Goal: Task Accomplishment & Management: Manage account settings

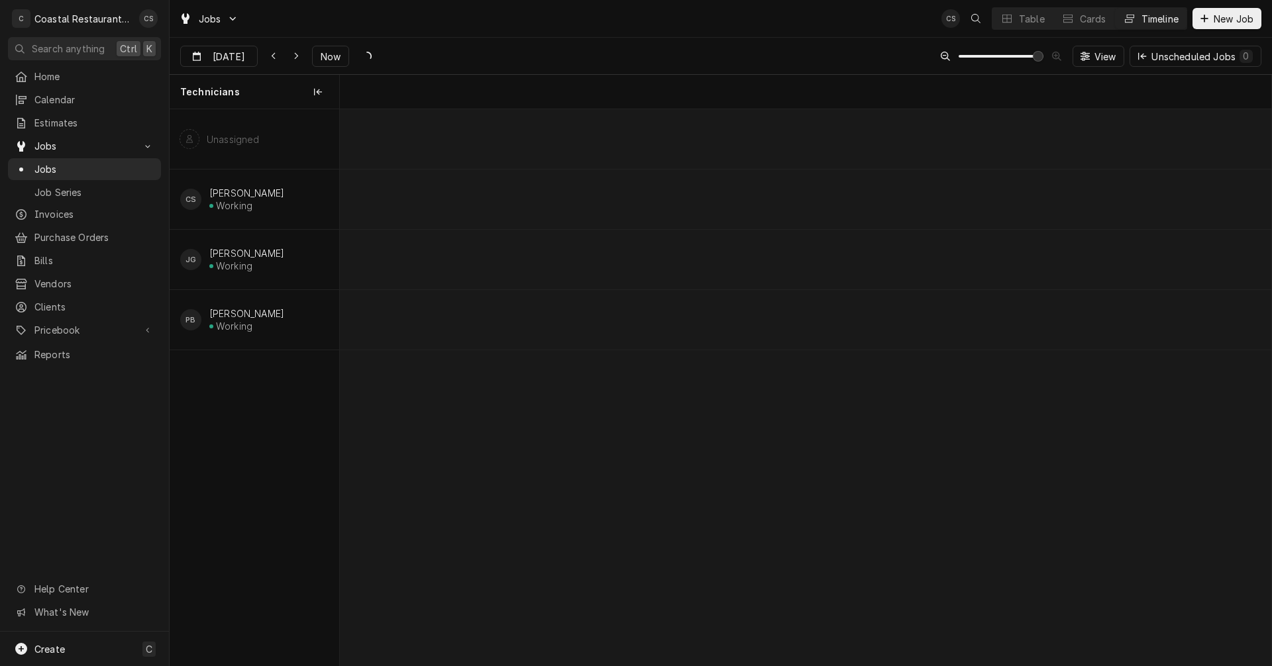
scroll to position [0, 18471]
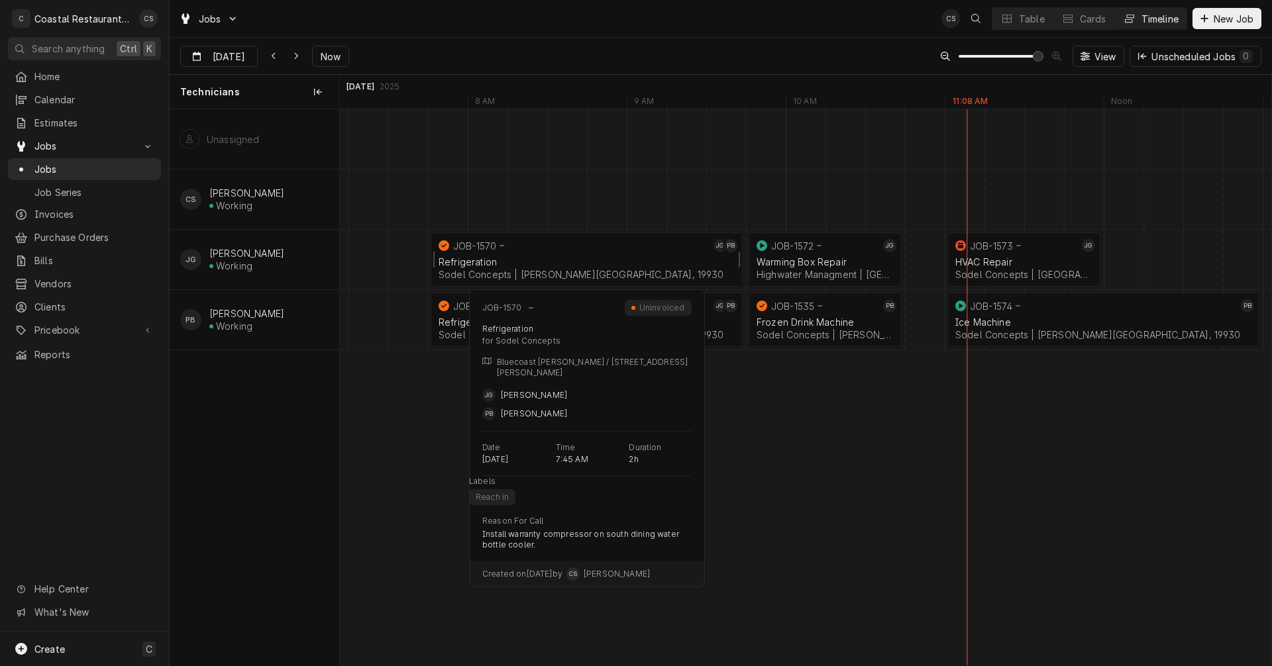
click at [588, 259] on div "Refrigeration" at bounding box center [586, 261] width 296 height 11
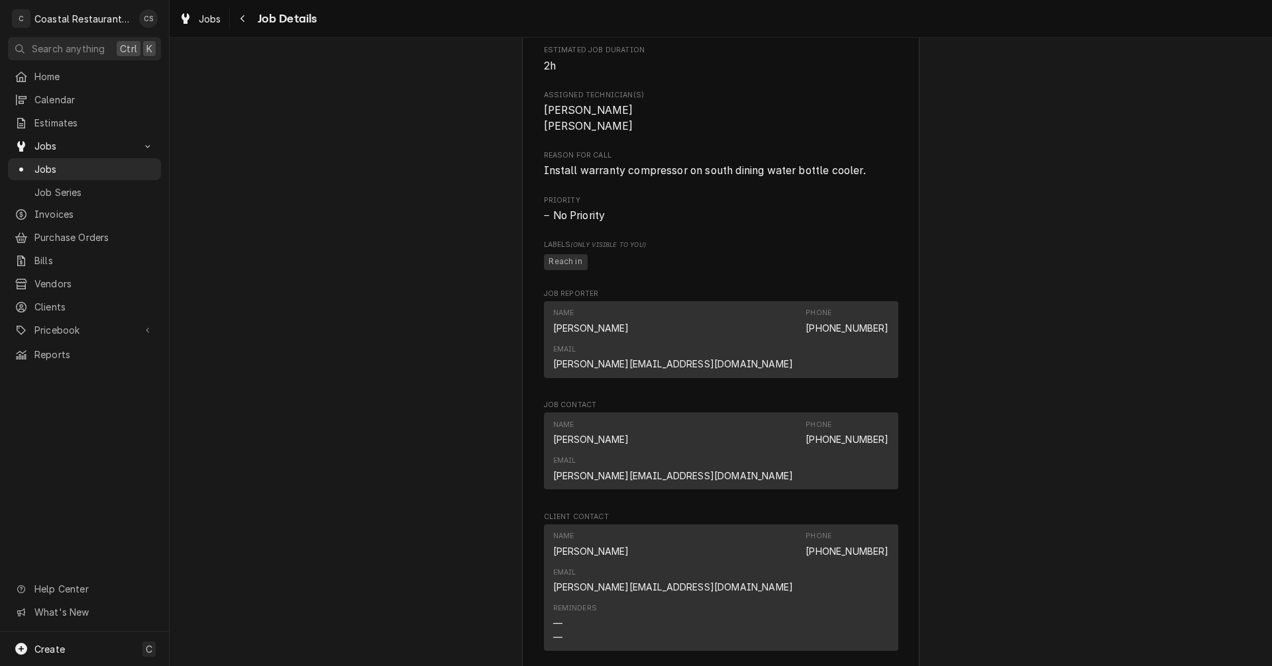
scroll to position [861, 0]
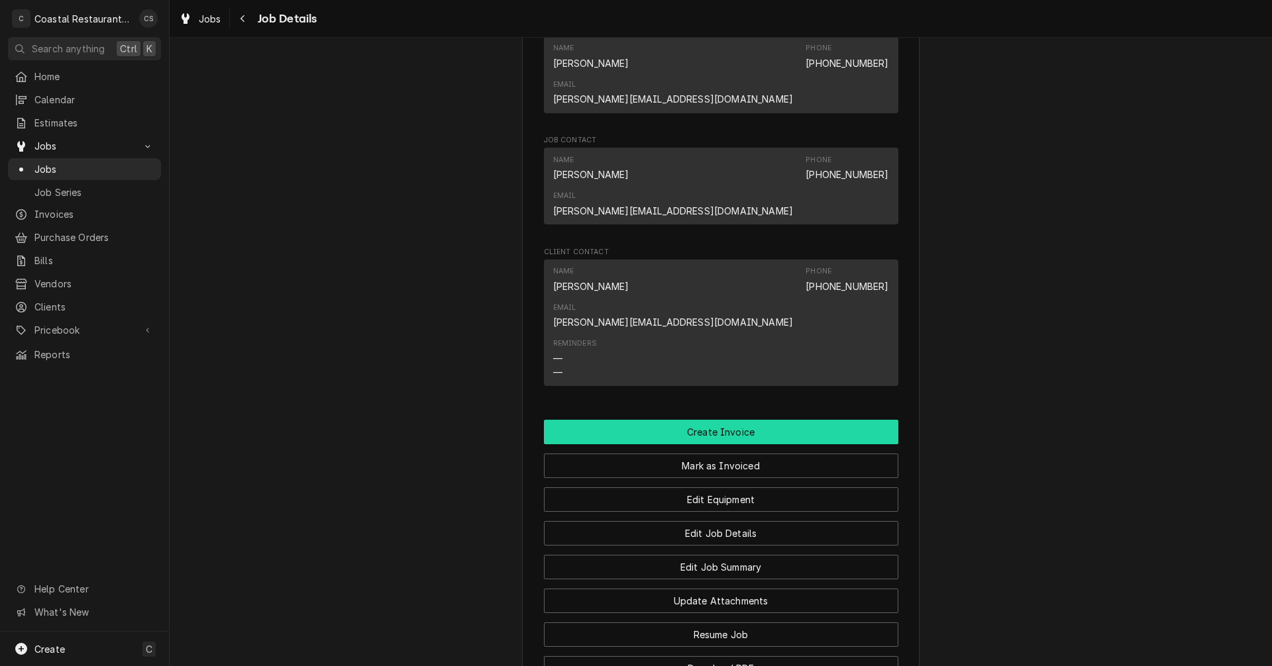
click at [714, 420] on button "Create Invoice" at bounding box center [721, 432] width 354 height 25
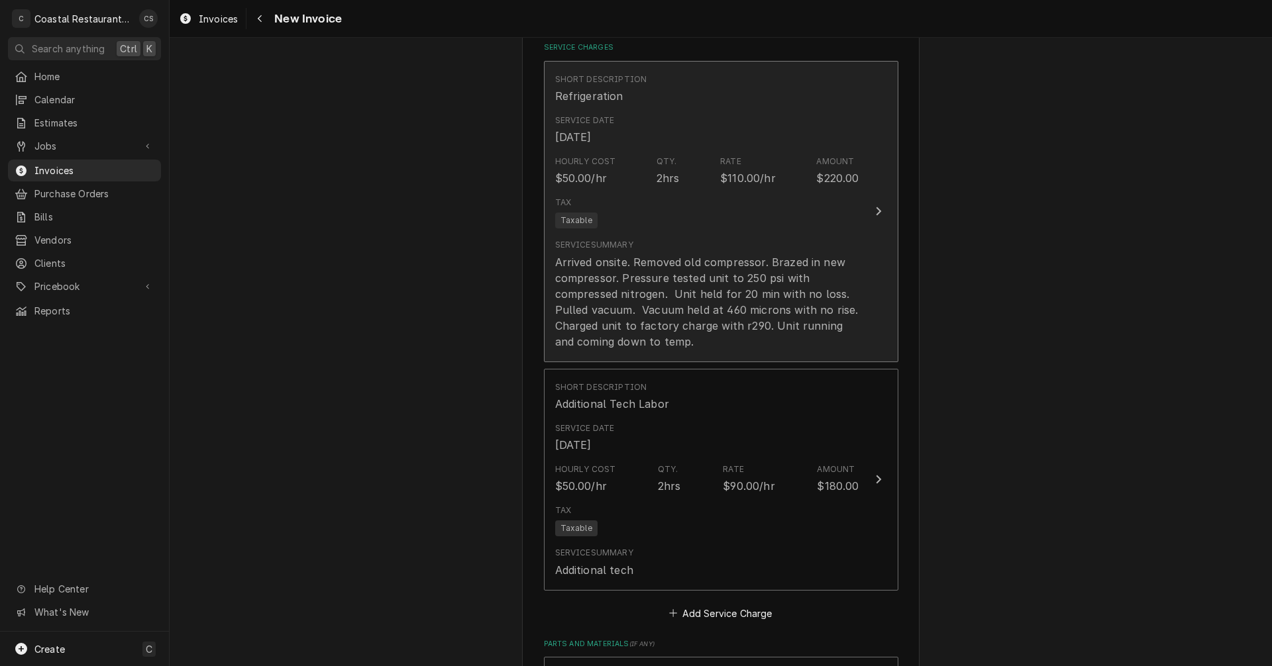
scroll to position [1192, 0]
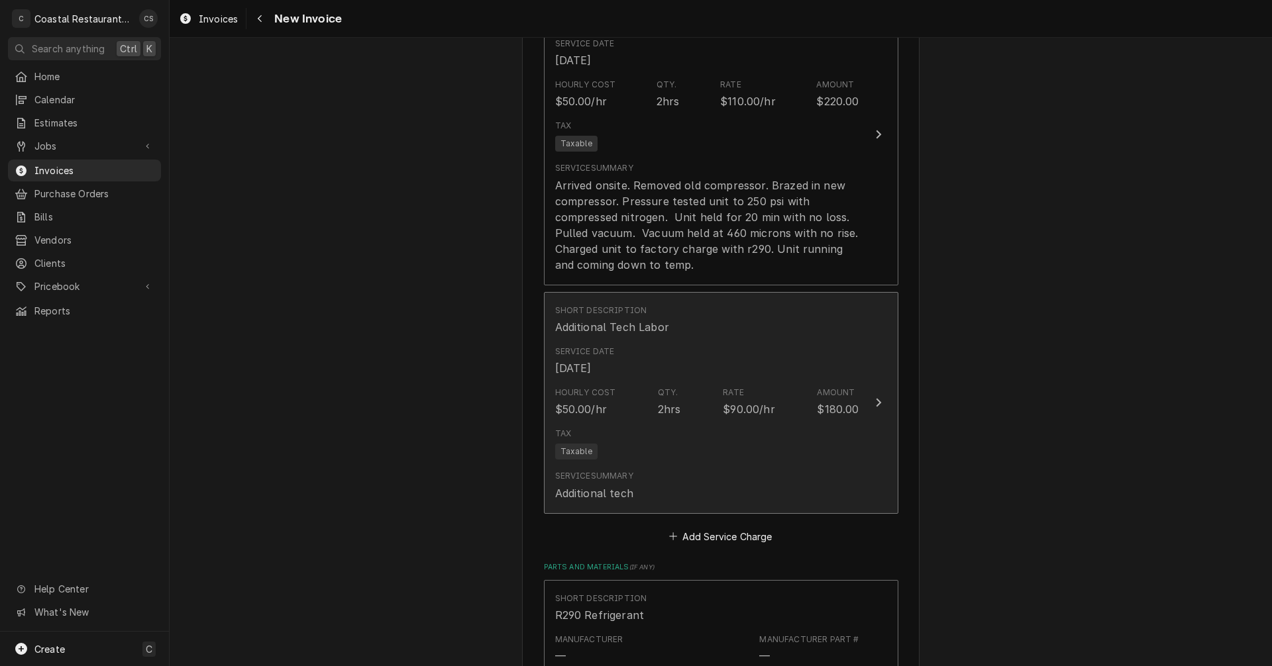
click at [728, 325] on div "Short Description Additional Tech Labor" at bounding box center [707, 319] width 304 height 41
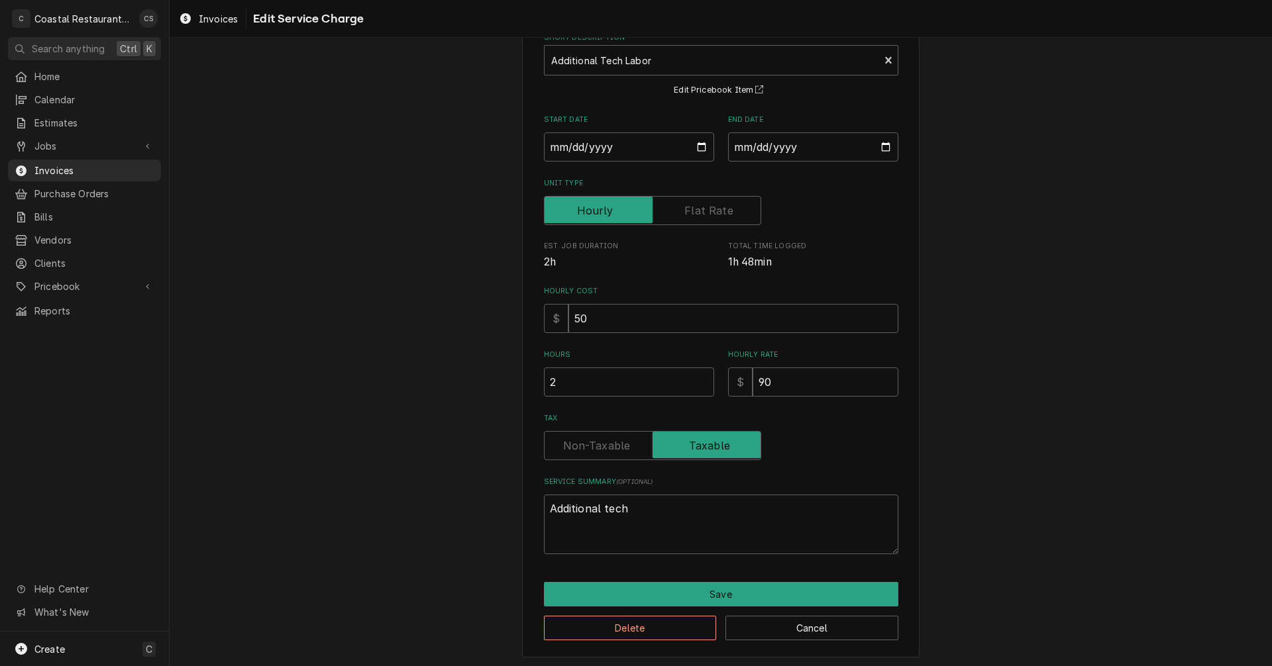
scroll to position [83, 0]
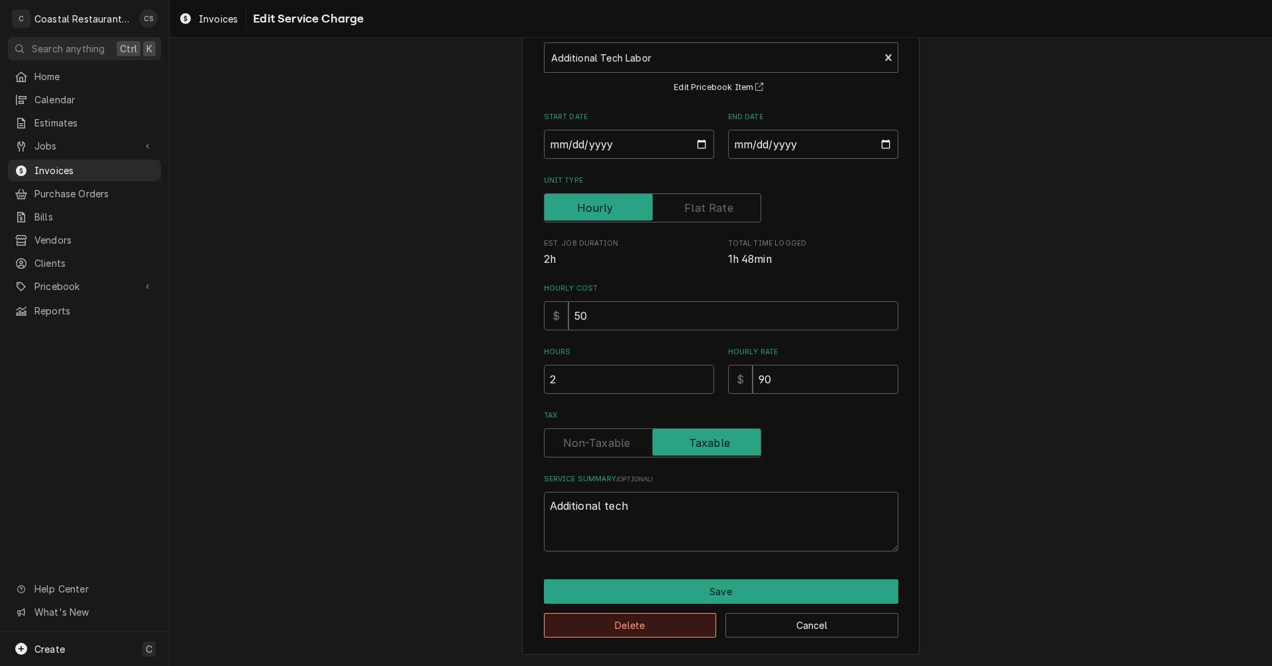
click at [672, 625] on button "Delete" at bounding box center [630, 625] width 173 height 25
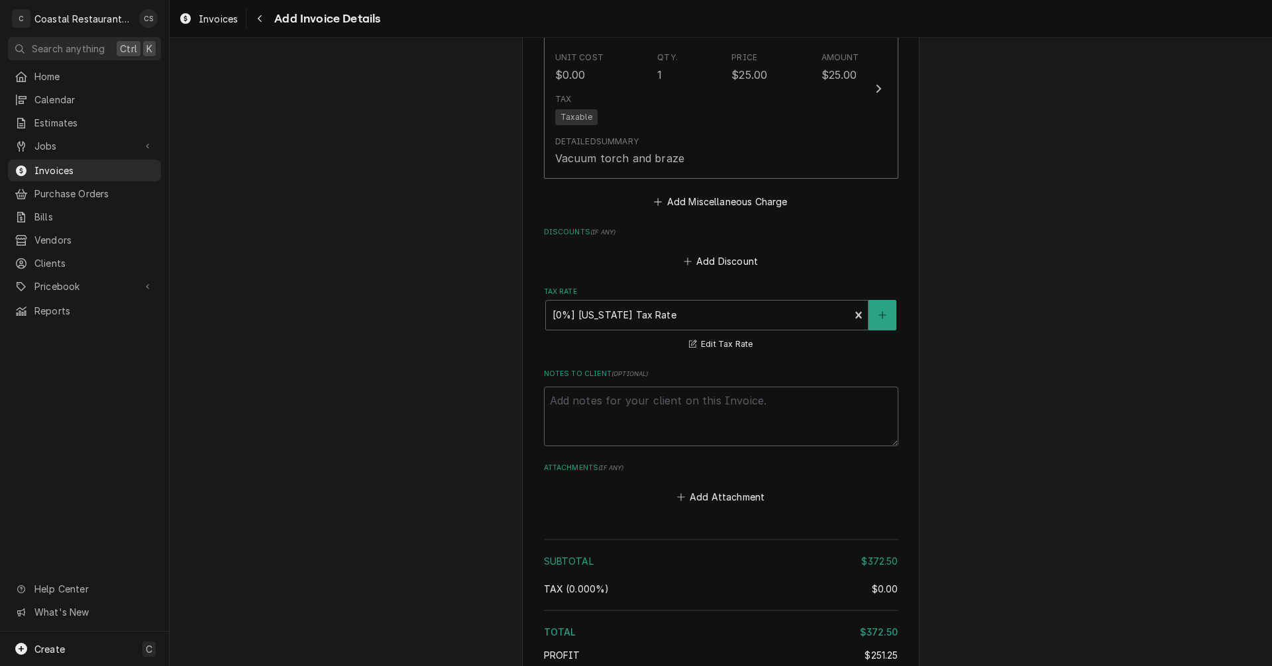
scroll to position [2141, 0]
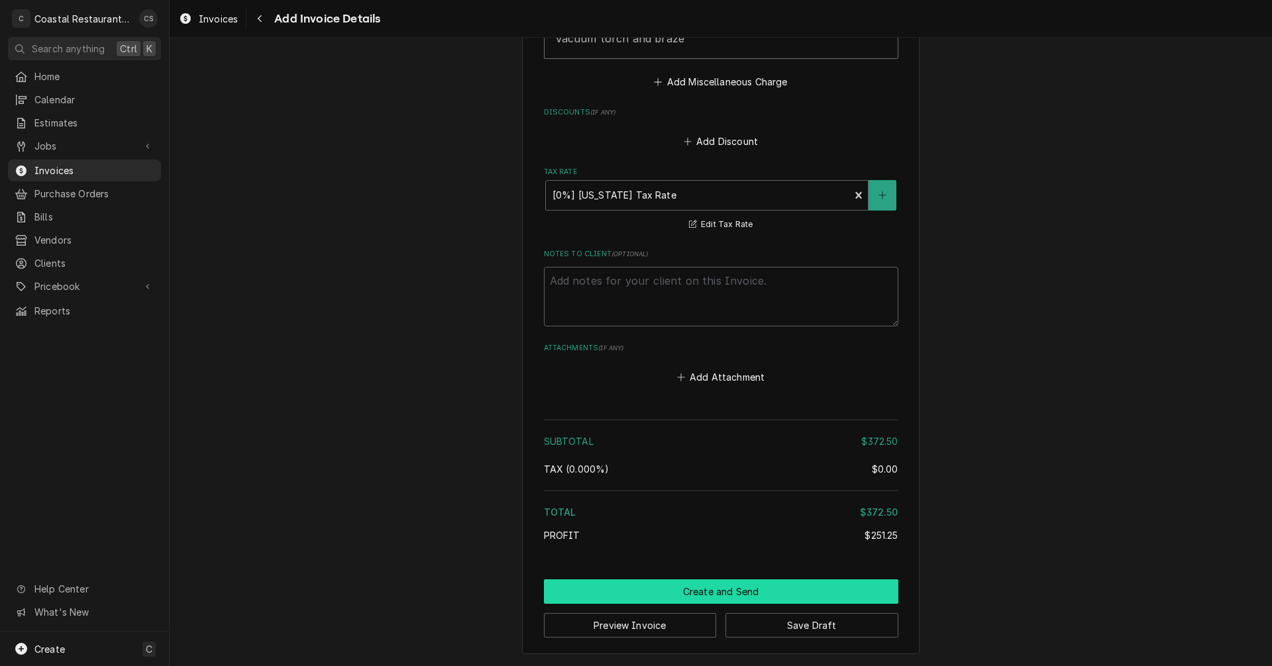
click at [720, 595] on button "Create and Send" at bounding box center [721, 592] width 354 height 25
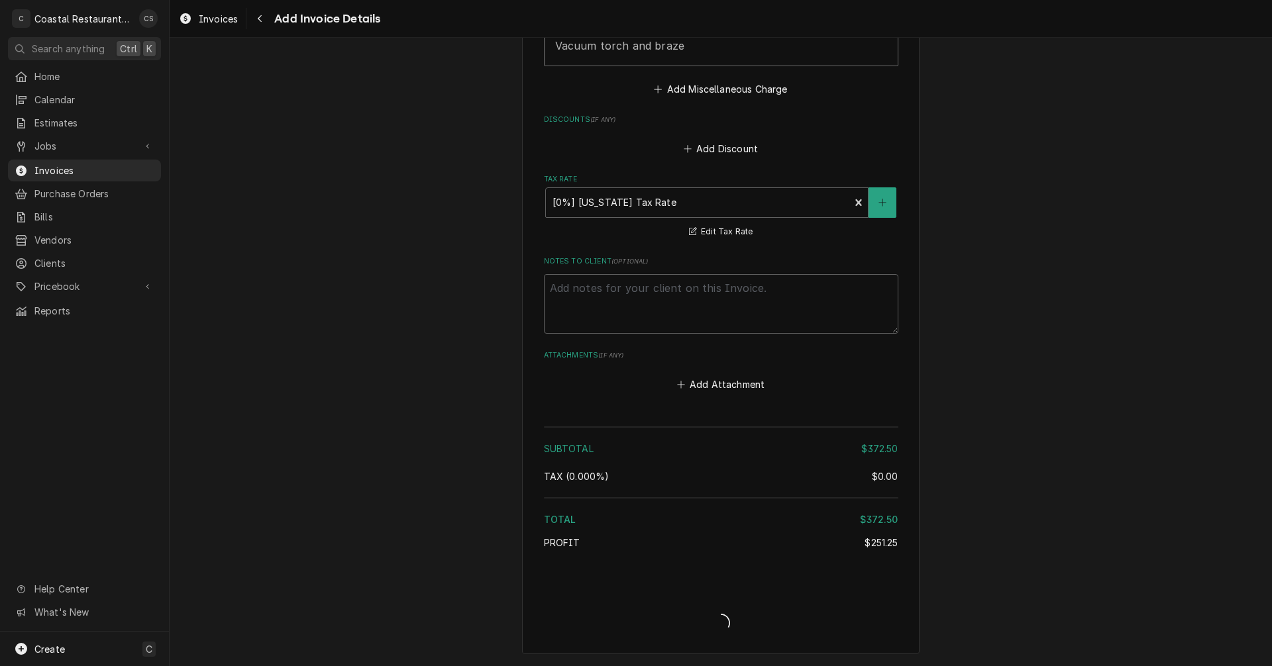
scroll to position [2134, 0]
type textarea "x"
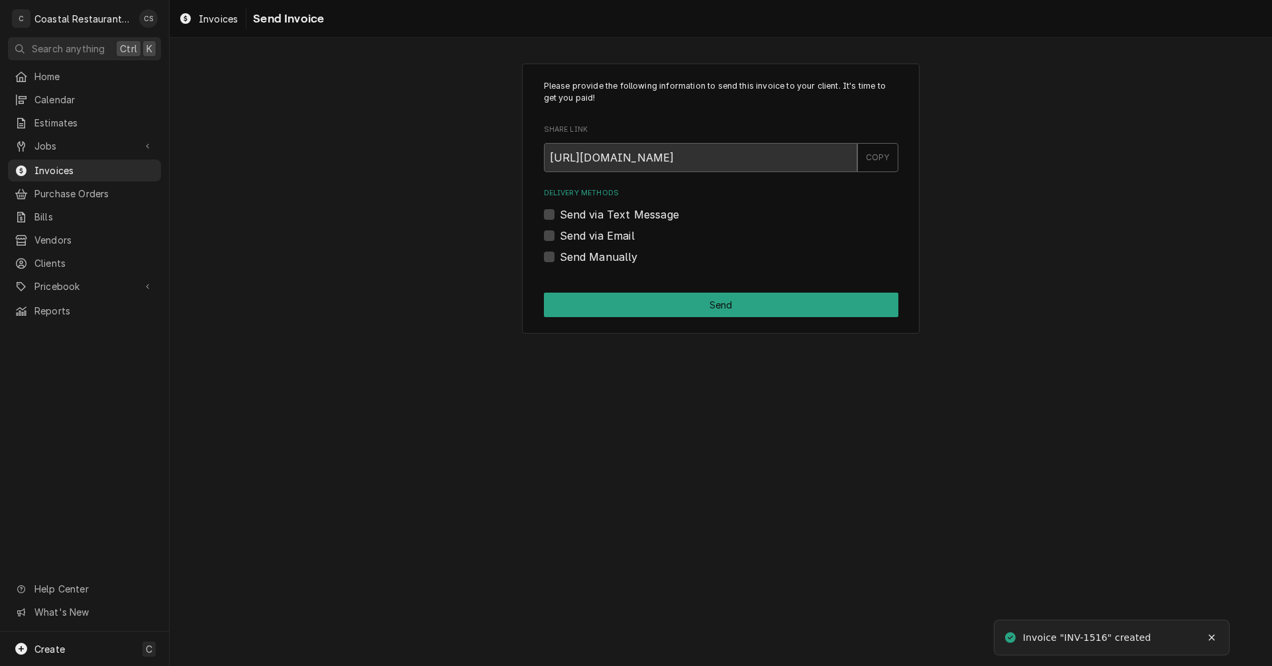
click at [560, 237] on label "Send via Email" at bounding box center [597, 236] width 75 height 16
click at [560, 237] on input "Send via Email" at bounding box center [737, 242] width 354 height 29
checkbox input "true"
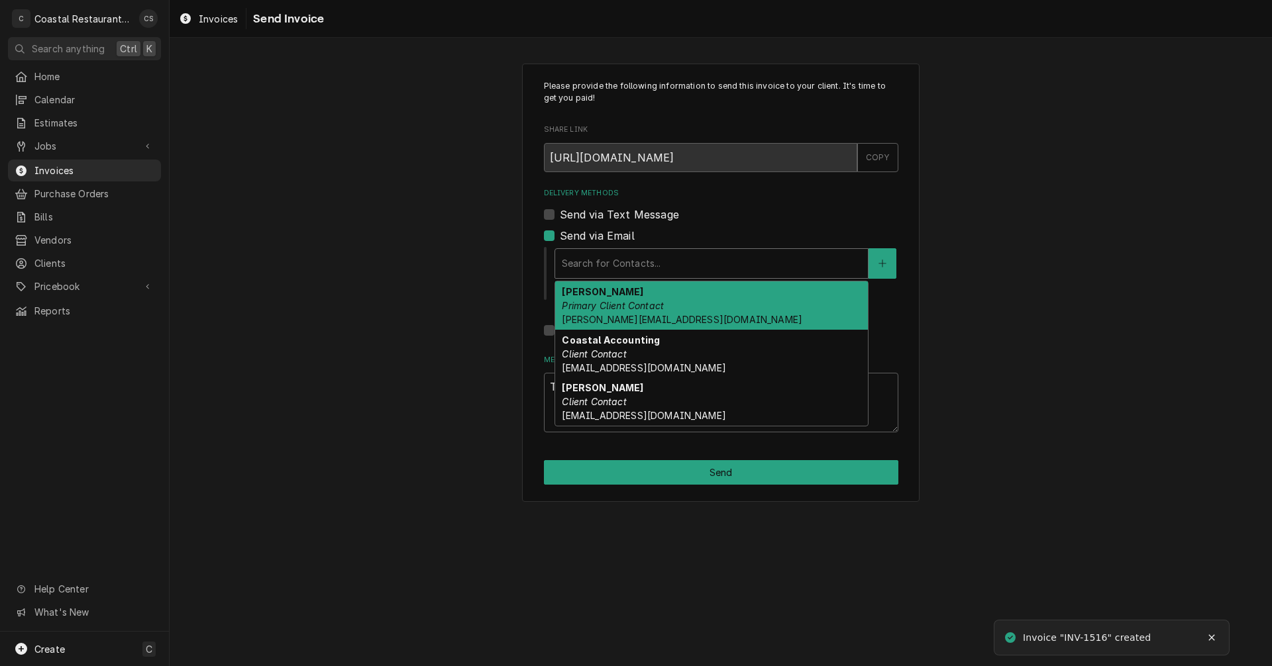
click at [592, 269] on div "Delivery Methods" at bounding box center [711, 264] width 299 height 24
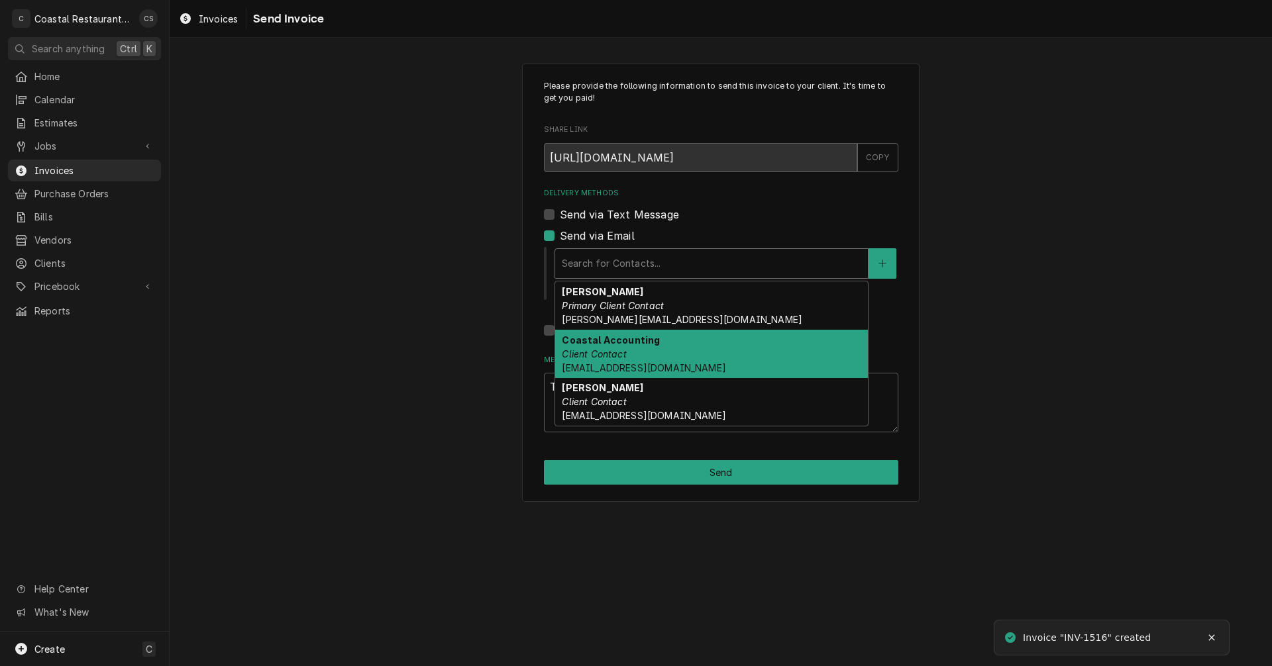
click at [609, 346] on div "Coastal Accounting Client Contact [EMAIL_ADDRESS][DOMAIN_NAME]" at bounding box center [711, 354] width 313 height 48
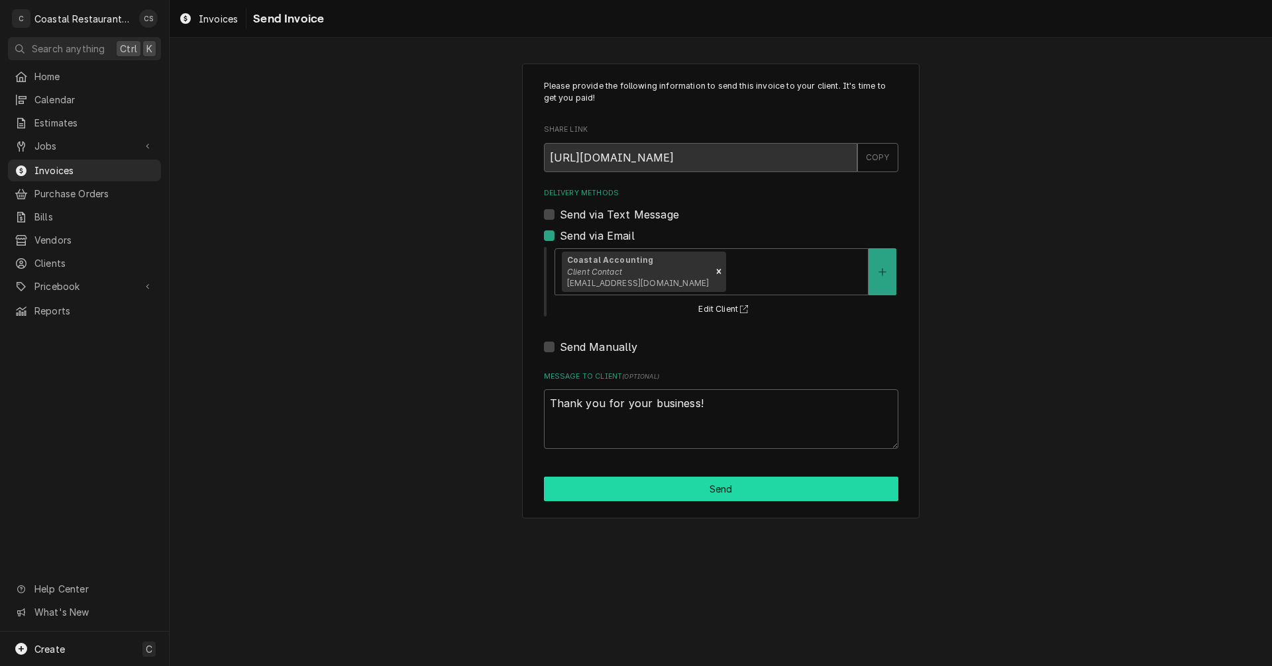
click at [696, 494] on button "Send" at bounding box center [721, 489] width 354 height 25
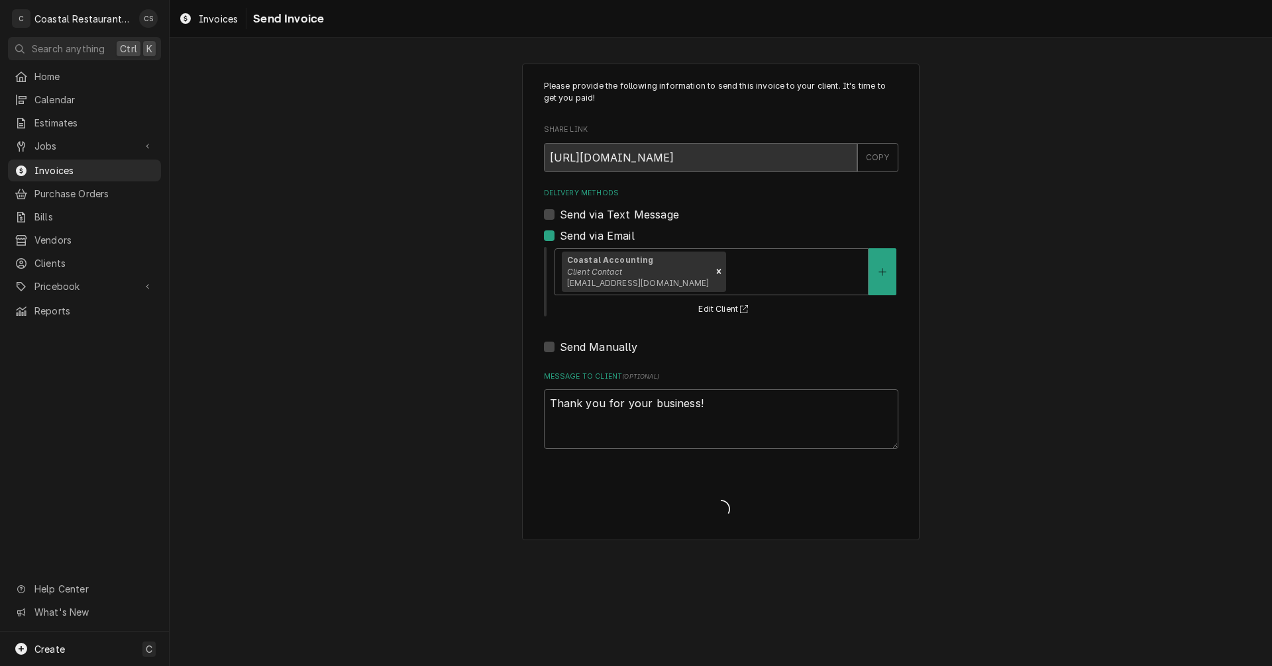
type textarea "x"
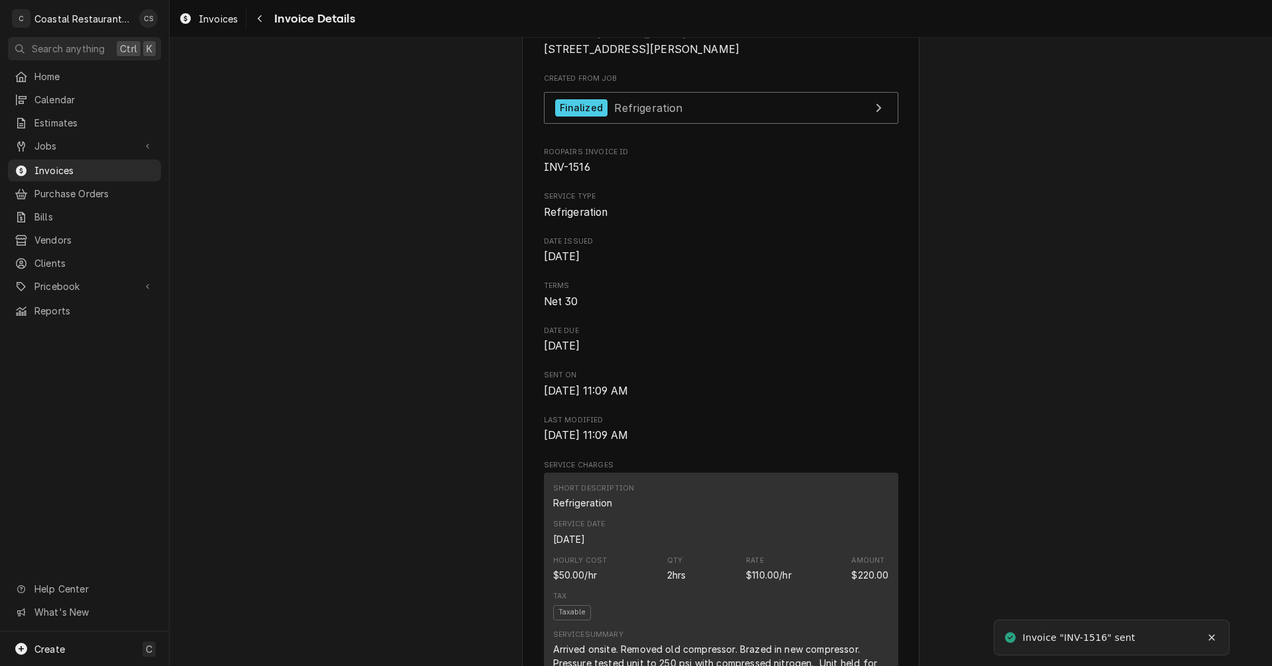
scroll to position [596, 0]
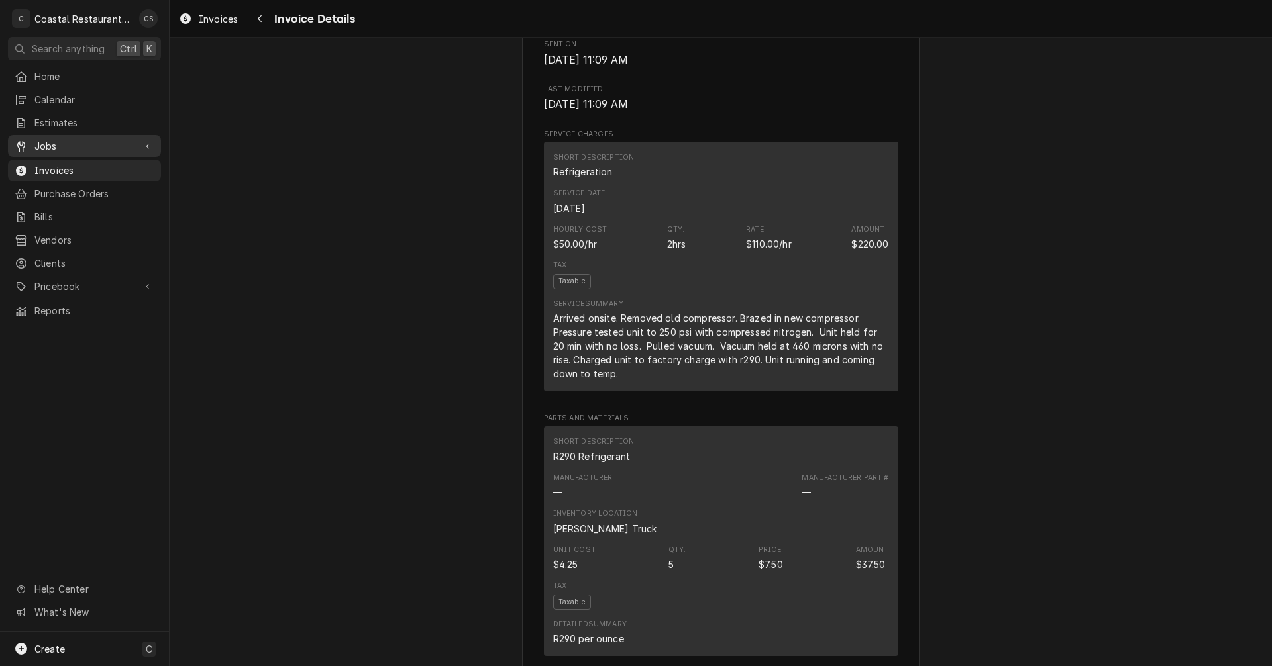
click at [81, 140] on span "Jobs" at bounding box center [84, 146] width 100 height 14
click at [75, 165] on span "Jobs" at bounding box center [94, 169] width 120 height 14
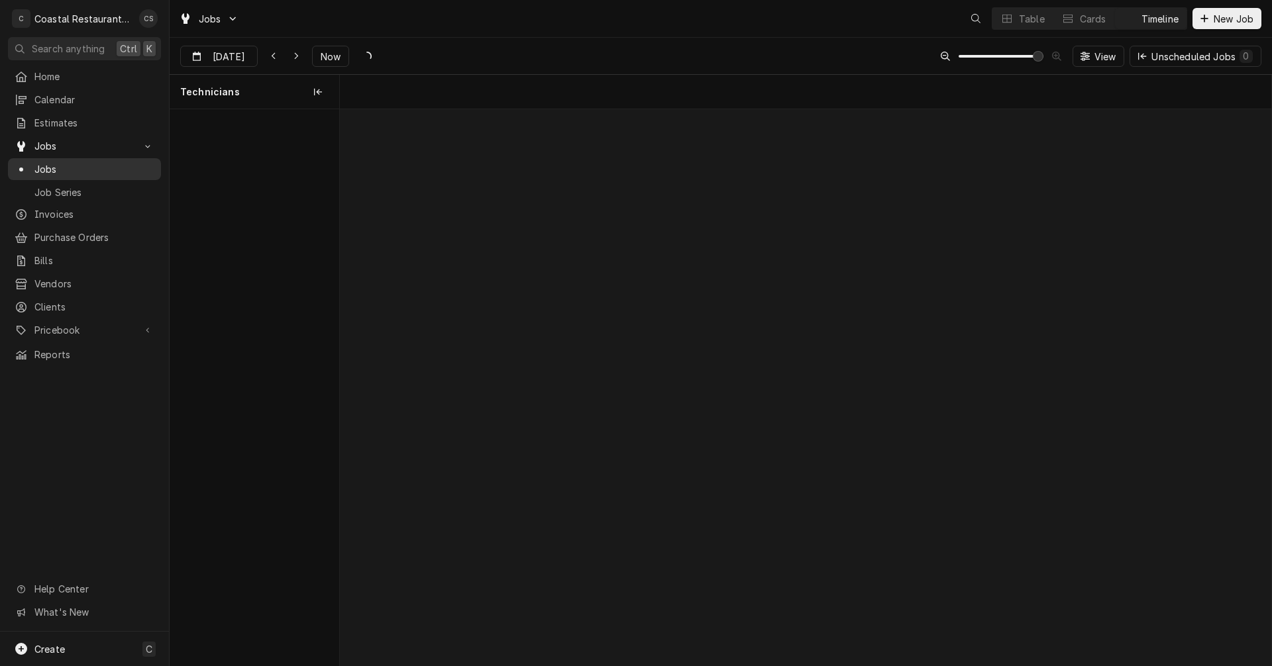
scroll to position [0, 18471]
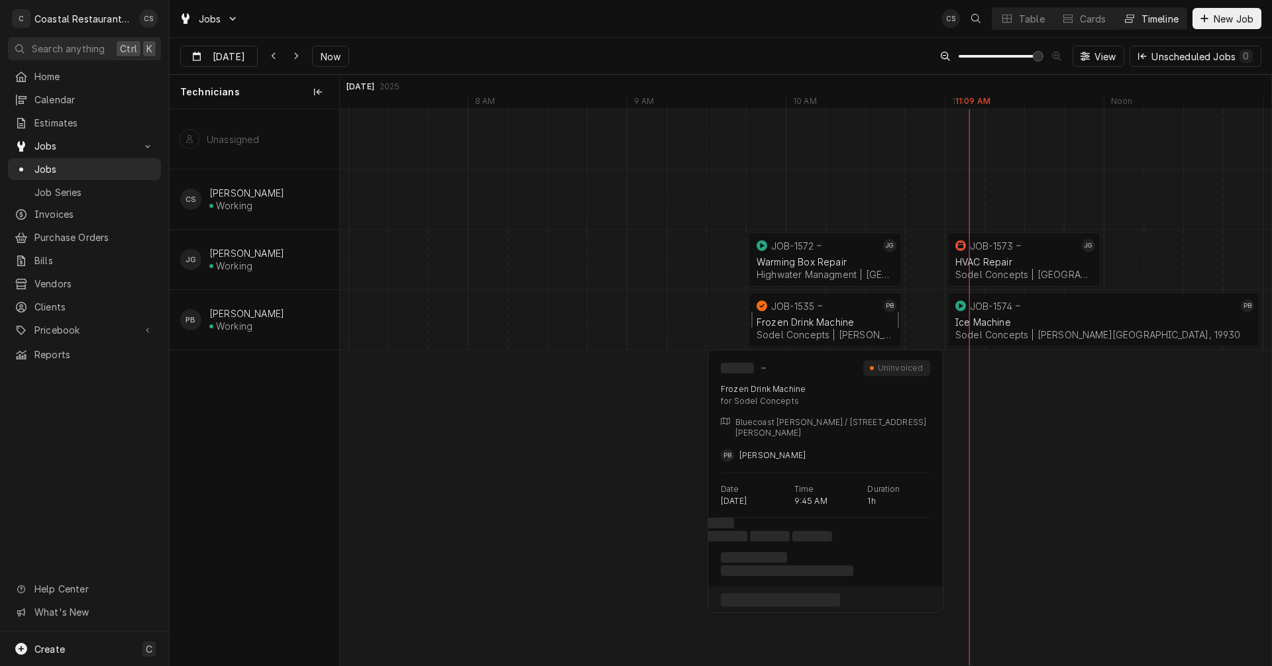
click at [805, 322] on div "Frozen Drink Machine" at bounding box center [824, 322] width 137 height 11
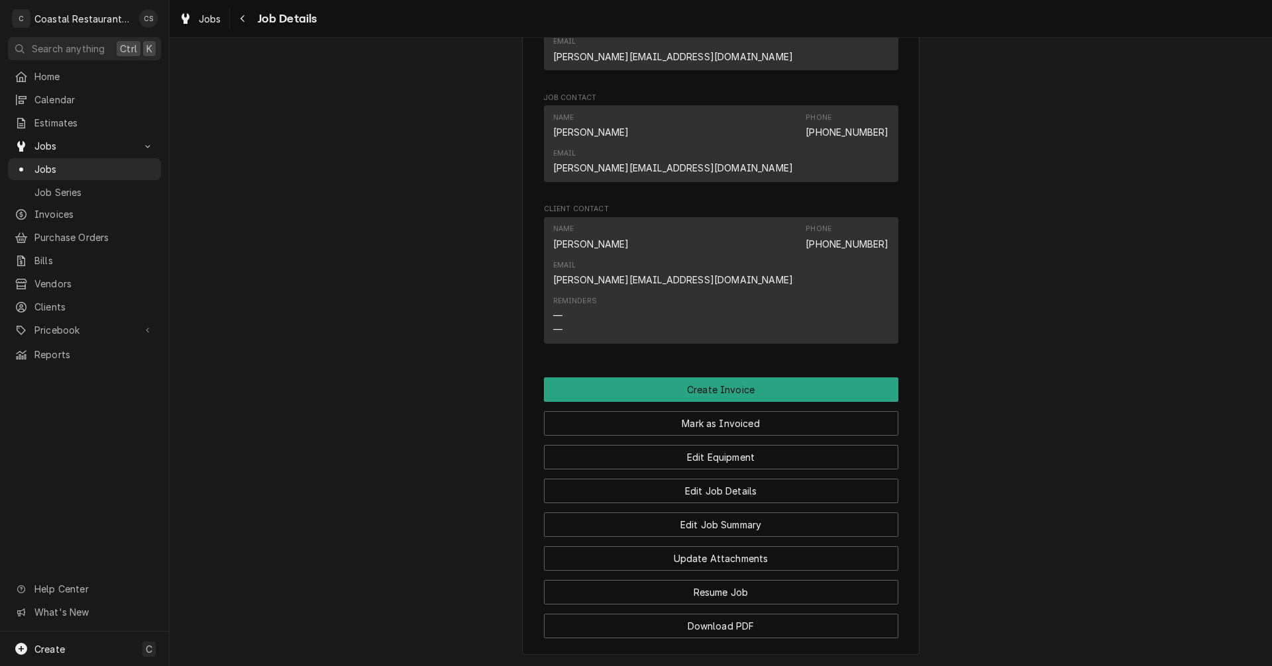
scroll to position [927, 0]
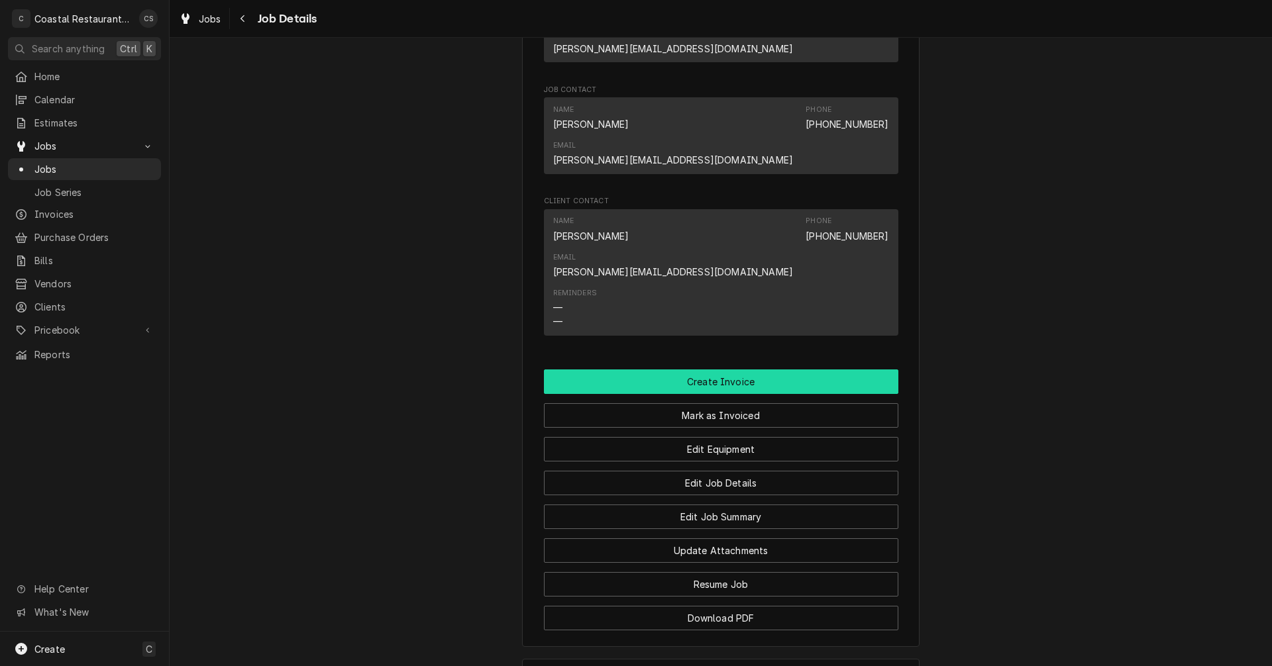
click at [723, 370] on button "Create Invoice" at bounding box center [721, 382] width 354 height 25
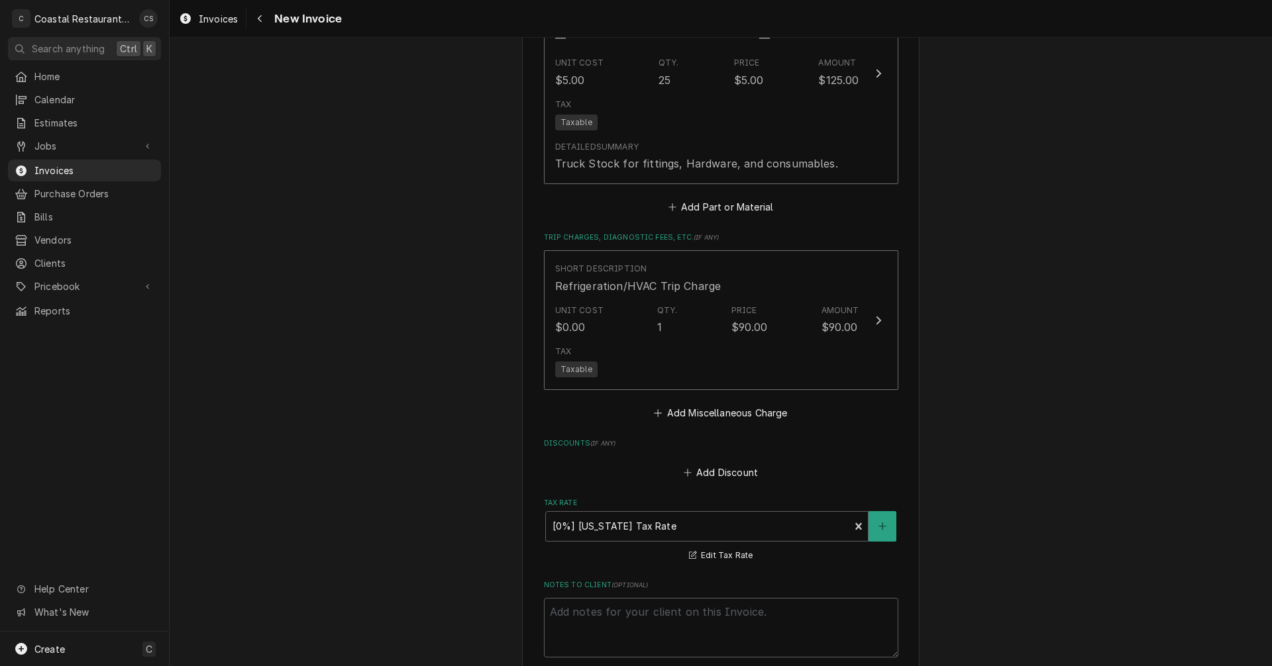
scroll to position [1253, 0]
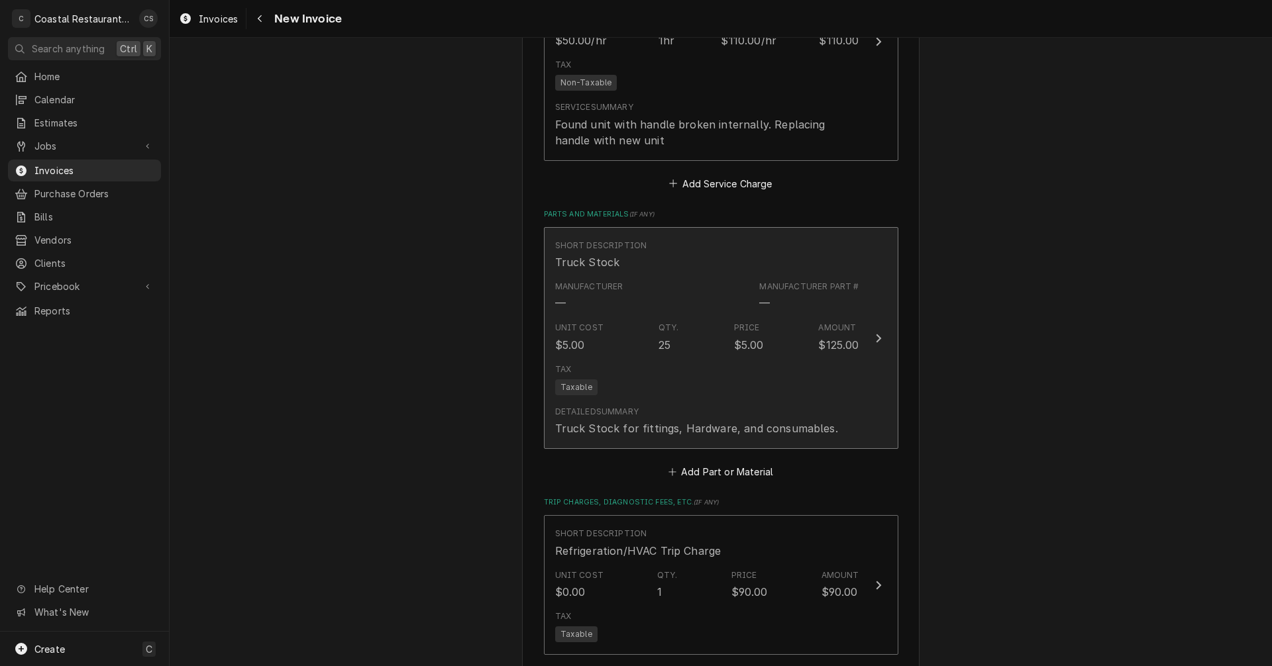
click at [715, 378] on div "Tax Taxable" at bounding box center [707, 379] width 304 height 42
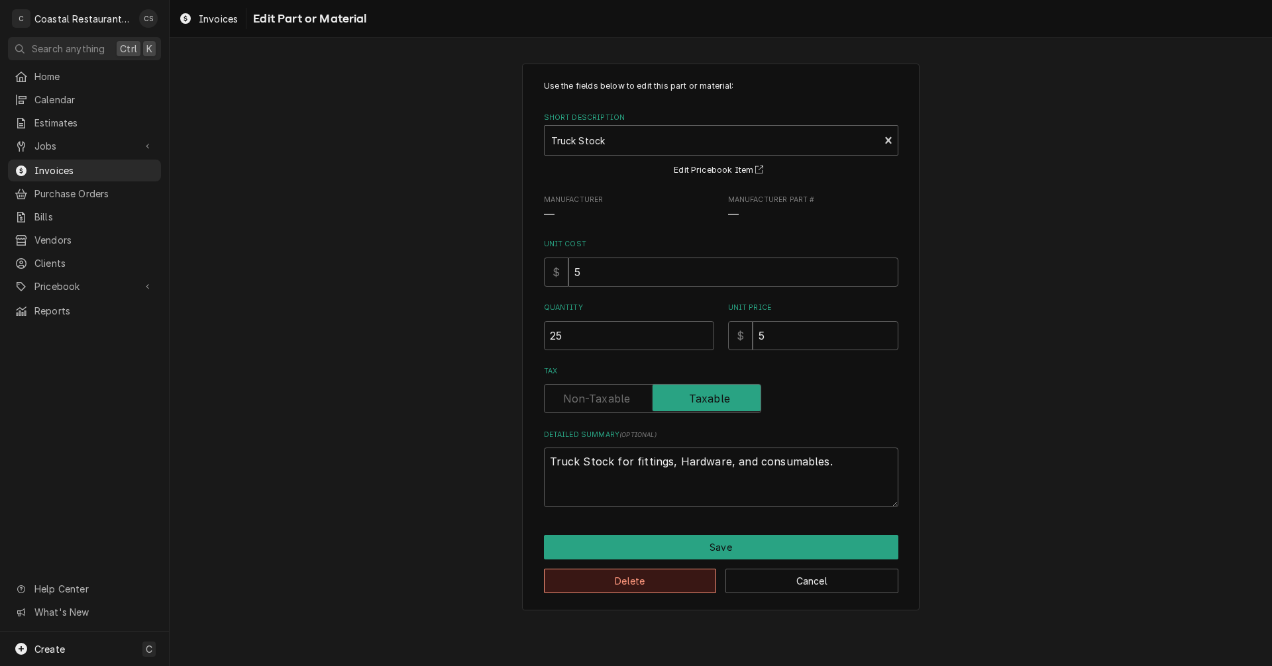
click at [650, 582] on button "Delete" at bounding box center [630, 581] width 173 height 25
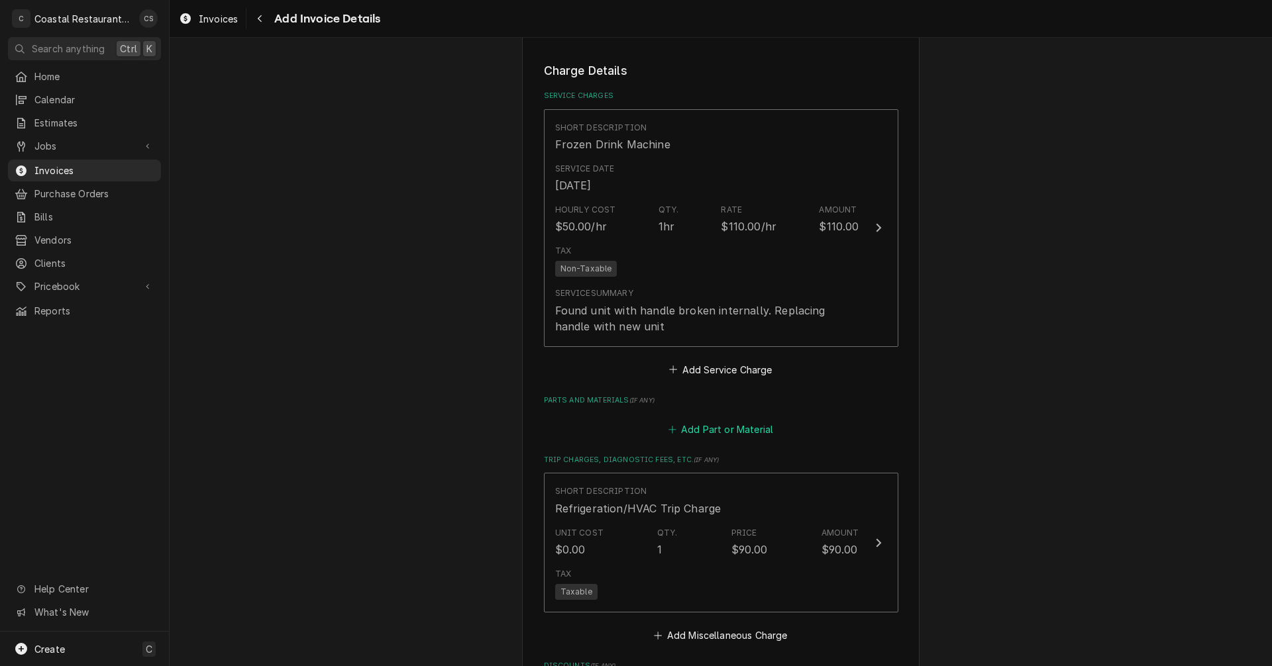
scroll to position [1039, 0]
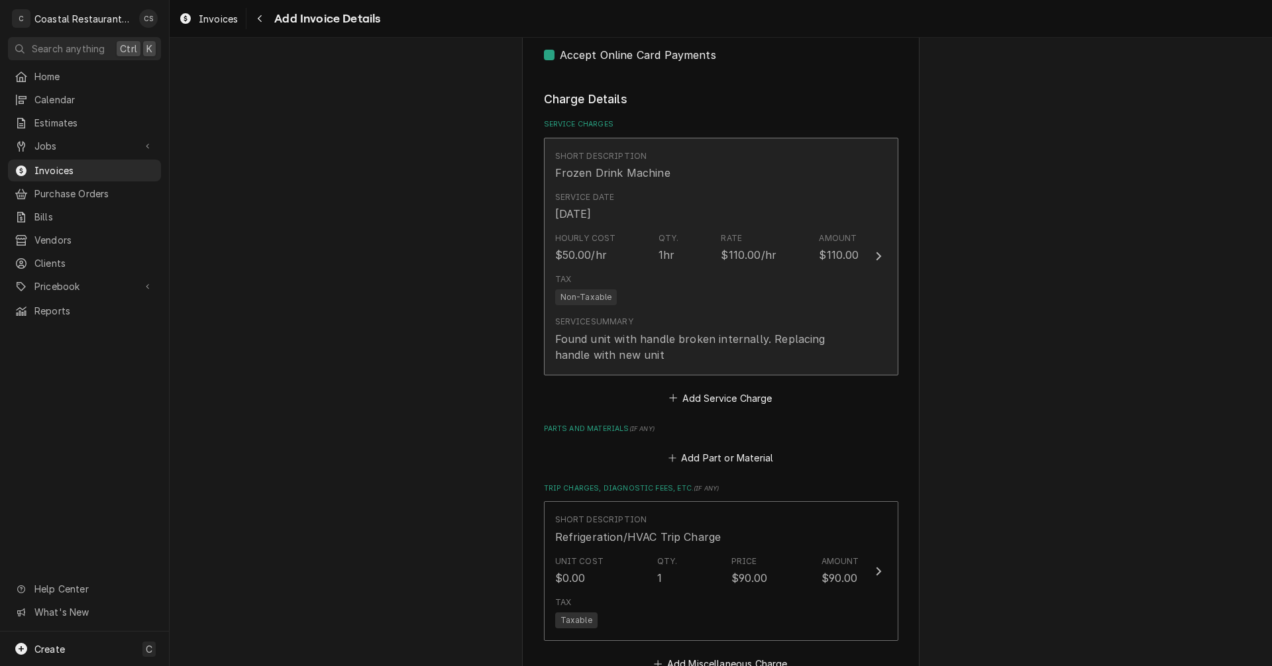
click at [639, 354] on div "Found unit with handle broken internally. Replacing handle with new unit" at bounding box center [707, 347] width 304 height 32
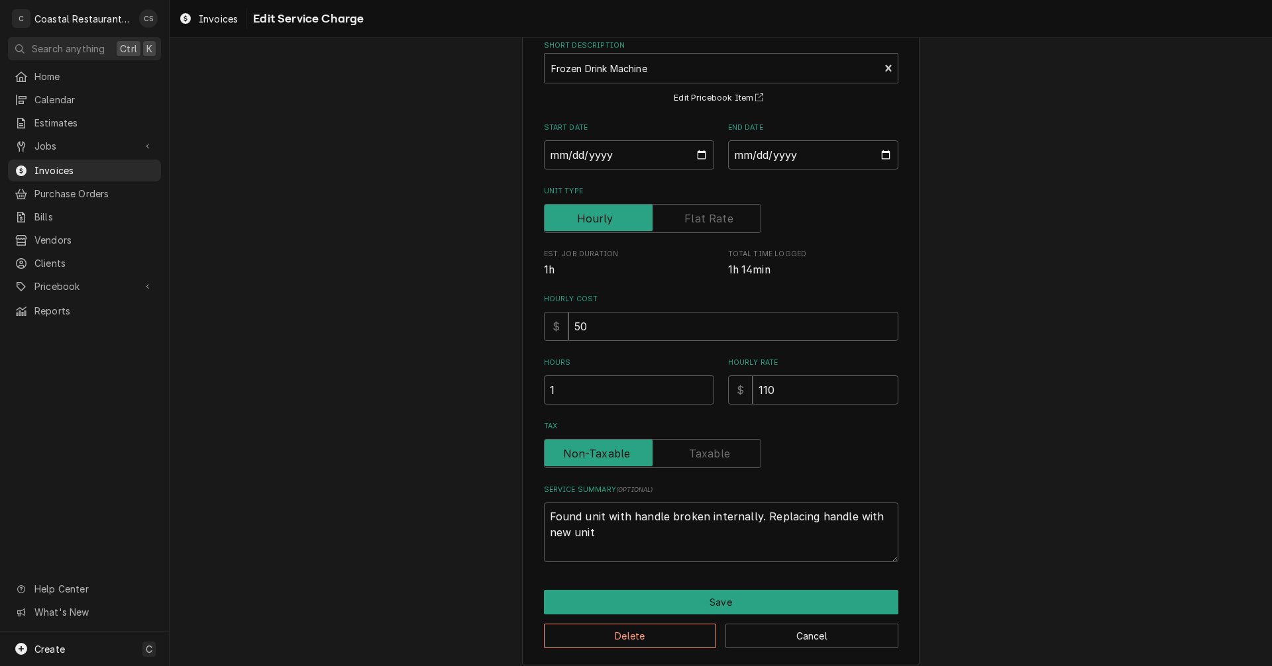
scroll to position [83, 0]
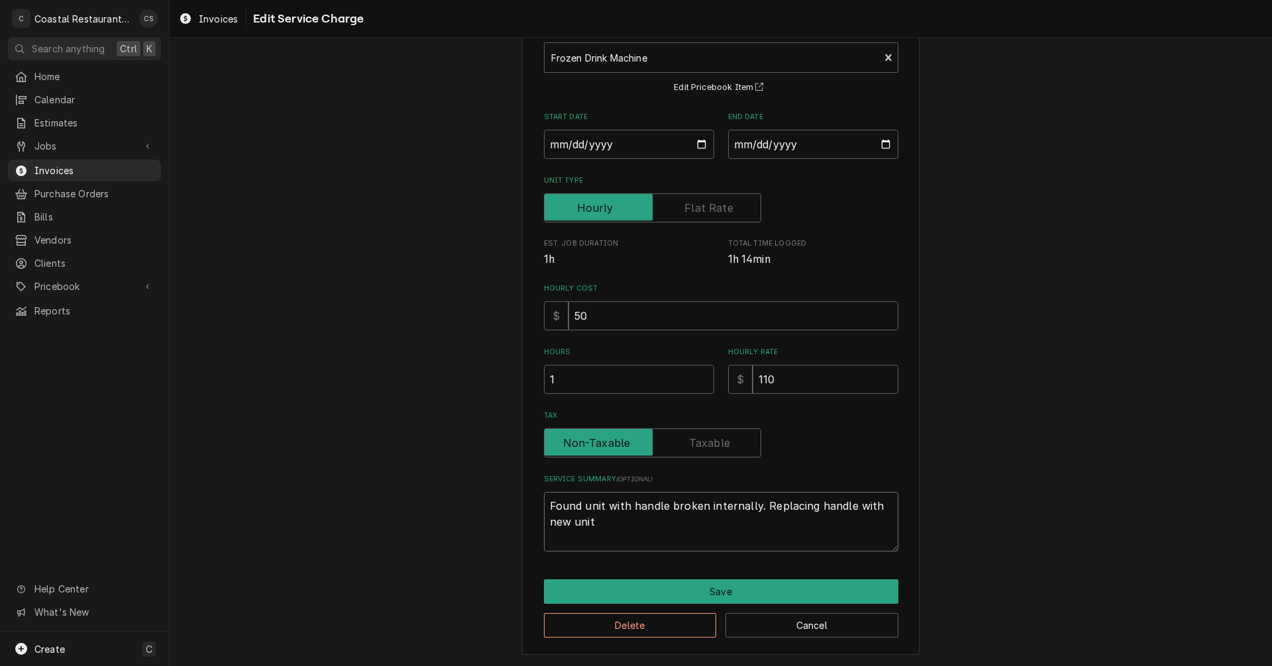
click at [591, 523] on textarea "Found unit with handle broken internally. Replacing handle with new unit" at bounding box center [721, 522] width 354 height 60
type textarea "x"
type textarea "Found unit with handle broken internally. Replacing handle with new uni"
type textarea "x"
type textarea "Found unit with handle broken internally. Replacing handle with new un"
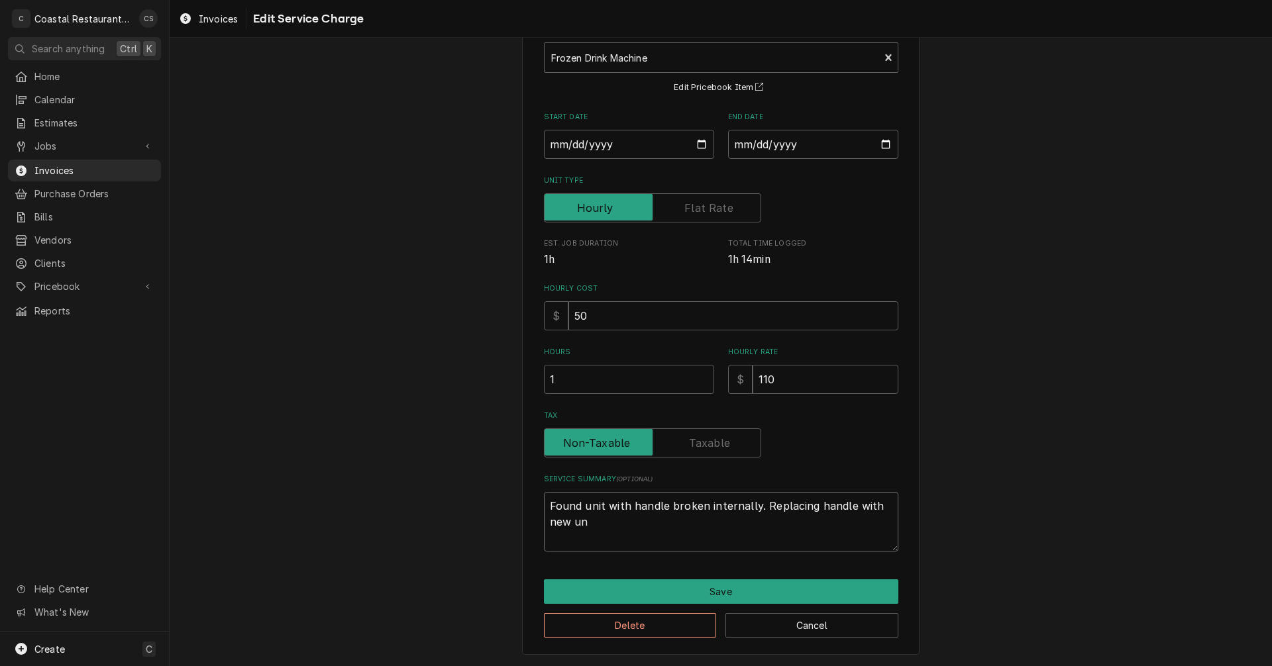
type textarea "x"
type textarea "Found unit with handle broken internally. Replacing handle with new u"
type textarea "x"
type textarea "Found unit with handle broken internally. Replacing handle with new"
type textarea "x"
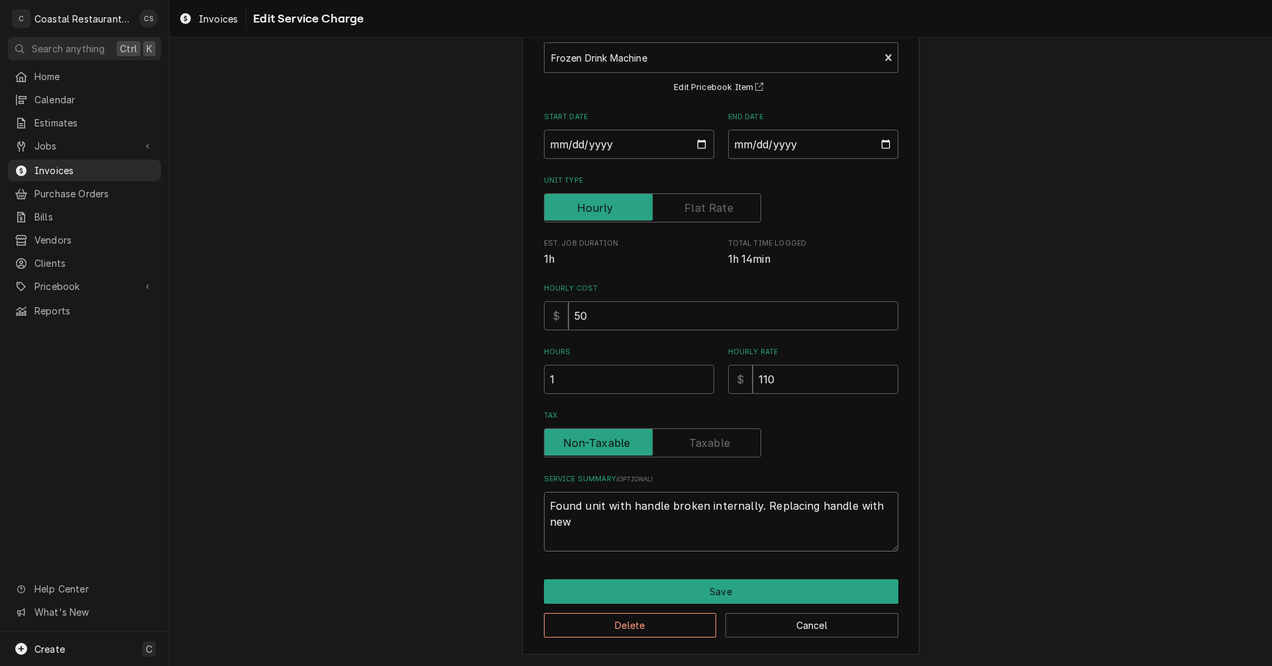
type textarea "Found unit with handle broken internally. Replacing handle with new"
type textarea "x"
type textarea "Found unit with handle broken internally. Replacing handle with ne"
type textarea "x"
type textarea "Found unit with handle broken internally. Replacing handle with n"
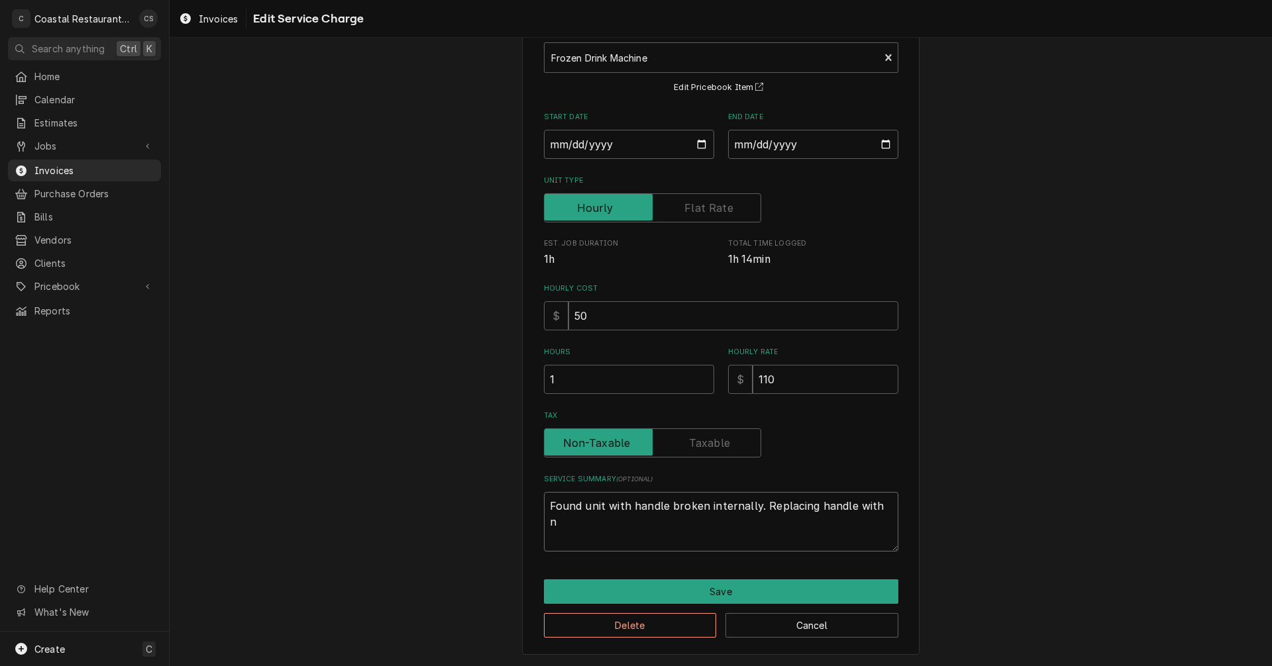
type textarea "x"
type textarea "Found unit with handle broken internally. Replacing handle with"
type textarea "x"
type textarea "Found unit with handle broken internally. Replacing handle with b"
type textarea "x"
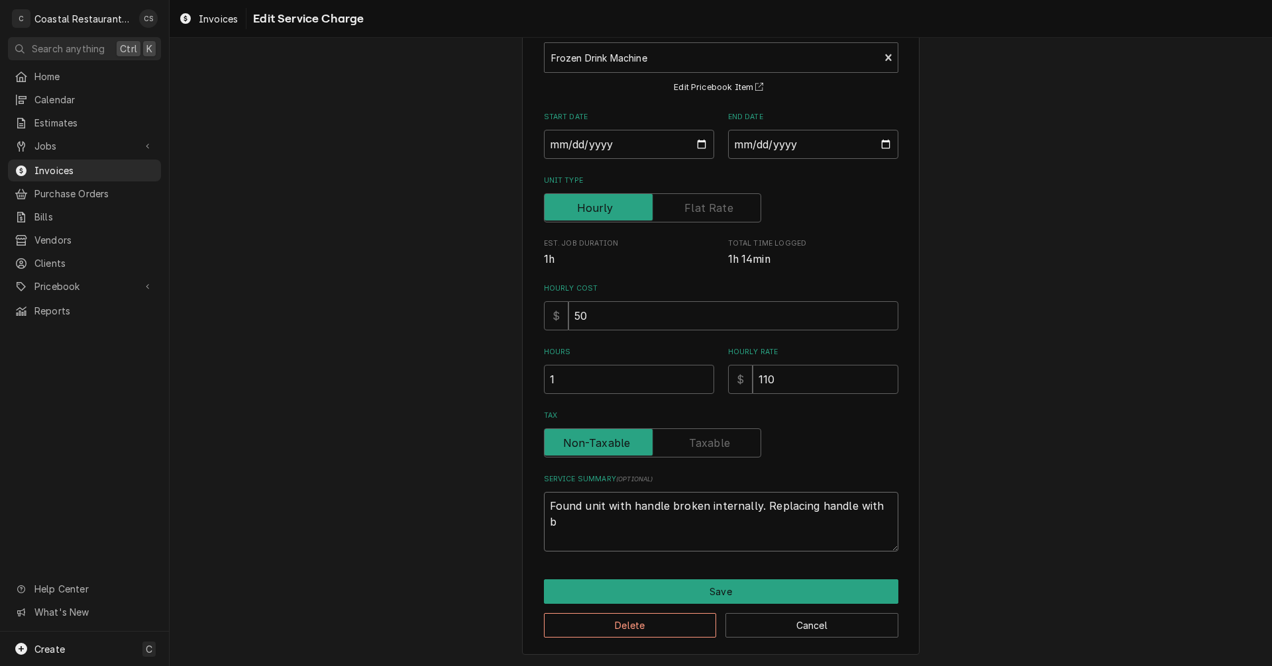
type textarea "Found unit with handle broken internally. Replacing handle with ba"
type textarea "x"
type textarea "Found unit with handle broken internally. Replacing handle with bac"
type textarea "x"
type textarea "Found unit with handle broken internally. Replacing handle with back"
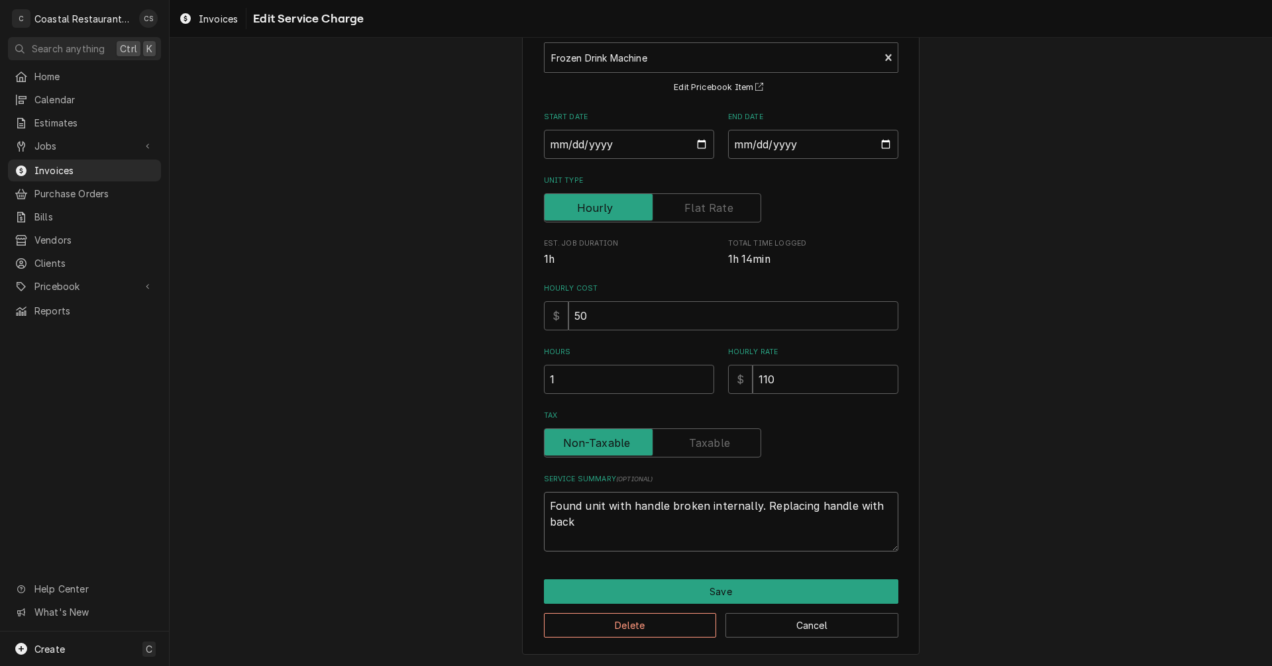
type textarea "x"
type textarea "Found unit with handle broken internally. Replacing handle with back"
type textarea "x"
type textarea "Found unit with handle broken internally. Replacing handle with back u"
type textarea "x"
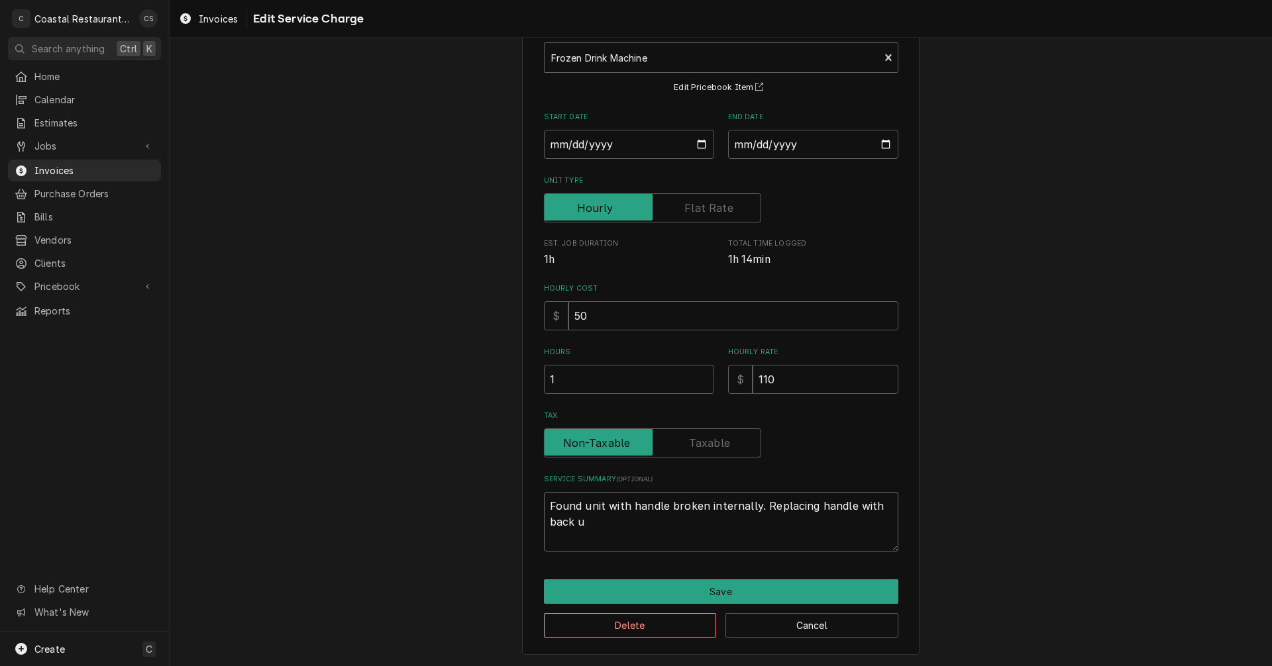
type textarea "Found unit with handle broken internally. Replacing handle with back up"
type textarea "x"
type textarea "Found unit with handle broken internally. Replacing handle with back up"
type textarea "x"
type textarea "Found unit with handle broken internally. Replacing handle with back up h"
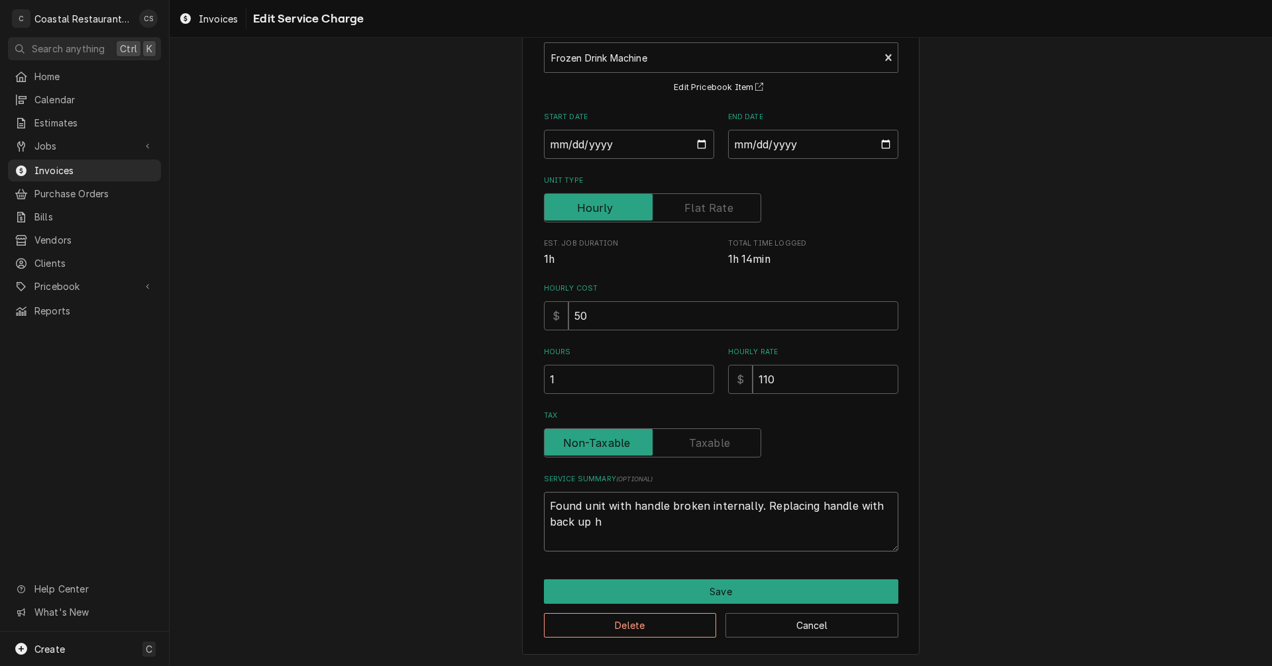
type textarea "x"
type textarea "Found unit with handle broken internally. Replacing handle with back up ha"
type textarea "x"
type textarea "Found unit with handle broken internally. Replacing handle with back up han"
type textarea "x"
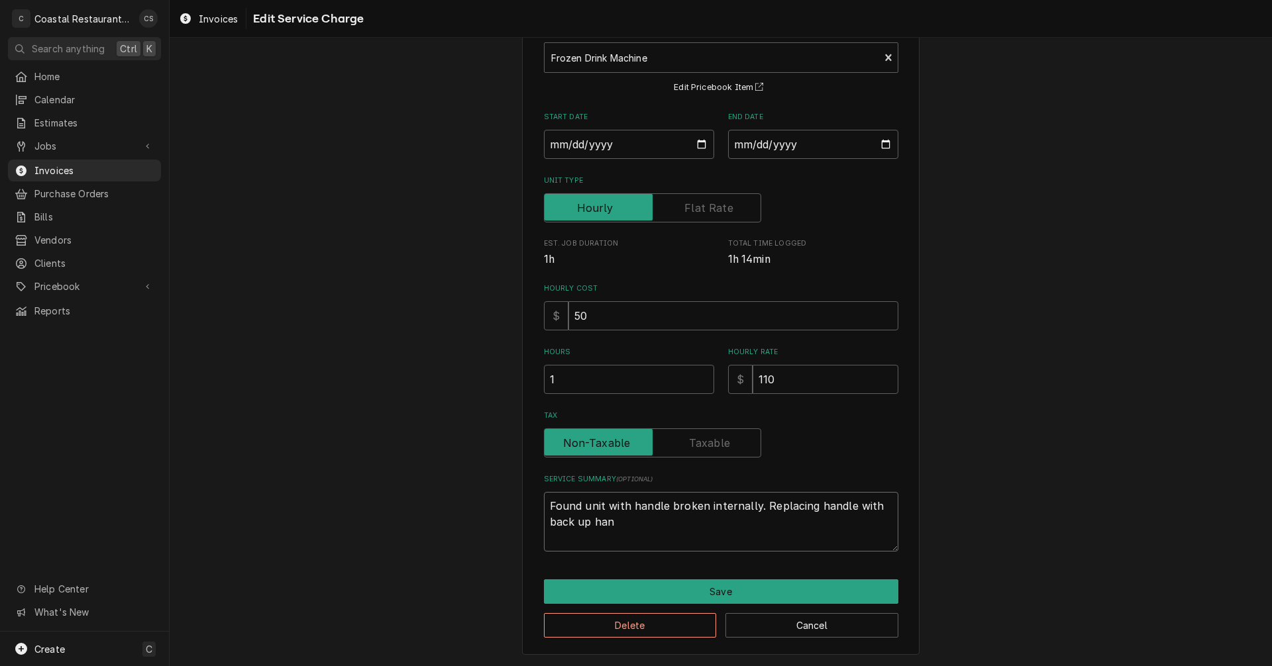
type textarea "Found unit with handle broken internally. Replacing handle with back up hand"
type textarea "x"
type textarea "Found unit with handle broken internally. Replacing handle with back up handl"
type textarea "x"
type textarea "Found unit with handle broken internally. Replacing handle with back up handle"
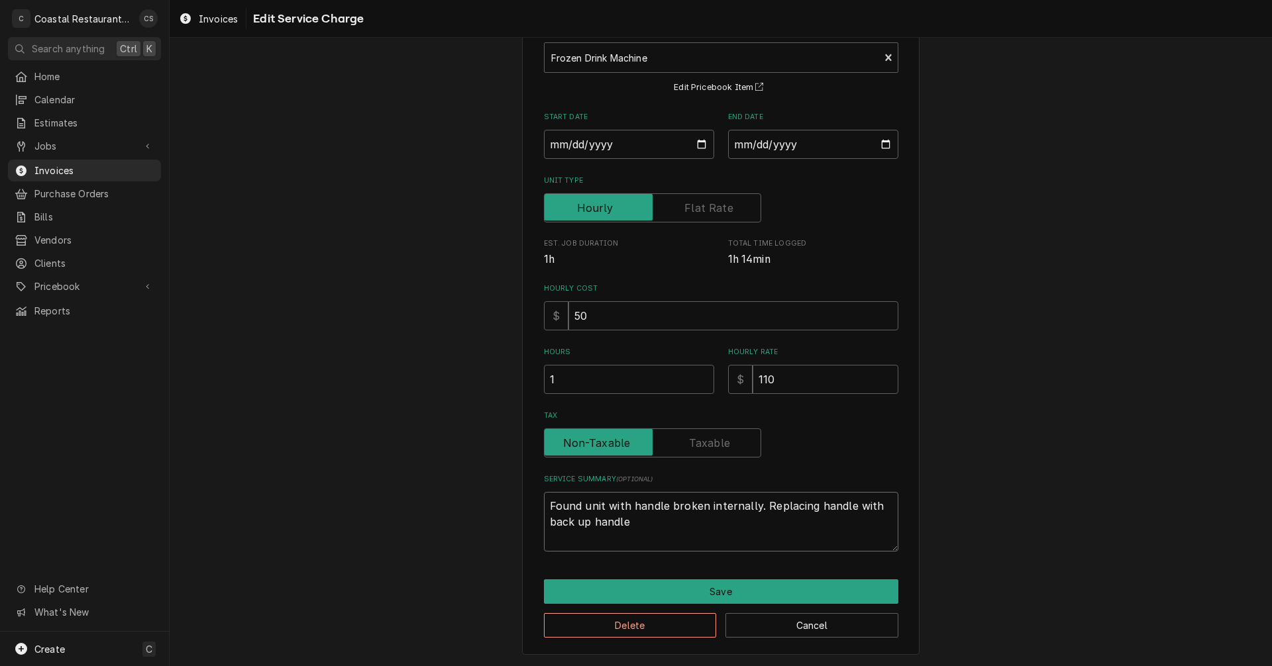
type textarea "x"
type textarea "Found unit with handle broken internally. Replacing handle with back up handle"
type textarea "x"
type textarea "Found unit with handle broken internally. Replacing handle with back up handle f"
type textarea "x"
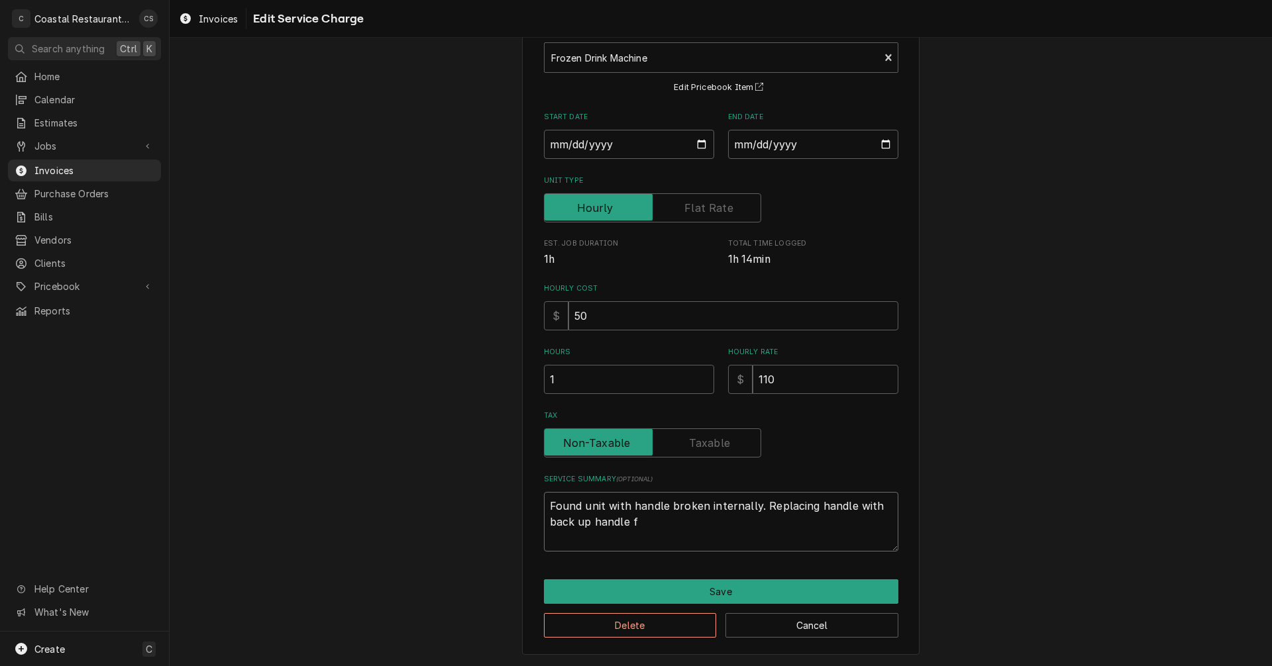
type textarea "Found unit with handle broken internally. Replacing handle with back up handle …"
type textarea "x"
type textarea "Found unit with handle broken internally. Replacing handle with back up handle …"
type textarea "x"
type textarea "Found unit with handle broken internally. Replacing handle with back up handle …"
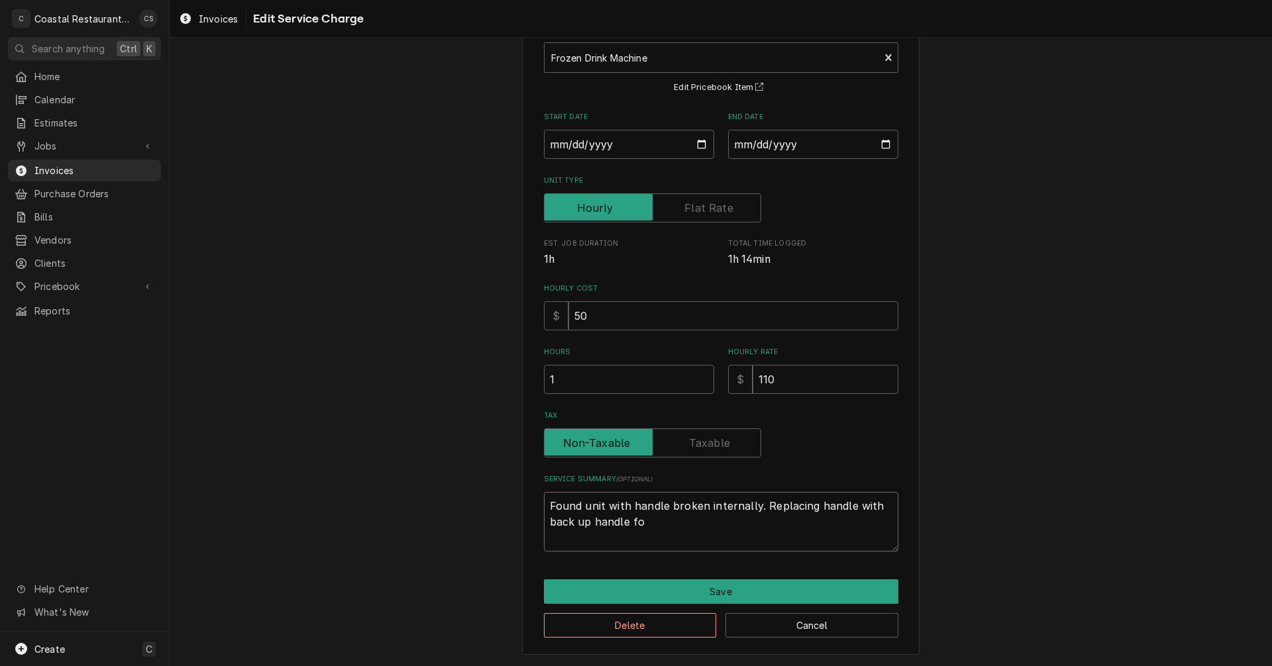
type textarea "x"
type textarea "Found unit with handle broken internally. Replacing handle with back up handle f"
type textarea "x"
type textarea "Found unit with handle broken internally. Replacing handle with back up handle …"
type textarea "x"
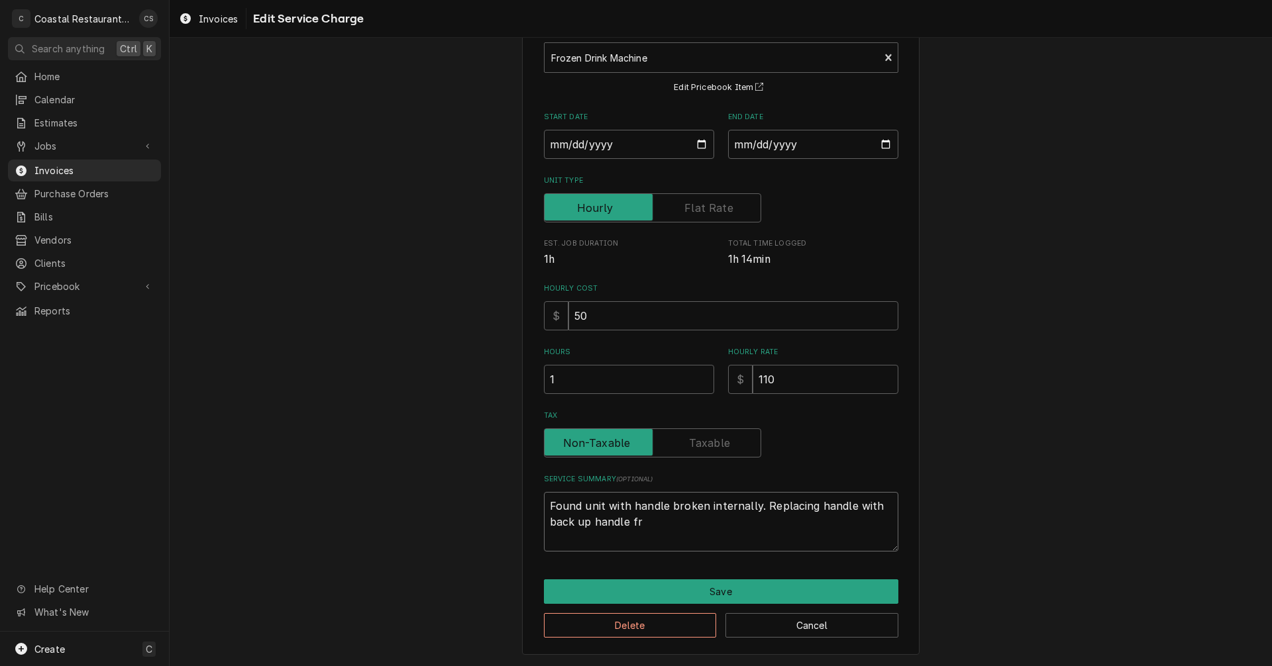
type textarea "Found unit with handle broken internally. Replacing handle with back up handle …"
type textarea "x"
type textarea "Found unit with handle broken internally. Replacing handle with back up handle …"
type textarea "x"
type textarea "Found unit with handle broken internally. Replacing handle with back up handle …"
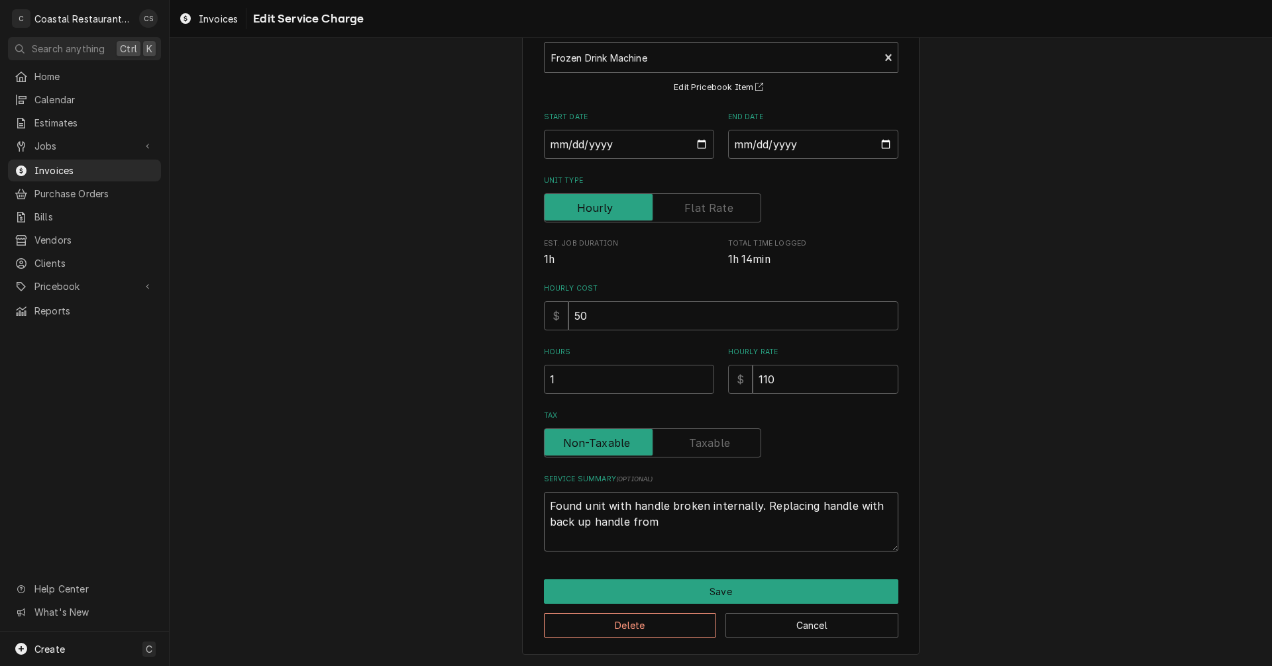
type textarea "x"
type textarea "Found unit with handle broken internally. Replacing handle with back up handle …"
type textarea "x"
type textarea "Found unit with handle broken internally. Replacing handle with back up handle …"
type textarea "x"
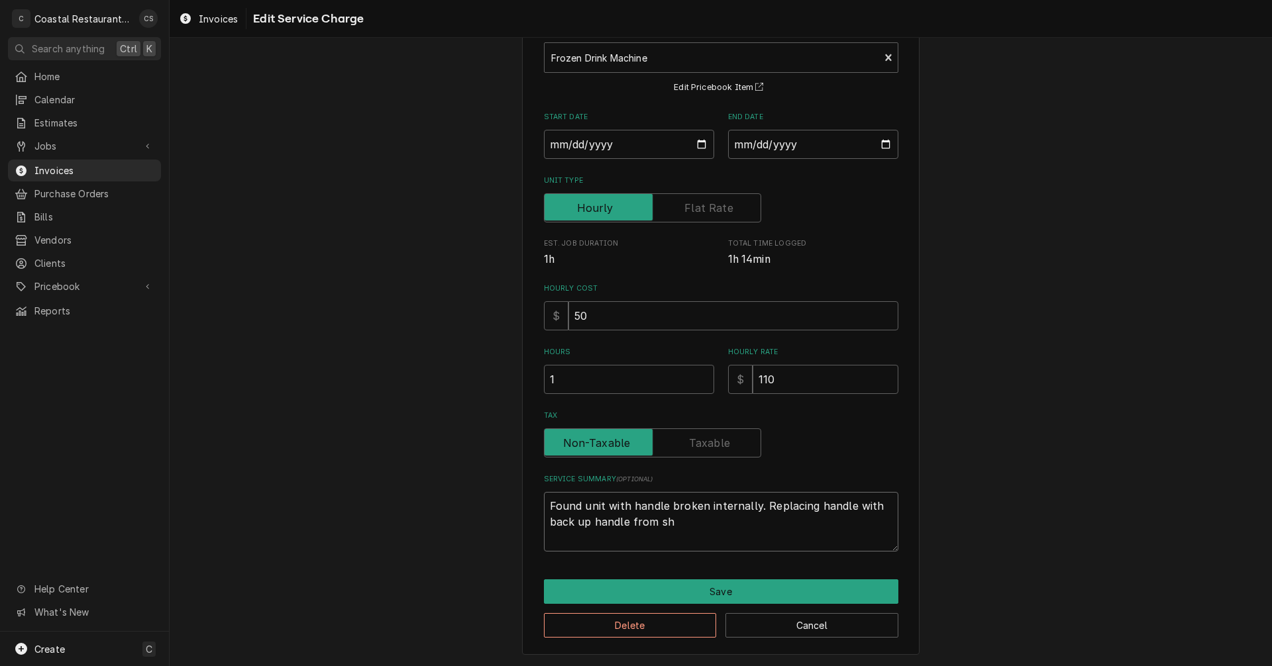
type textarea "Found unit with handle broken internally. Replacing handle with back up handle …"
type textarea "x"
type textarea "Found unit with handle broken internally. Replacing handle with back up handle …"
type textarea "x"
type textarea "Found unit with handle broken internally. Replacing handle with back up handle …"
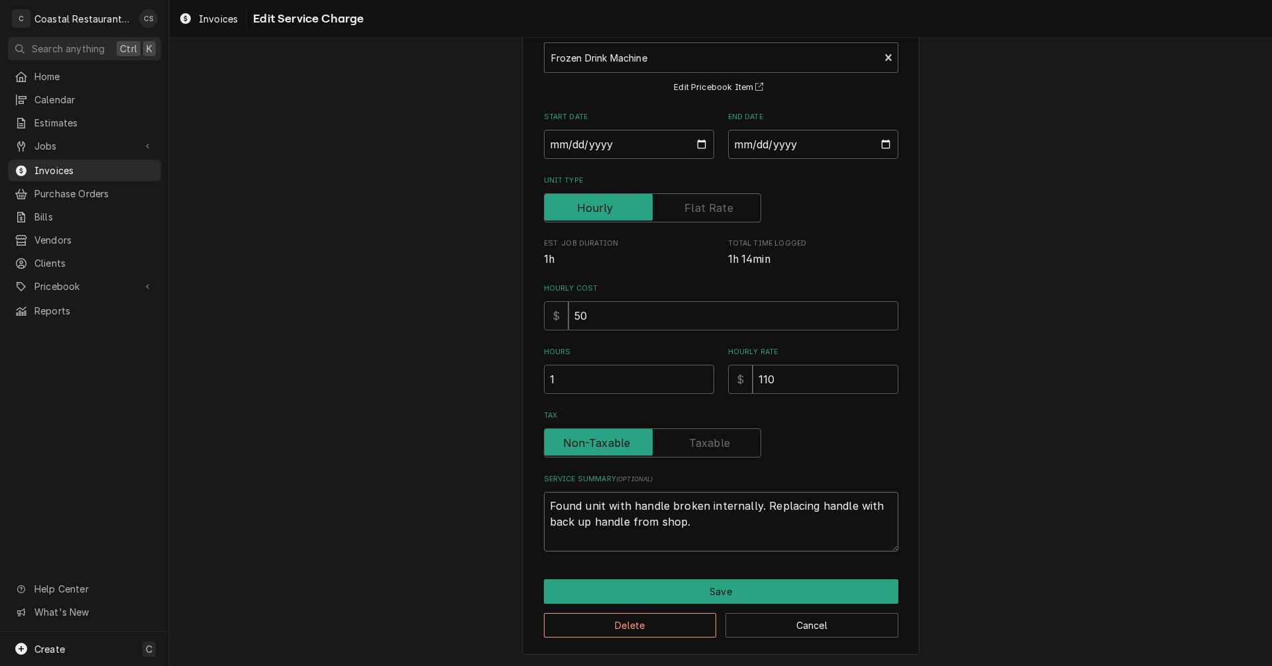
type textarea "x"
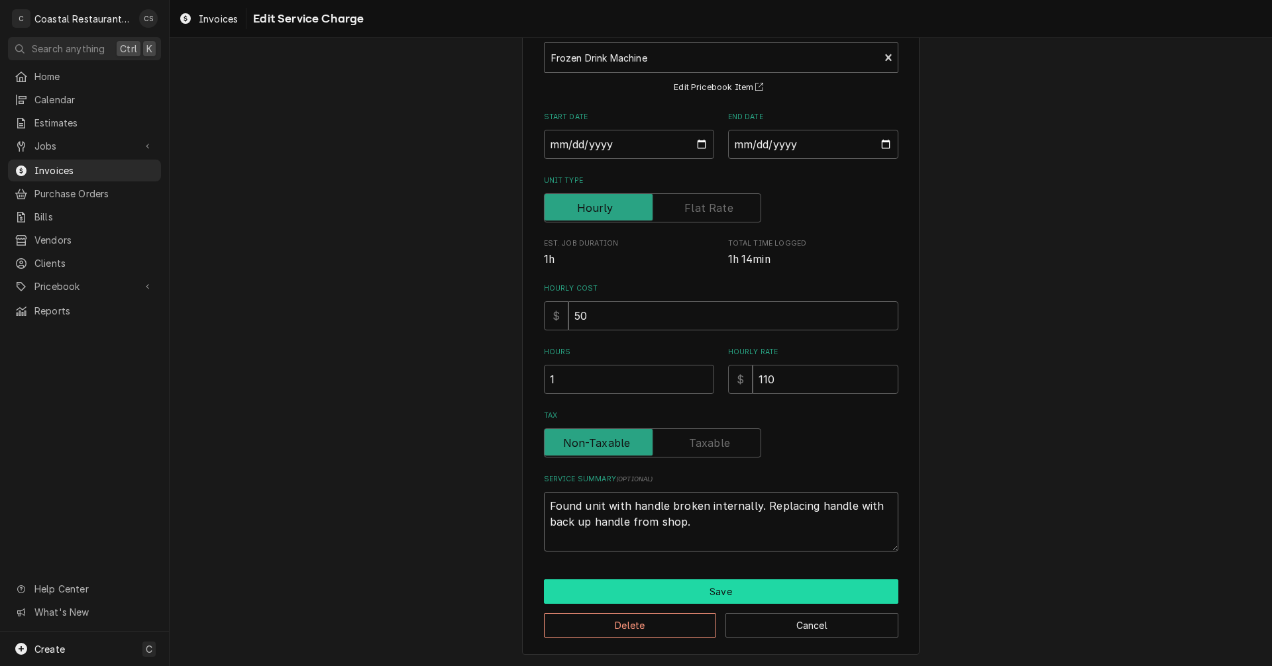
type textarea "Found unit with handle broken internally. Replacing handle with back up handle …"
click at [761, 588] on button "Save" at bounding box center [721, 592] width 354 height 25
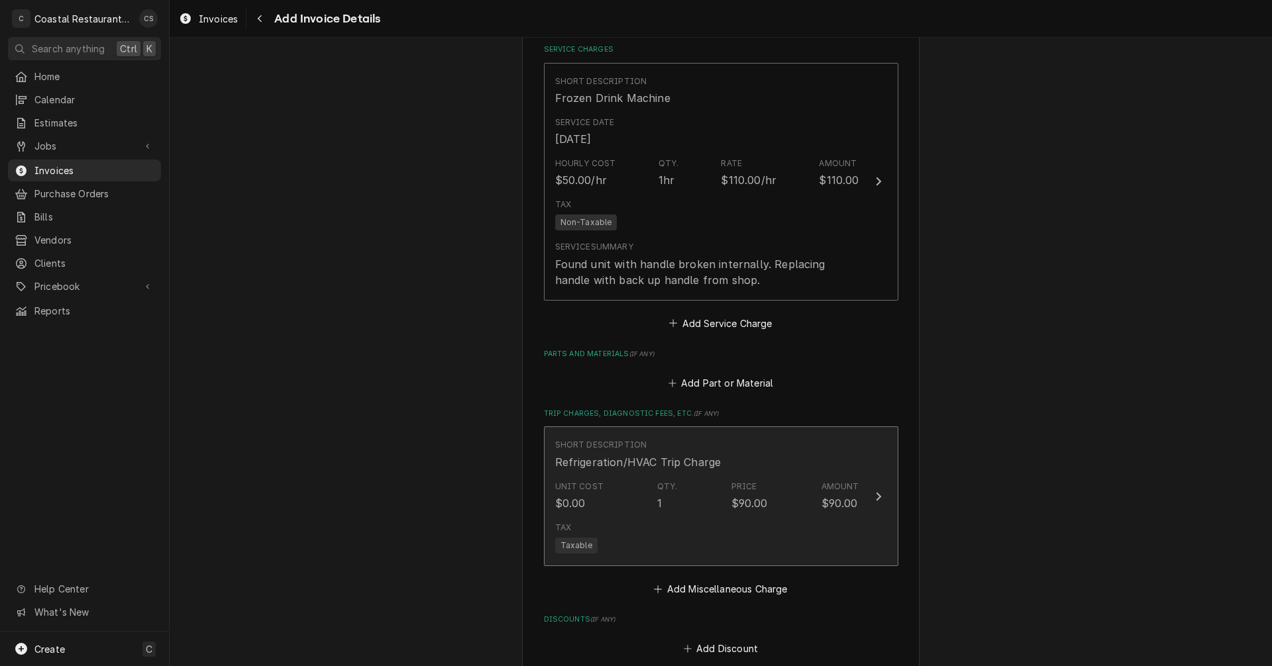
scroll to position [1288, 0]
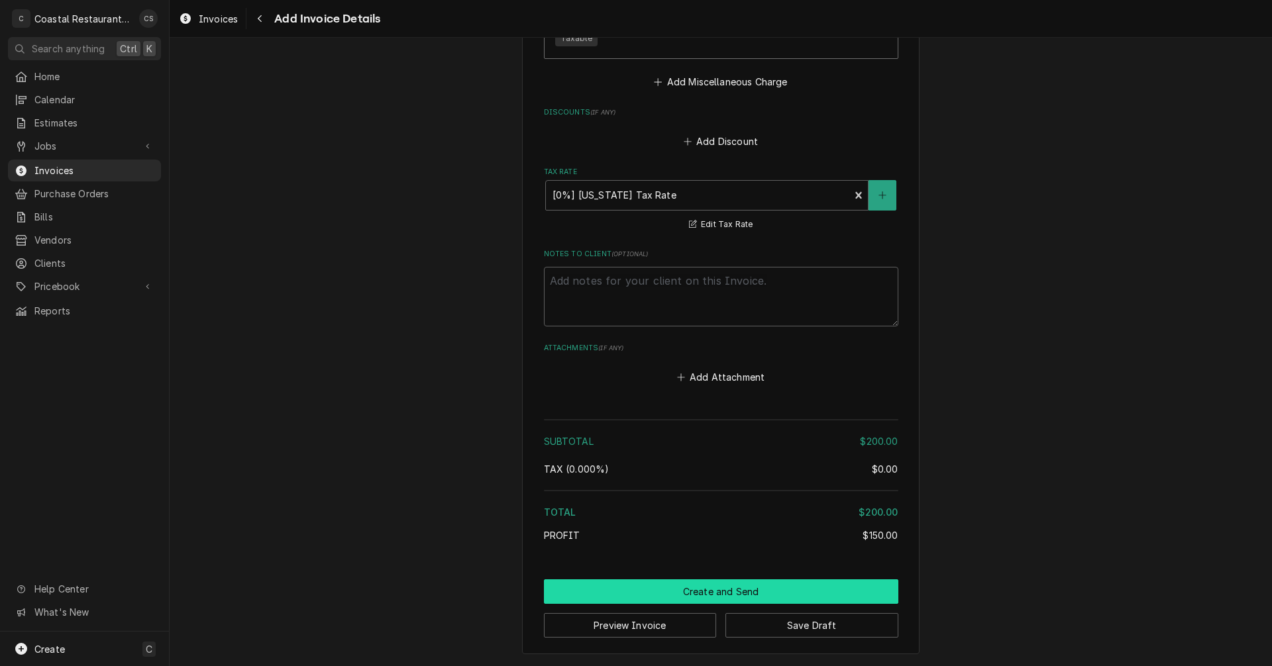
click at [713, 595] on button "Create and Send" at bounding box center [721, 592] width 354 height 25
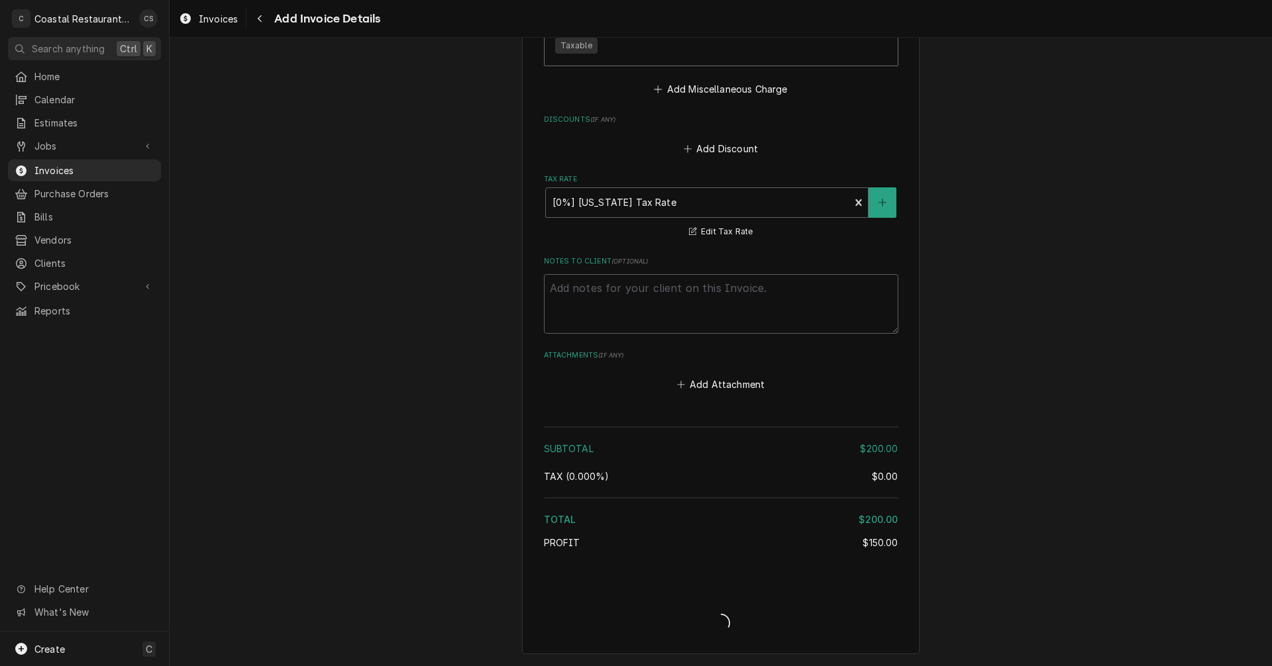
scroll to position [1613, 0]
type textarea "x"
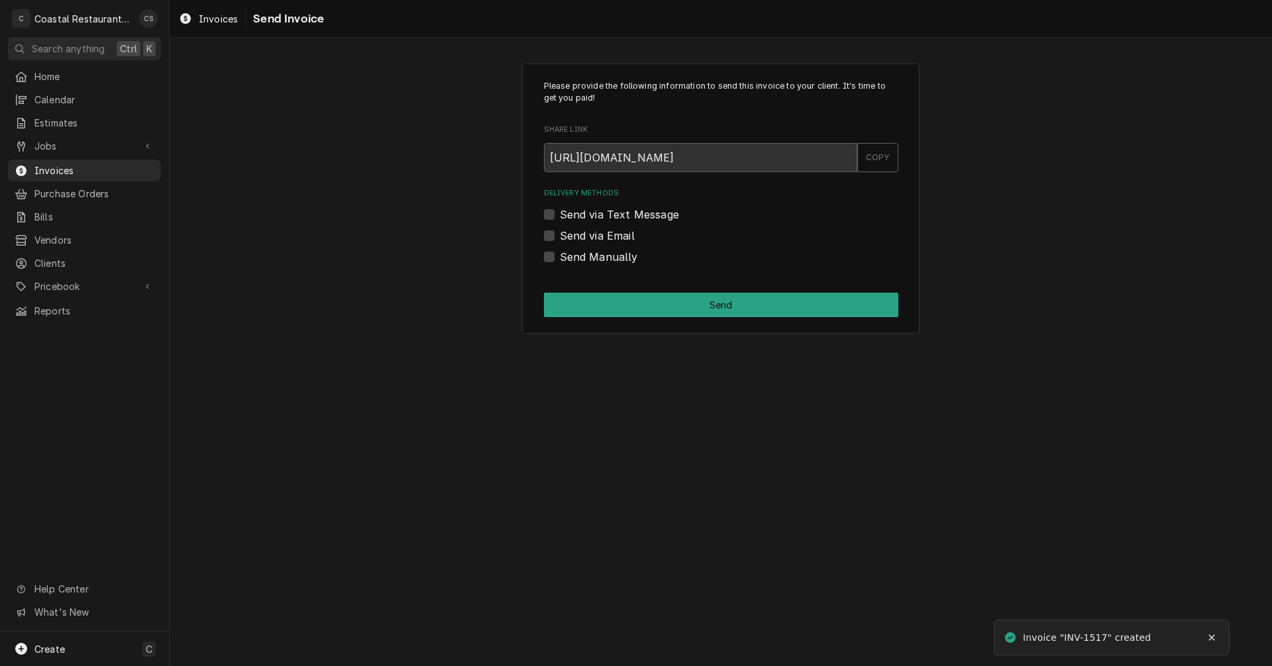
click at [560, 236] on label "Send via Email" at bounding box center [597, 236] width 75 height 16
click at [560, 236] on input "Send via Email" at bounding box center [737, 242] width 354 height 29
checkbox input "true"
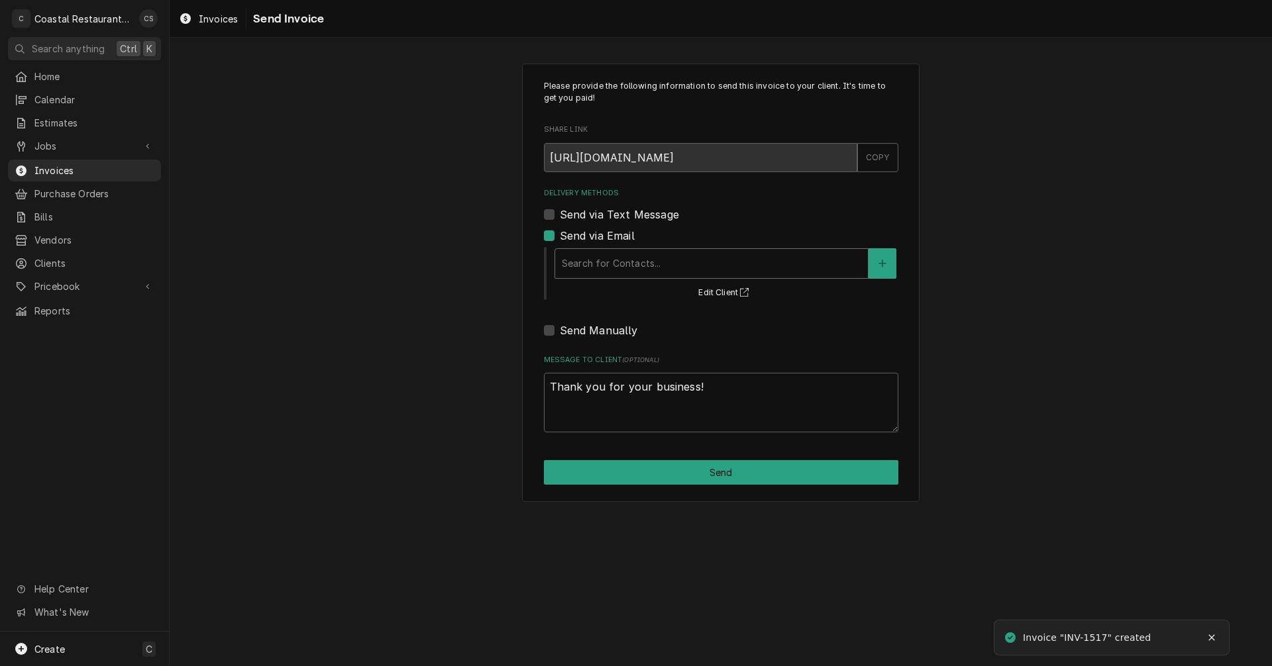
click at [589, 263] on div "Delivery Methods" at bounding box center [711, 264] width 299 height 24
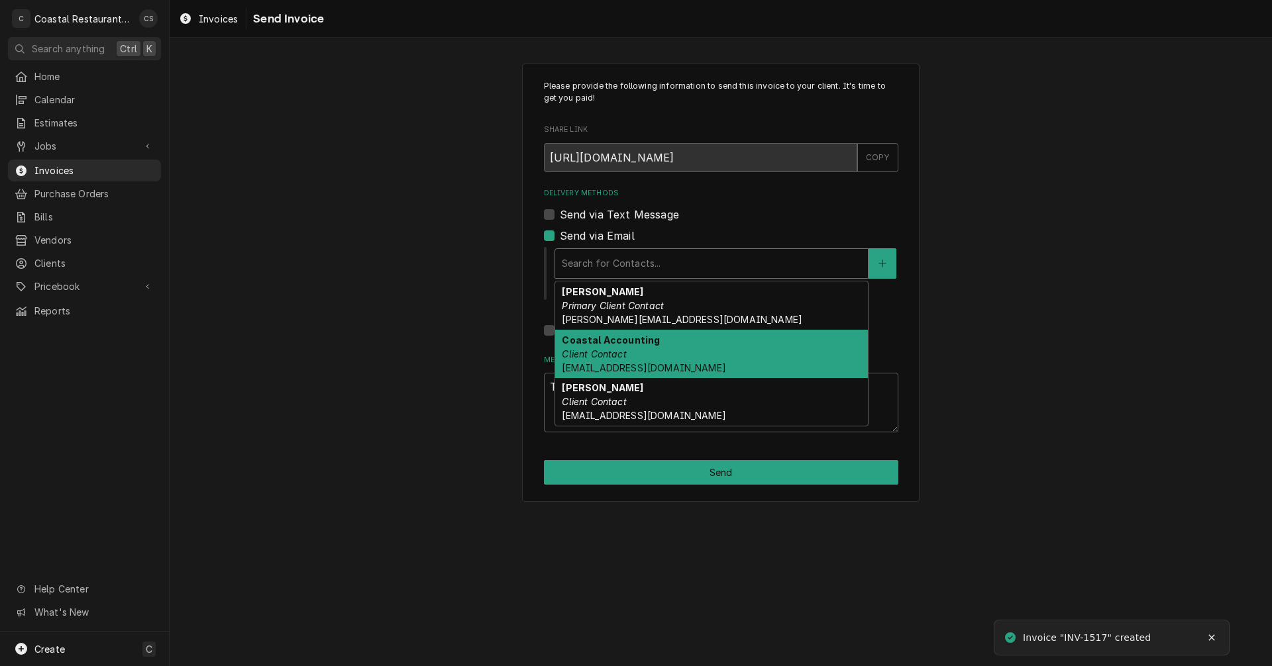
click at [605, 346] on div "Coastal Accounting Client Contact [EMAIL_ADDRESS][DOMAIN_NAME]" at bounding box center [711, 354] width 313 height 48
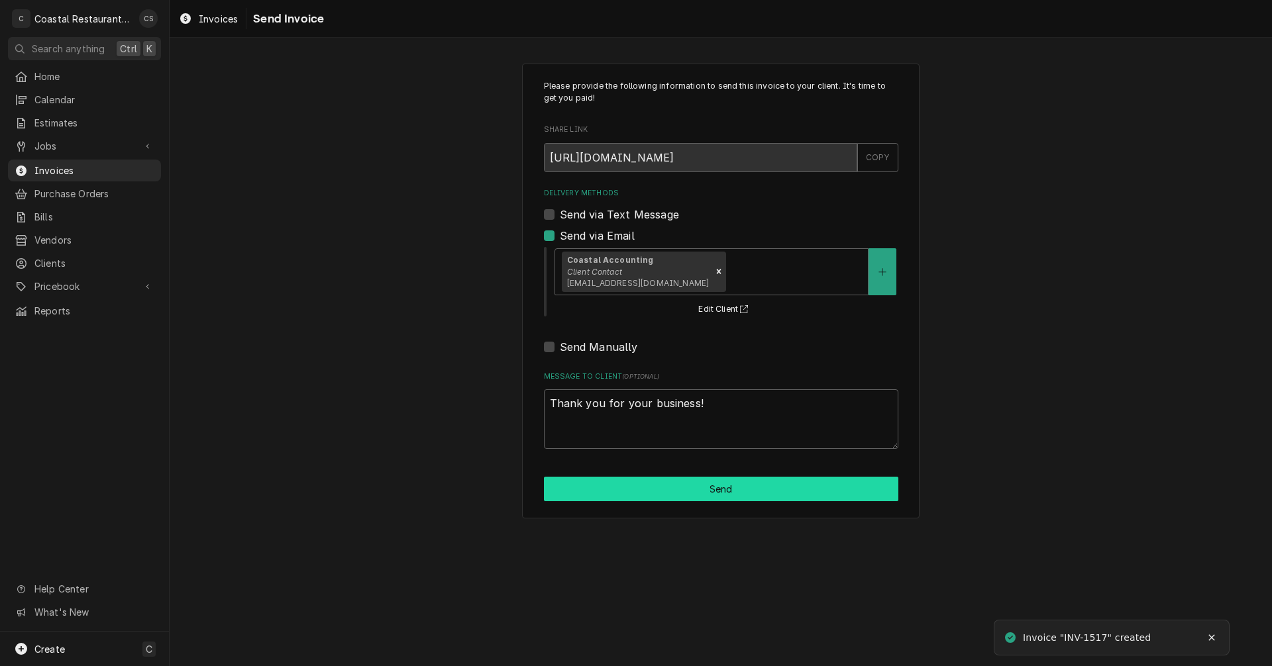
click at [692, 487] on button "Send" at bounding box center [721, 489] width 354 height 25
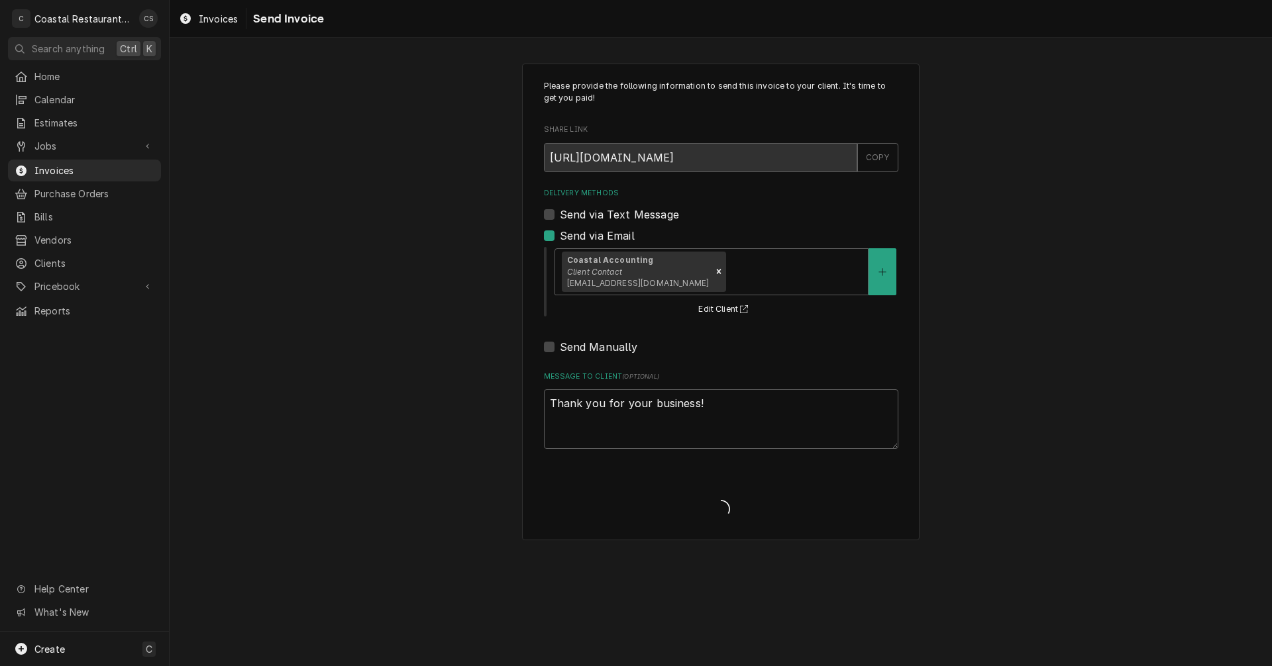
type textarea "x"
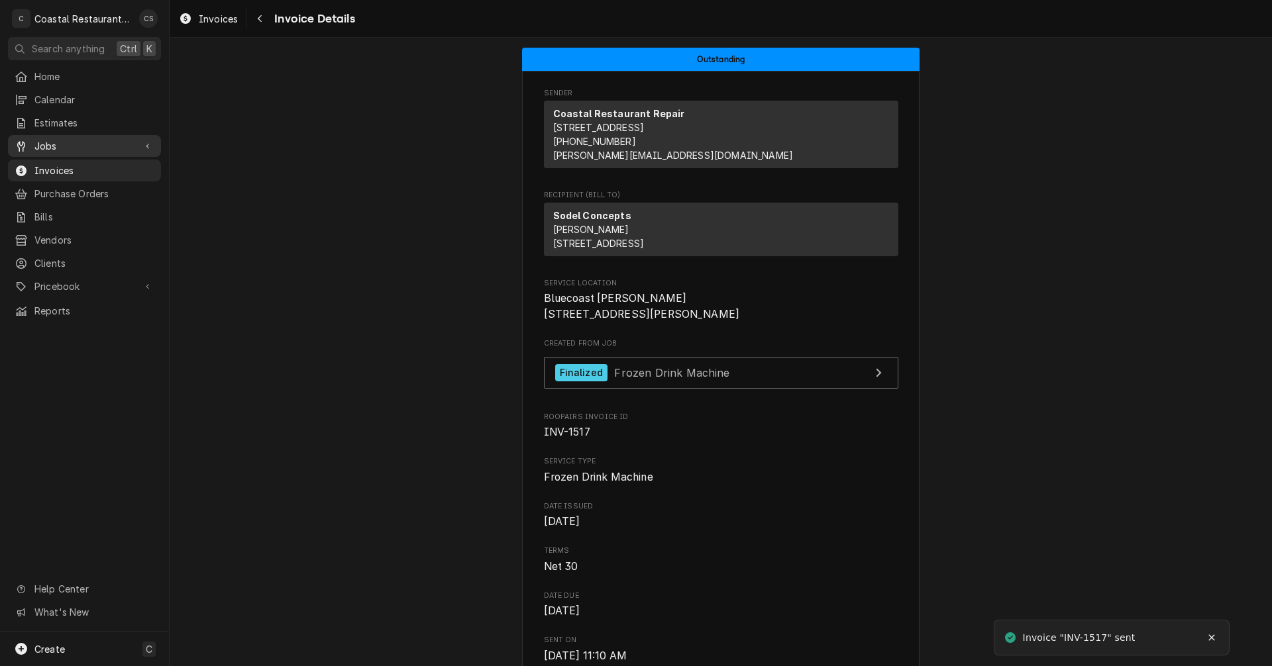
click at [79, 141] on span "Jobs" at bounding box center [84, 146] width 100 height 14
click at [78, 166] on span "Jobs" at bounding box center [94, 169] width 120 height 14
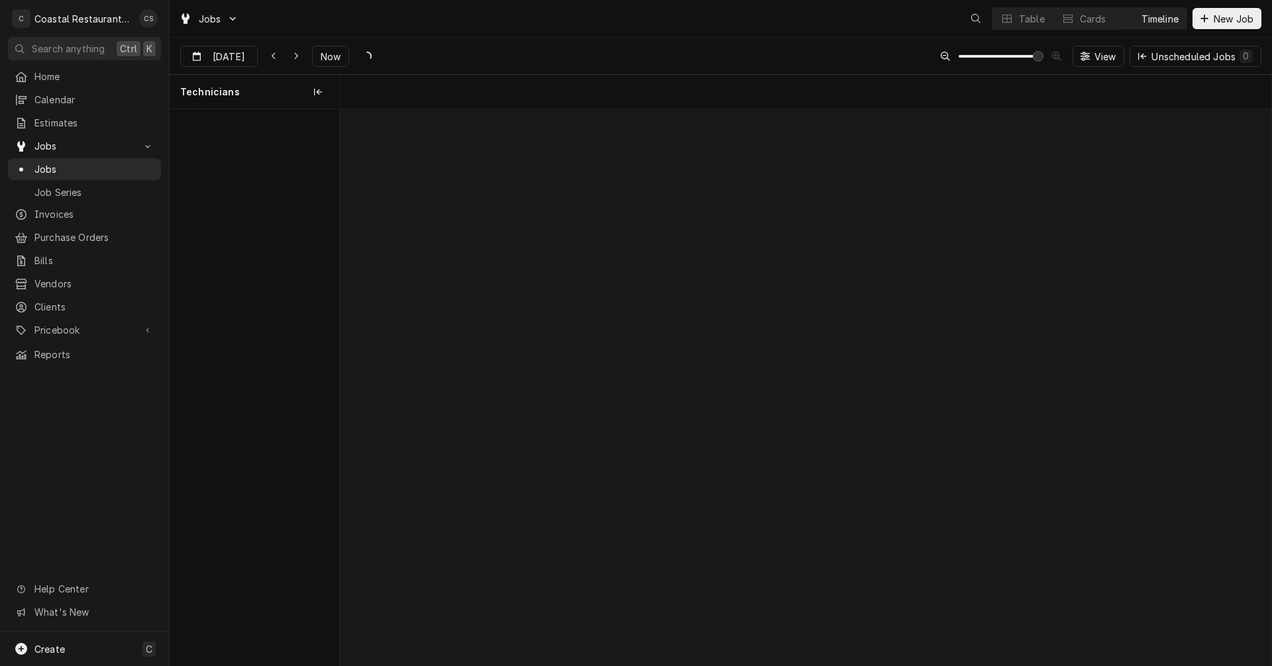
scroll to position [0, 18471]
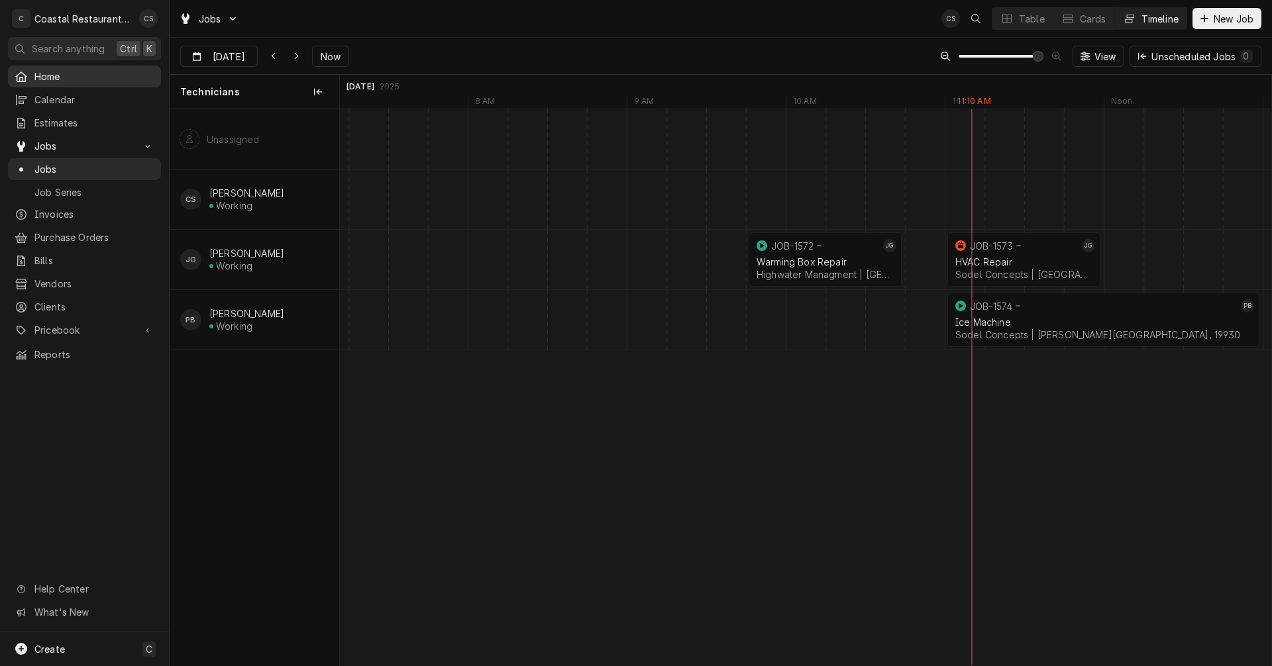
click at [60, 75] on span "Home" at bounding box center [94, 77] width 120 height 14
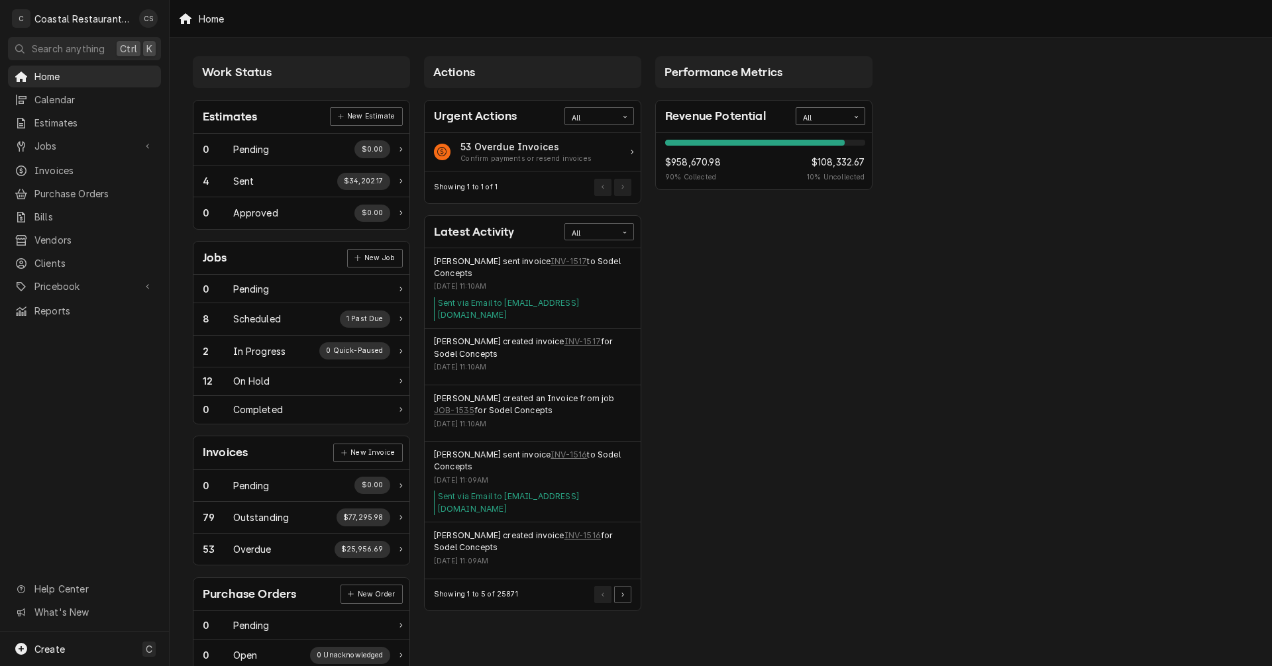
click at [813, 116] on div "All" at bounding box center [822, 118] width 38 height 11
click at [815, 213] on div "This Year" at bounding box center [830, 210] width 68 height 15
click at [76, 142] on span "Jobs" at bounding box center [84, 146] width 100 height 14
click at [68, 162] on span "Jobs" at bounding box center [94, 169] width 120 height 14
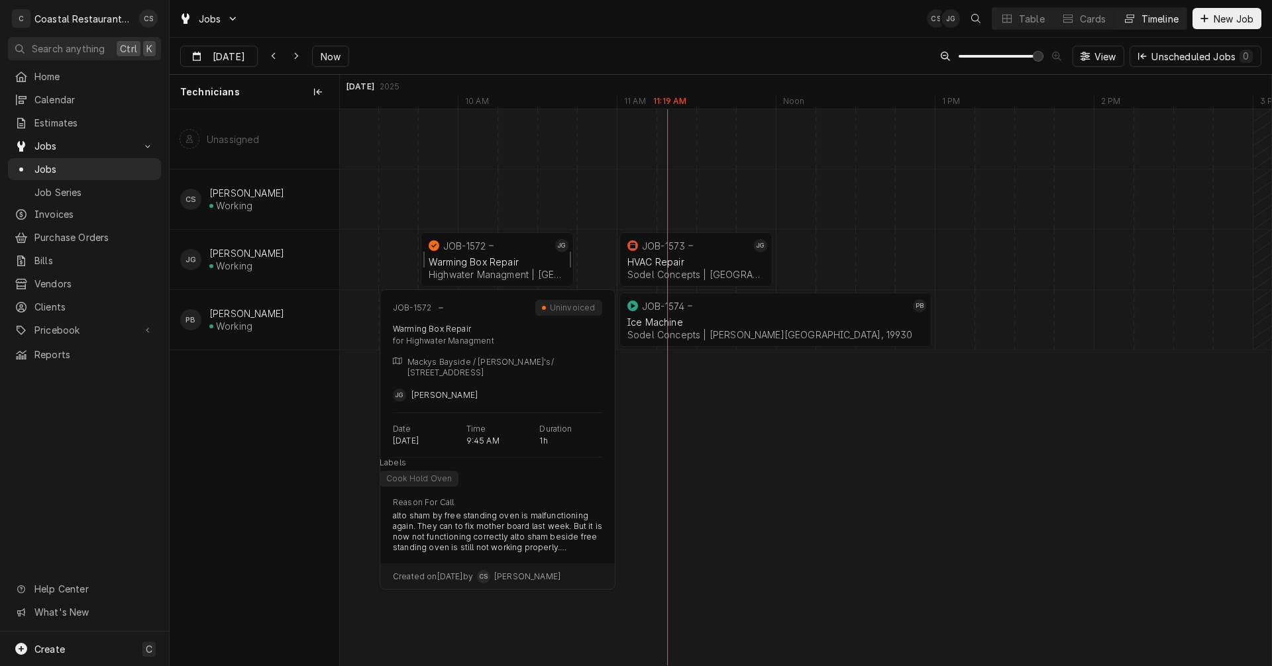
click at [490, 252] on div "JOB-1572" at bounding box center [489, 246] width 126 height 16
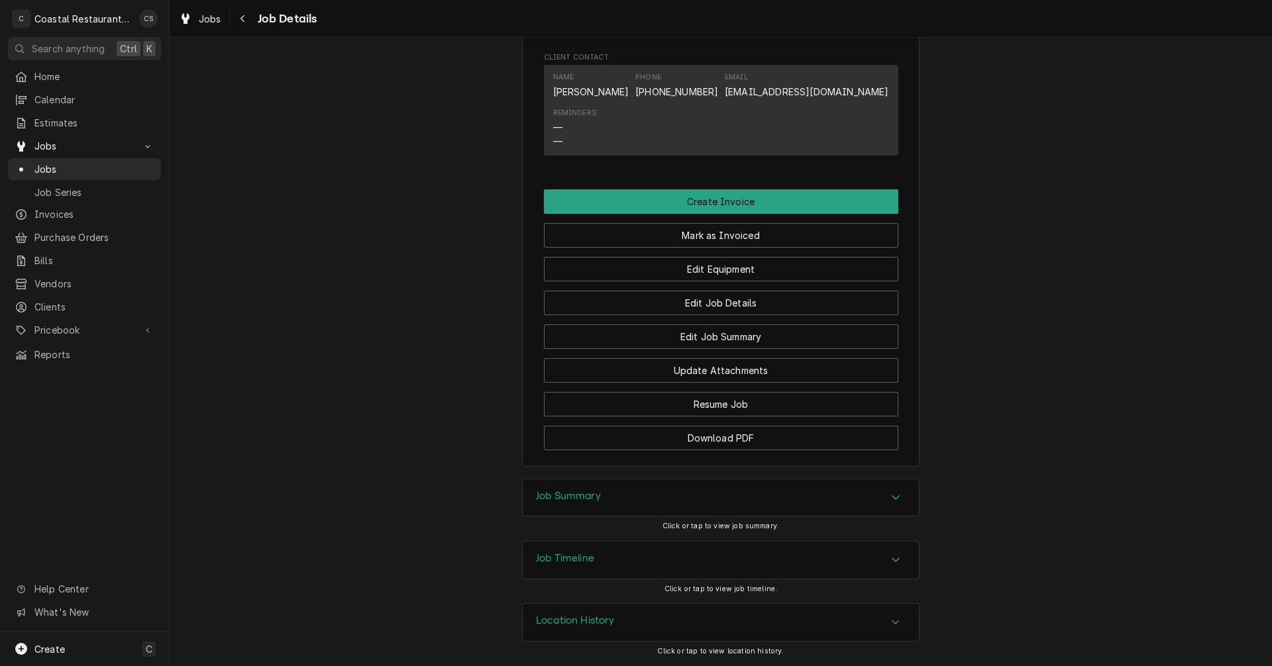
scroll to position [1135, 0]
click at [573, 496] on h3 "Job Summary" at bounding box center [568, 496] width 65 height 13
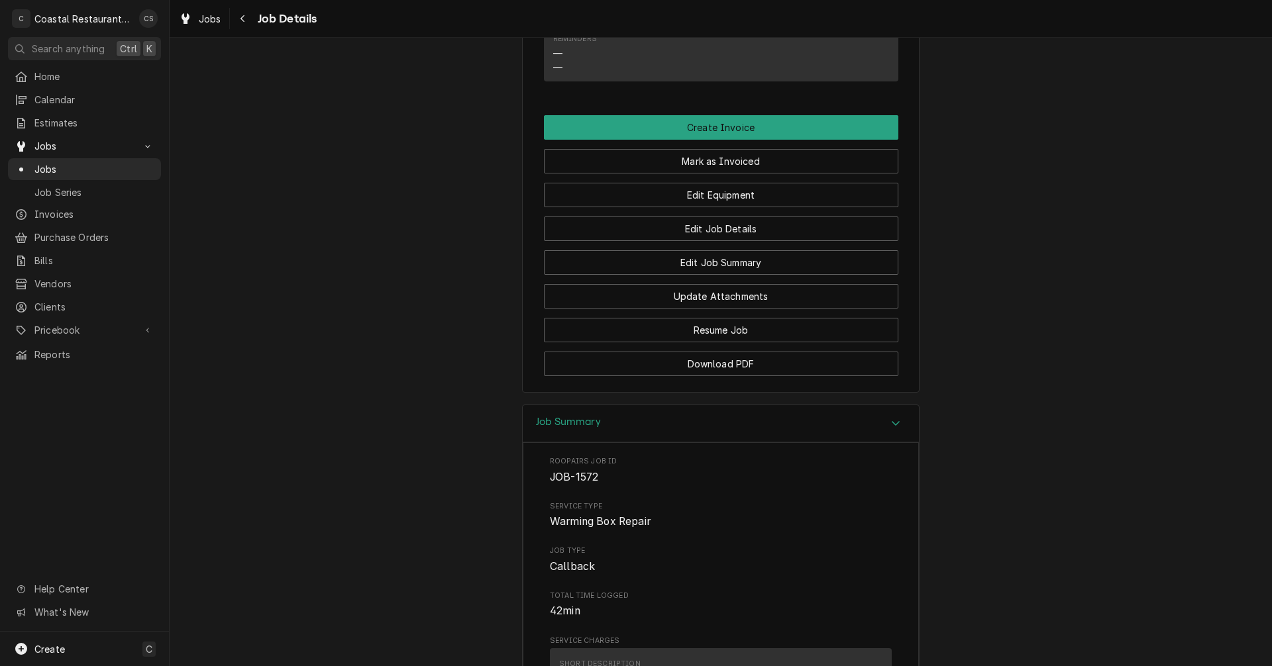
scroll to position [933, 0]
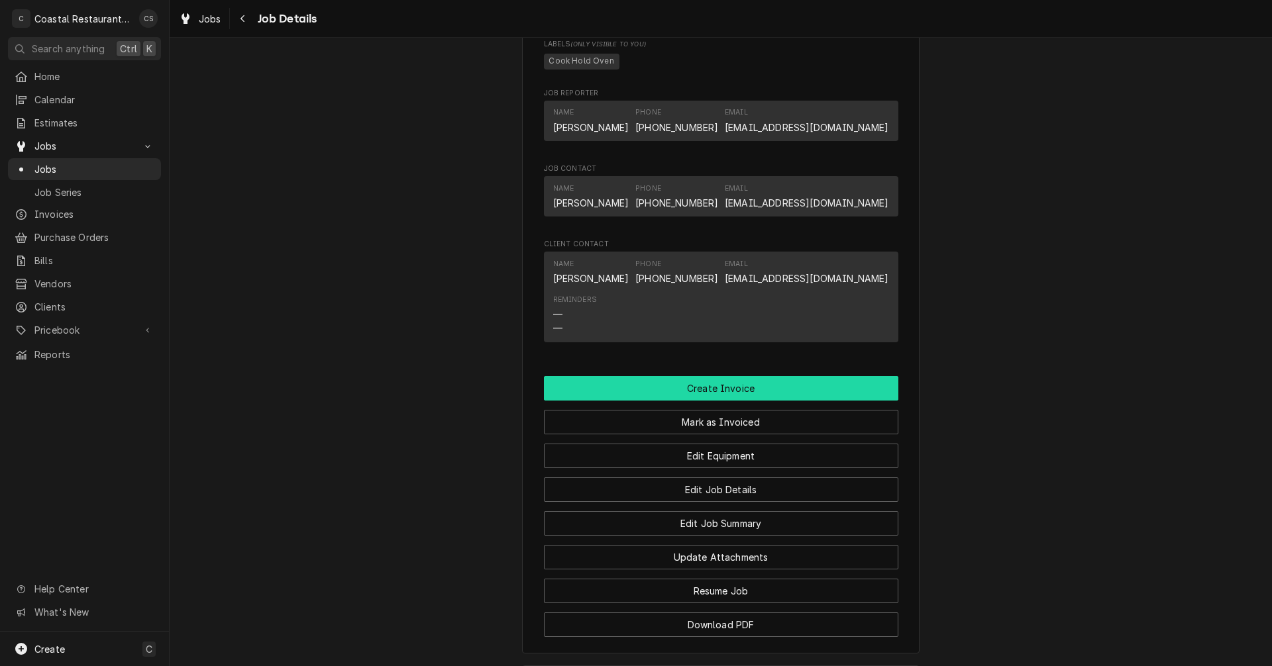
click at [716, 401] on button "Create Invoice" at bounding box center [721, 388] width 354 height 25
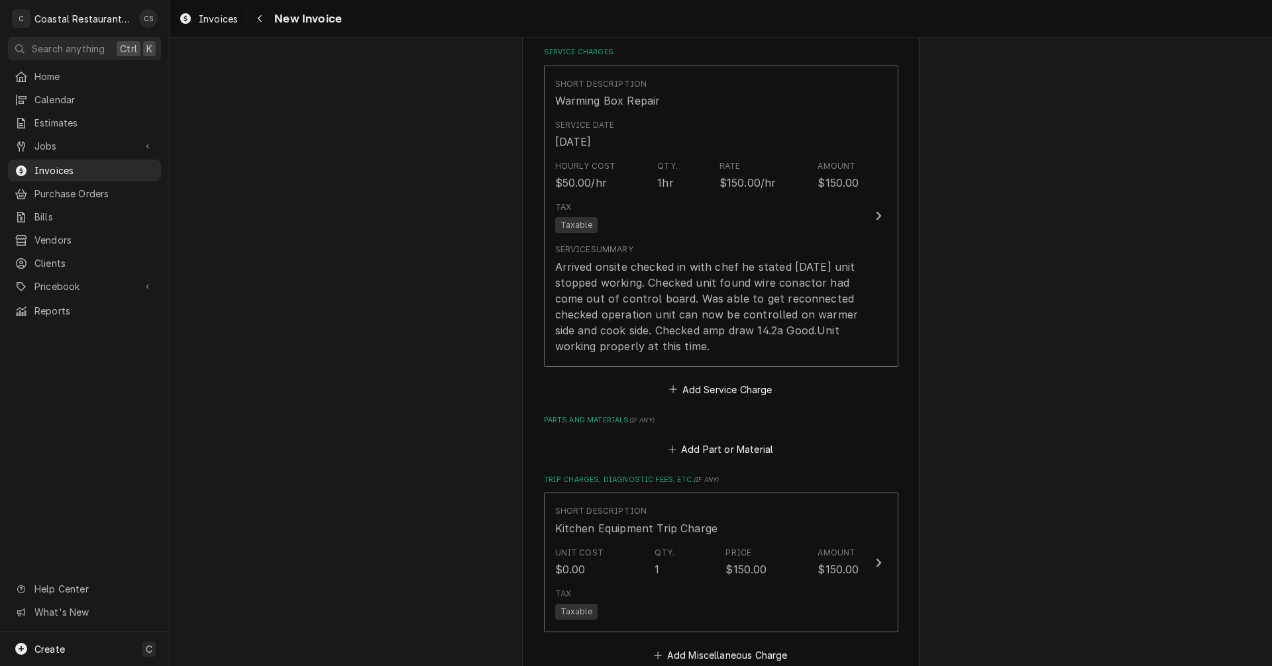
scroll to position [1221, 0]
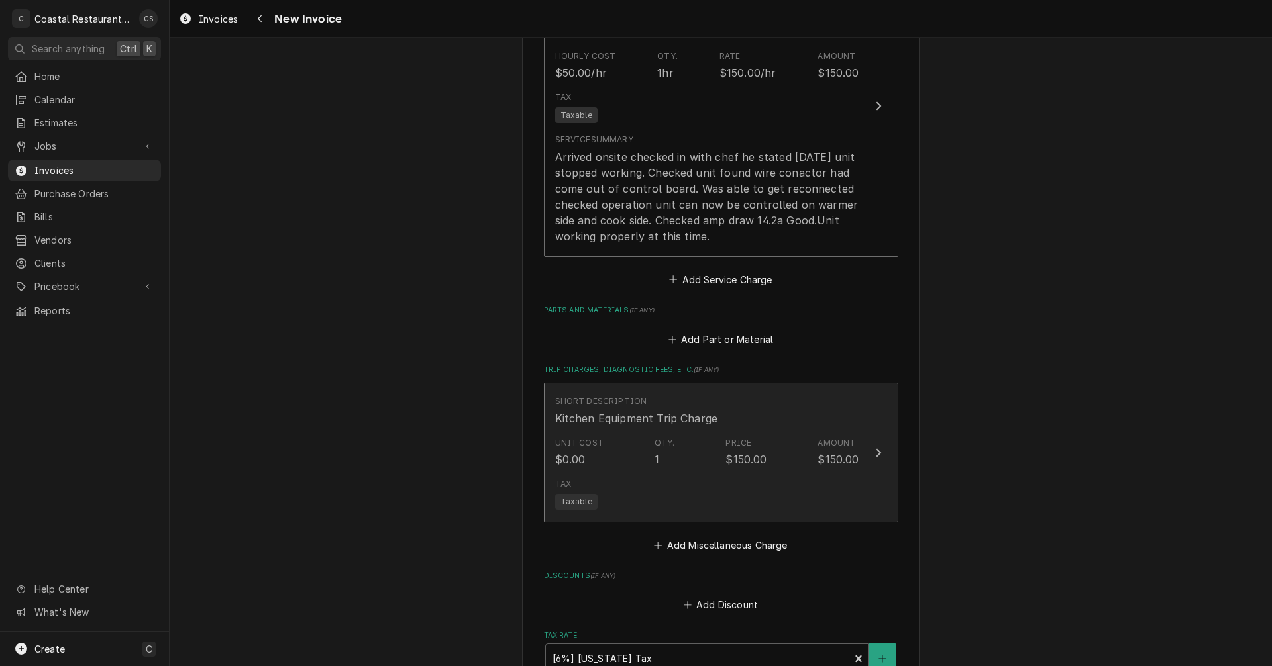
click at [725, 437] on div "Price" at bounding box center [738, 443] width 26 height 12
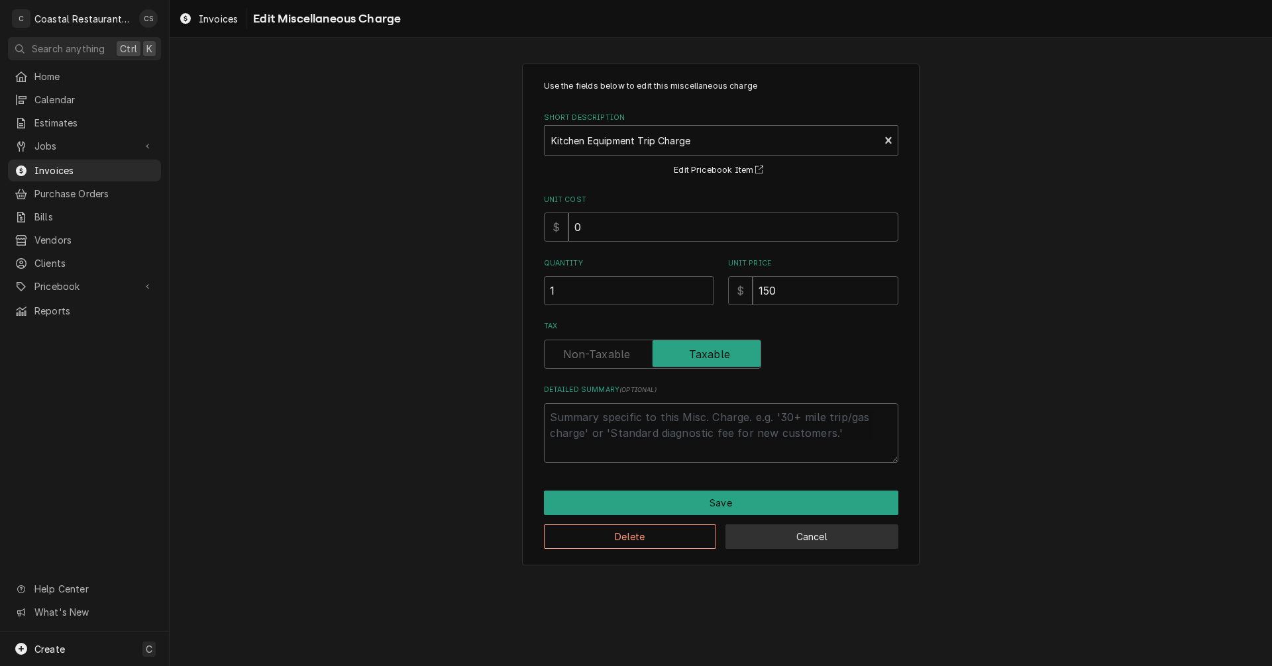
click at [758, 534] on button "Cancel" at bounding box center [811, 537] width 173 height 25
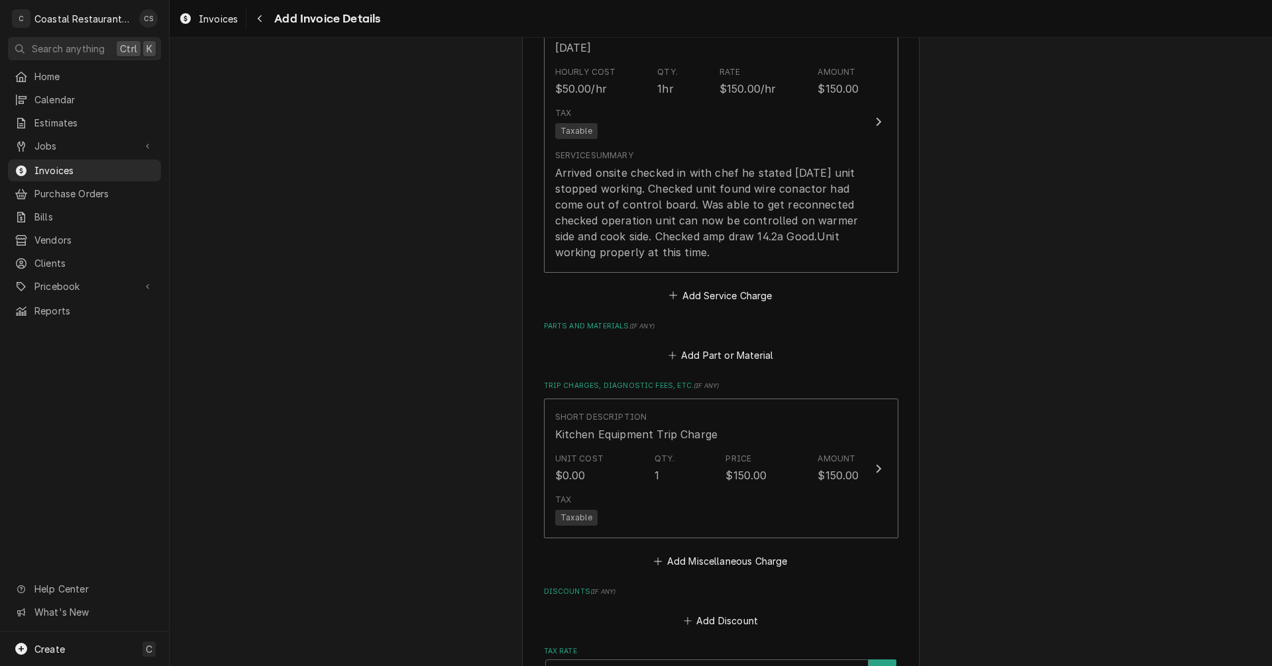
scroll to position [1404, 0]
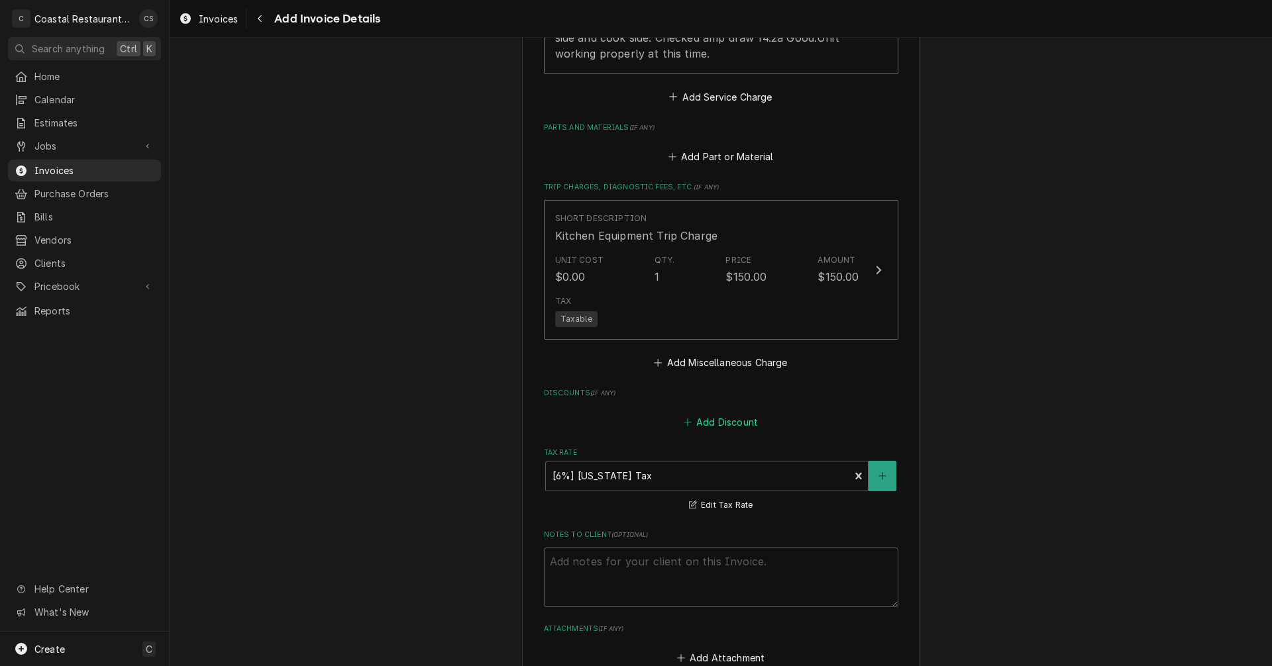
click at [719, 423] on button "Add Discount" at bounding box center [720, 422] width 79 height 19
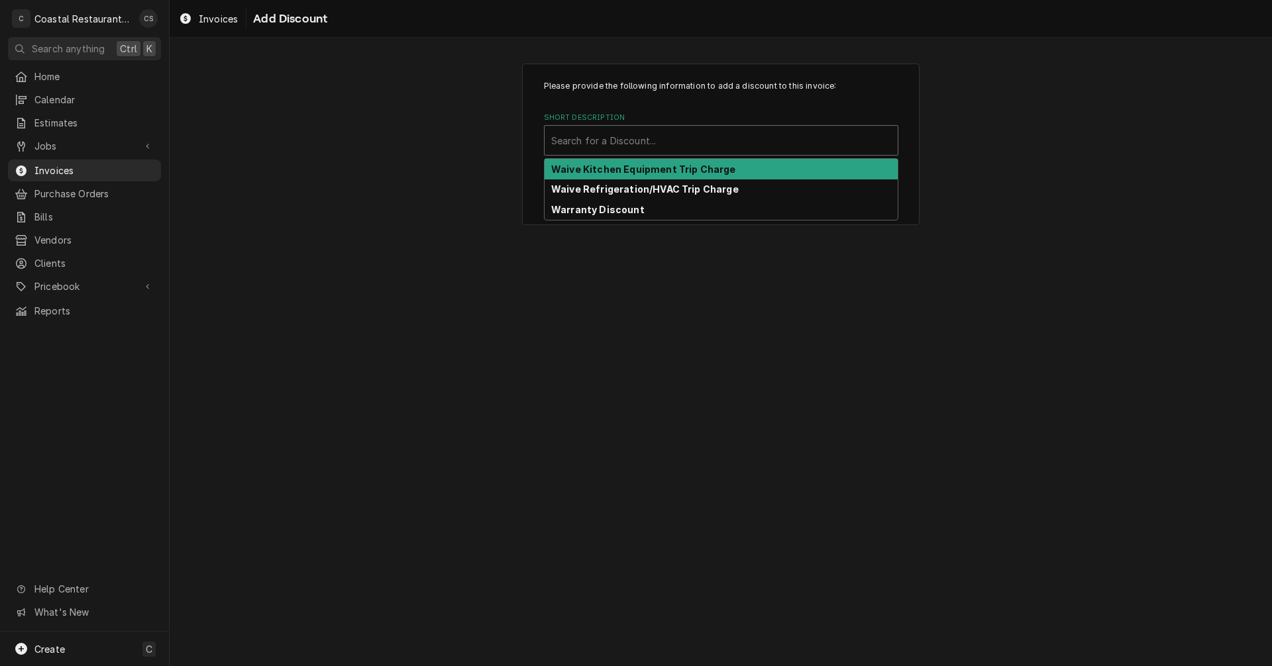
click at [605, 140] on div "Short Description" at bounding box center [721, 140] width 340 height 24
click at [605, 172] on strong "Waive Kitchen Equipment Trip Charge" at bounding box center [643, 169] width 185 height 11
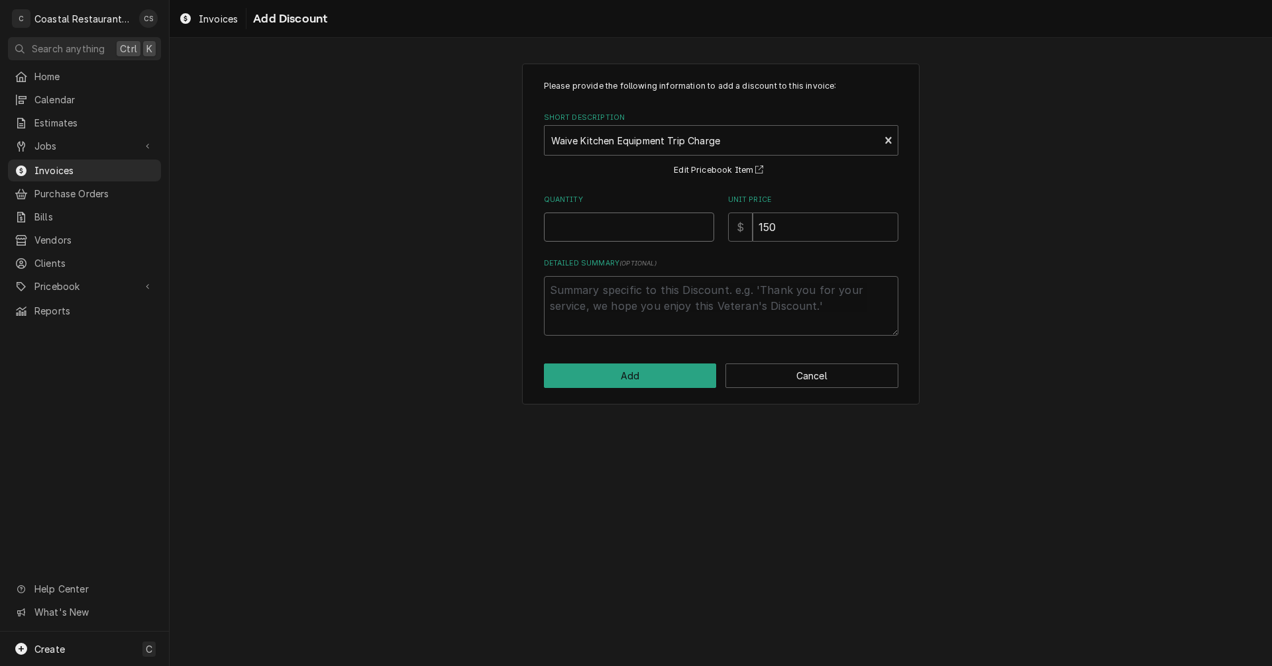
click at [606, 232] on input "Quantity" at bounding box center [629, 227] width 170 height 29
type textarea "x"
type input "1"
click at [635, 374] on button "Add" at bounding box center [630, 376] width 173 height 25
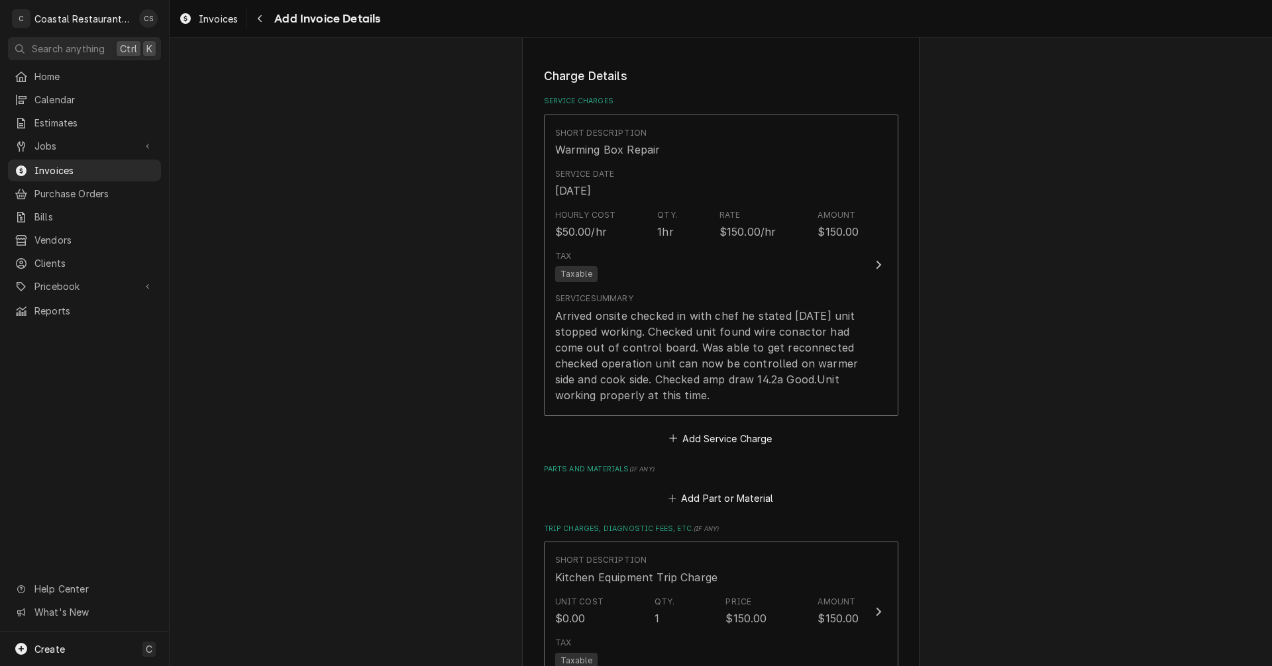
scroll to position [1056, 0]
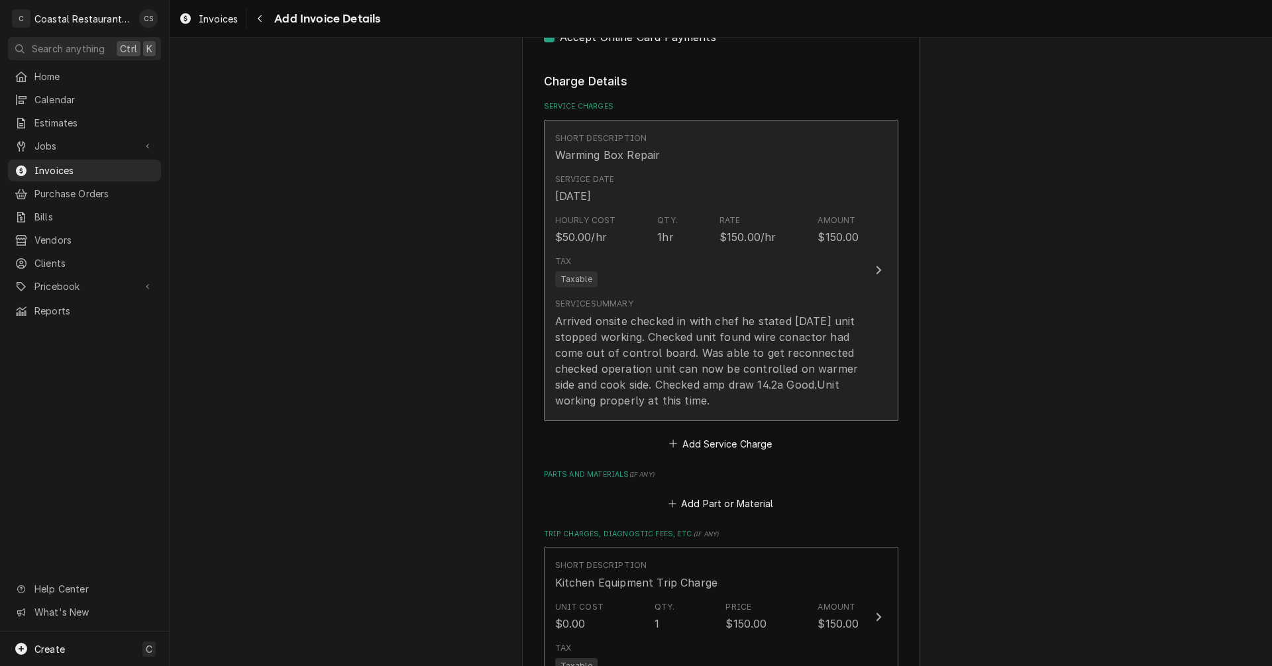
click at [713, 291] on div "Tax Taxable" at bounding box center [707, 271] width 304 height 42
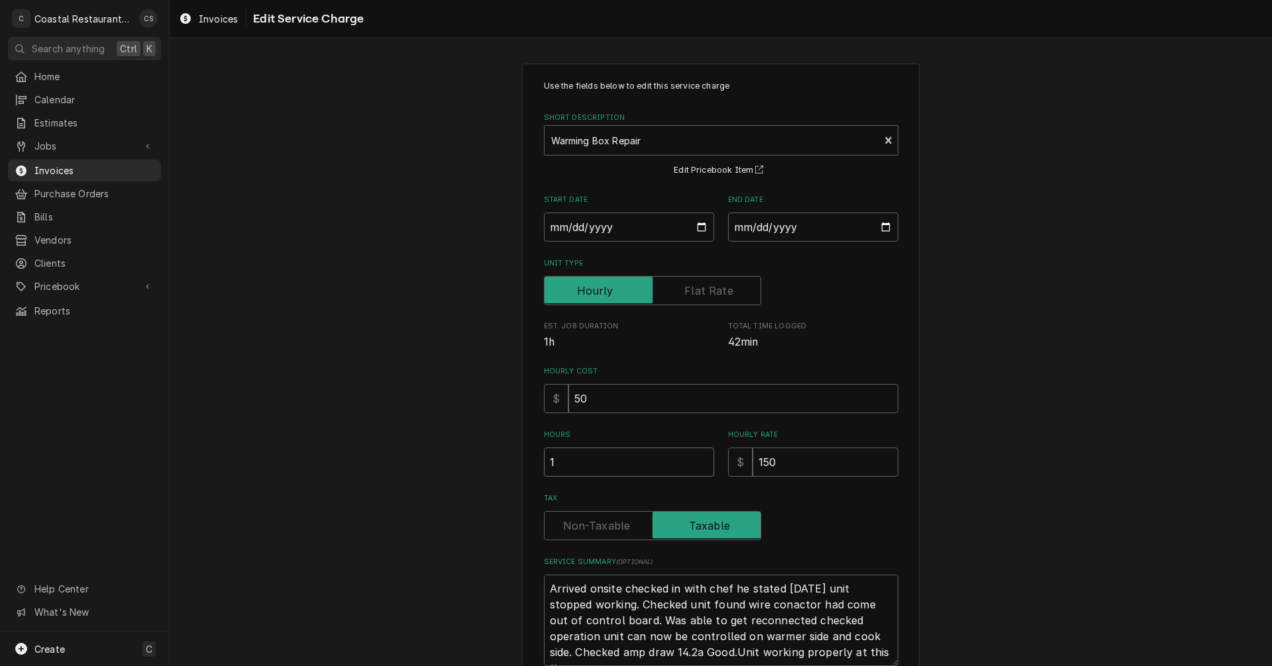
click at [572, 458] on input "1" at bounding box center [629, 462] width 170 height 29
type textarea "x"
type input ".5"
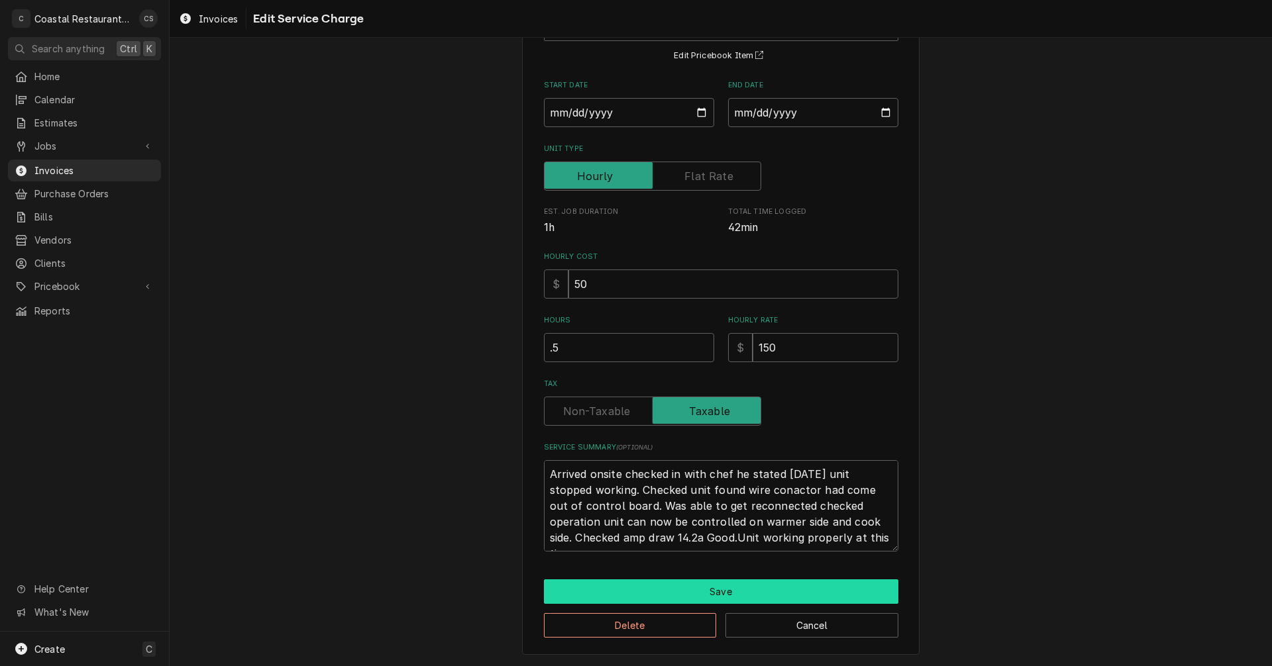
click at [709, 597] on button "Save" at bounding box center [721, 592] width 354 height 25
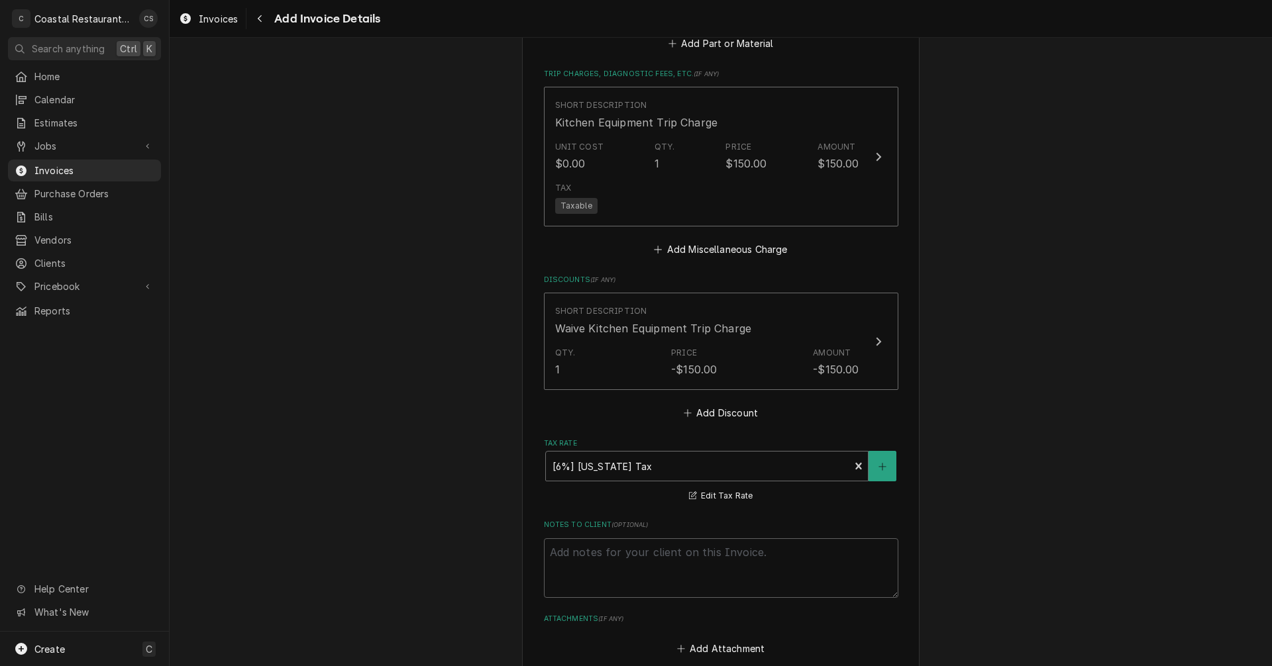
scroll to position [1703, 0]
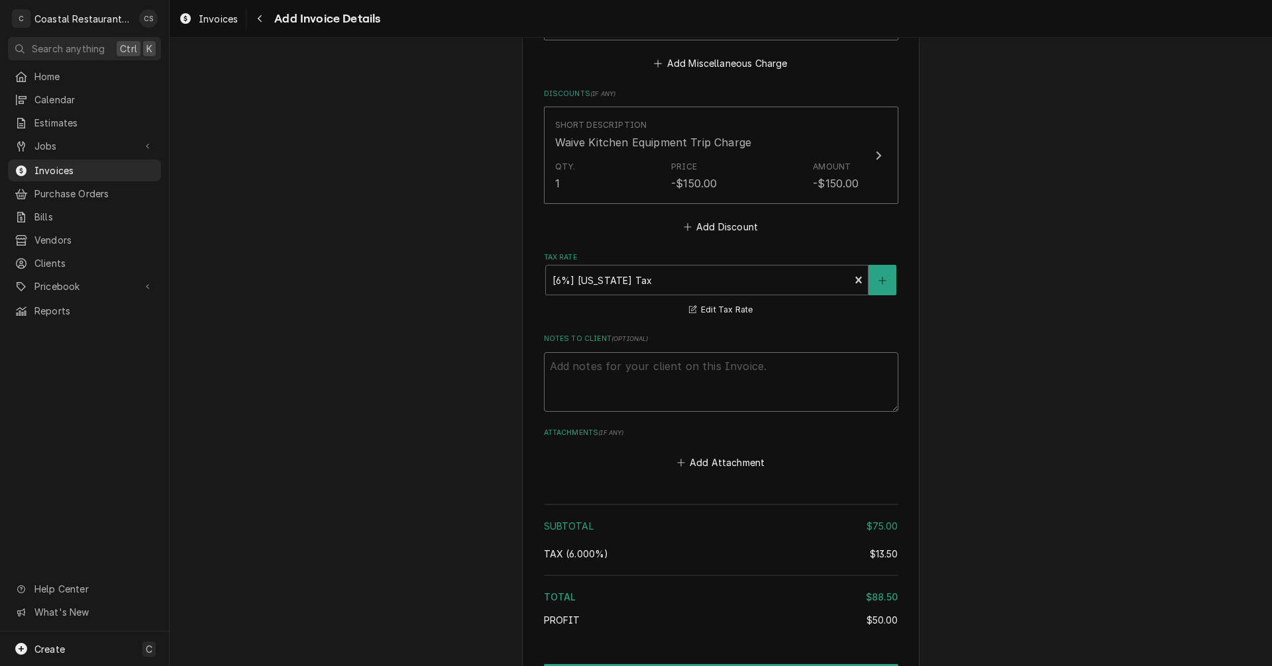
click at [613, 369] on textarea "Notes to Client ( optional )" at bounding box center [721, 382] width 354 height 60
type textarea "x"
type textarea "D"
type textarea "x"
type textarea "Di"
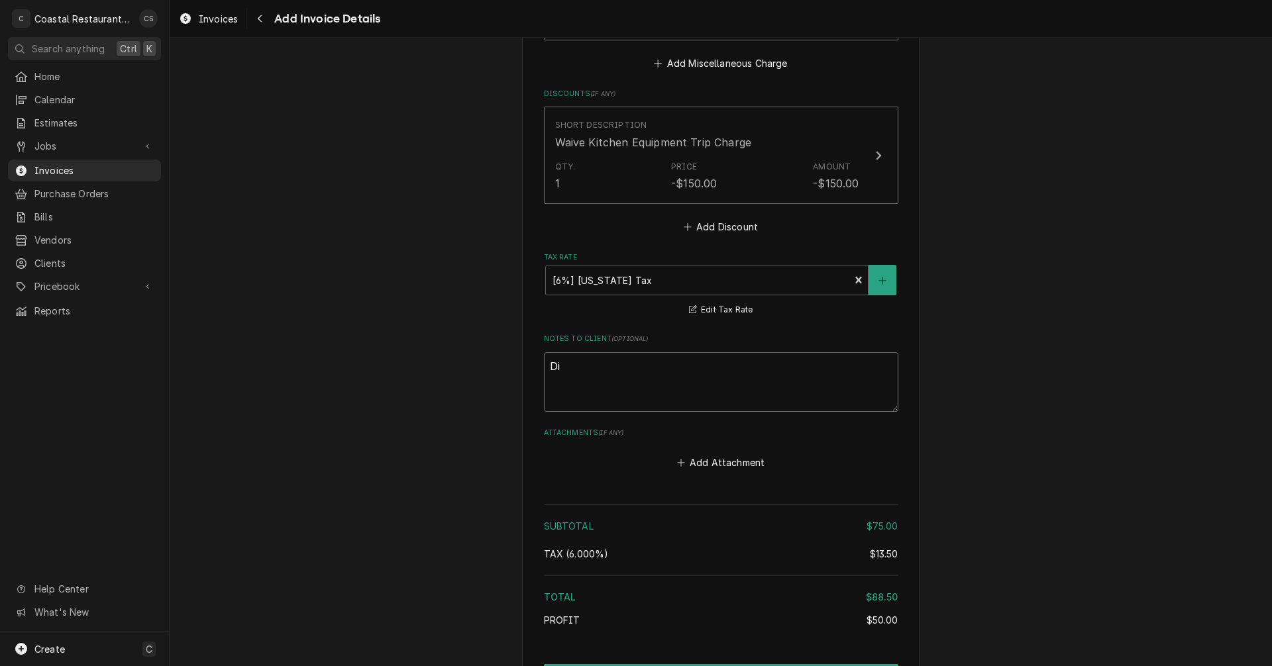
type textarea "x"
type textarea "Dis"
type textarea "x"
type textarea "Disc"
type textarea "x"
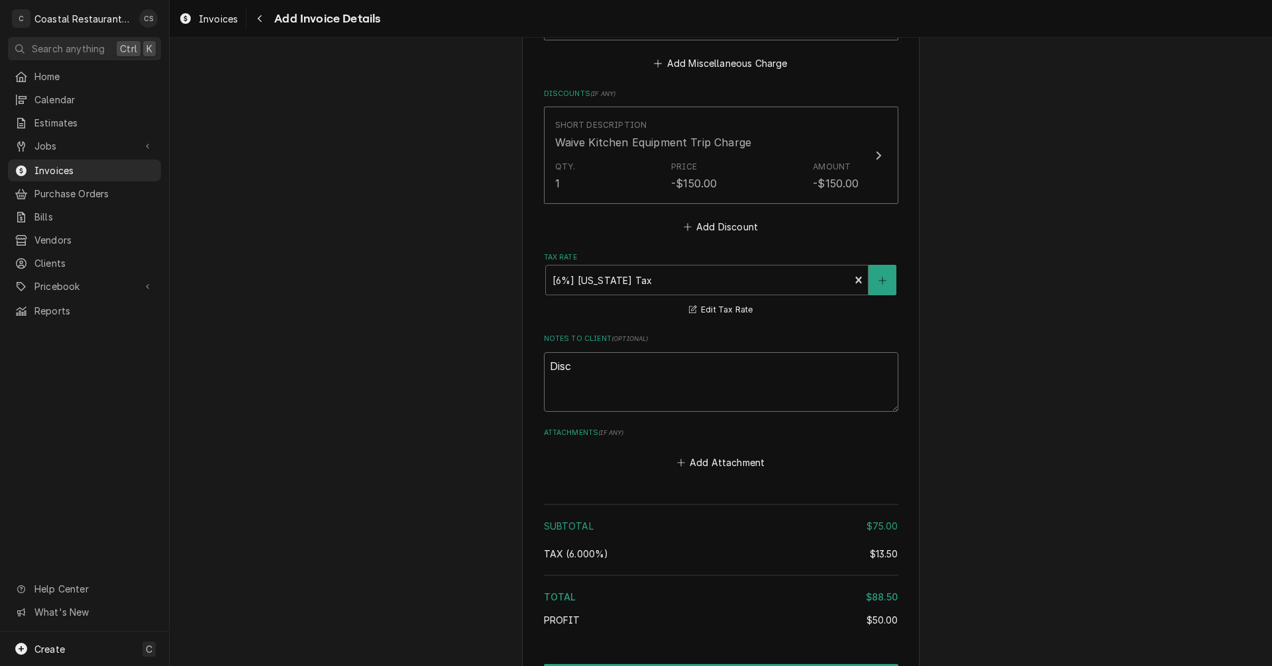
type textarea "Disco"
type textarea "x"
type textarea "Discou"
type textarea "x"
type textarea "Discoun"
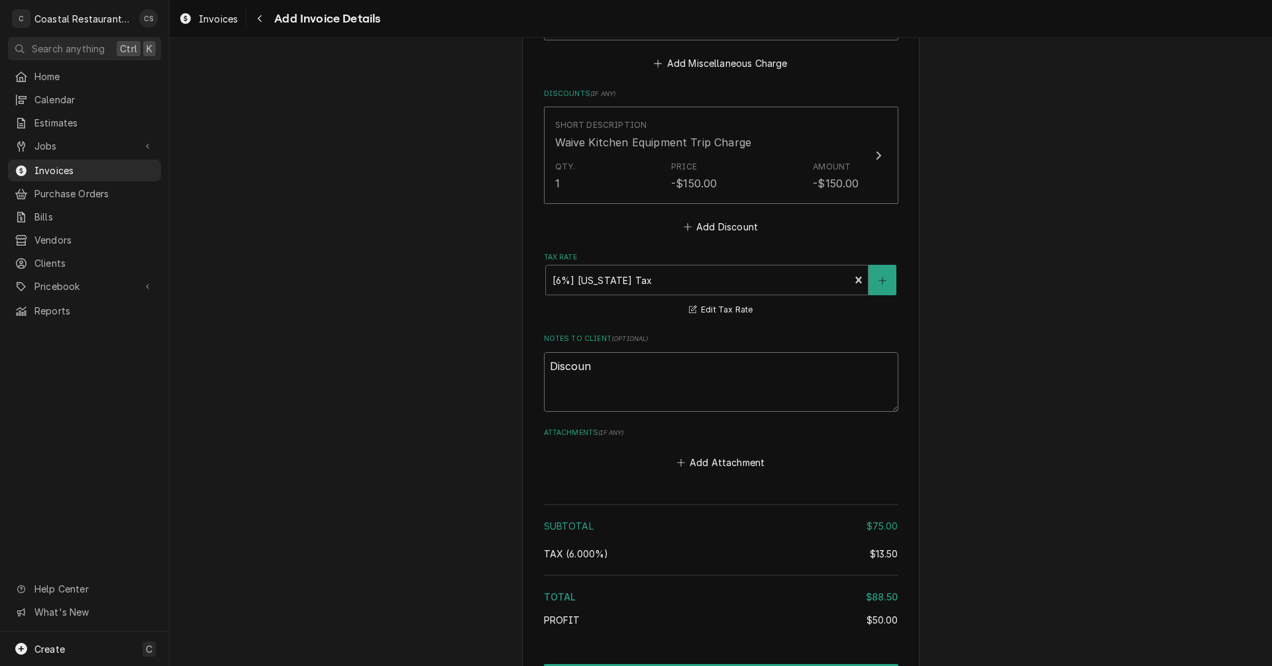
type textarea "x"
type textarea "Discound"
type textarea "x"
type textarea "Discoun"
type textarea "x"
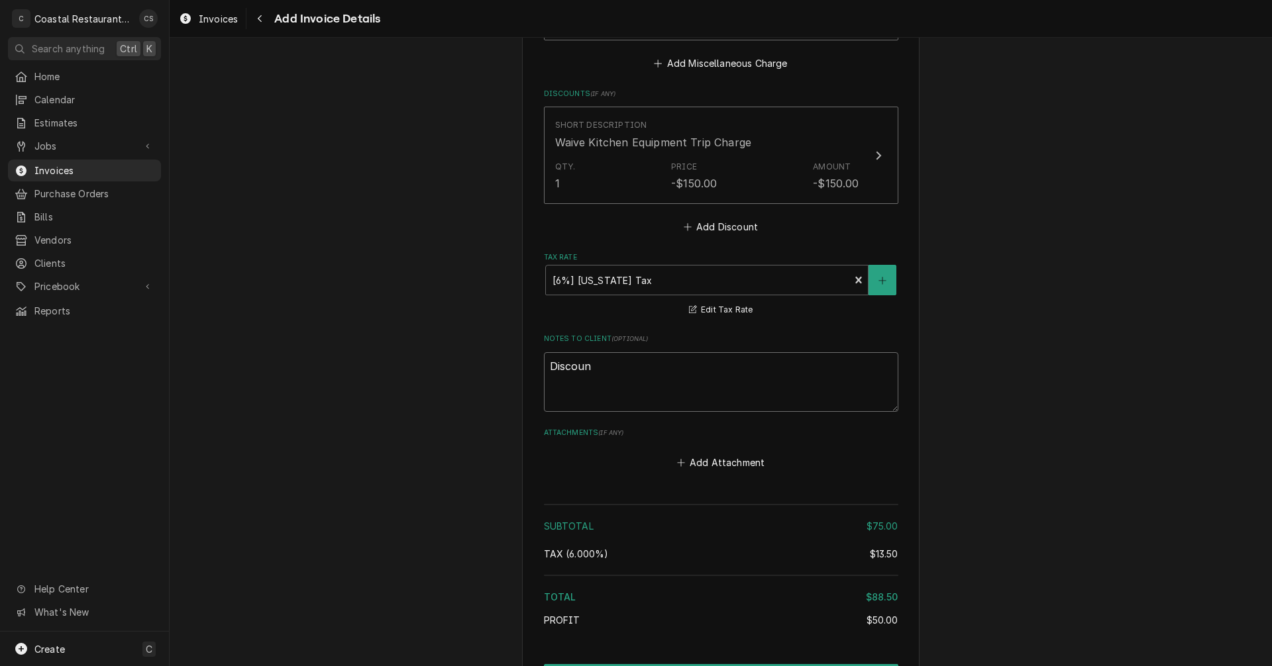
type textarea "Discount"
type textarea "x"
type textarea "Discounte"
type textarea "x"
type textarea "Discounted"
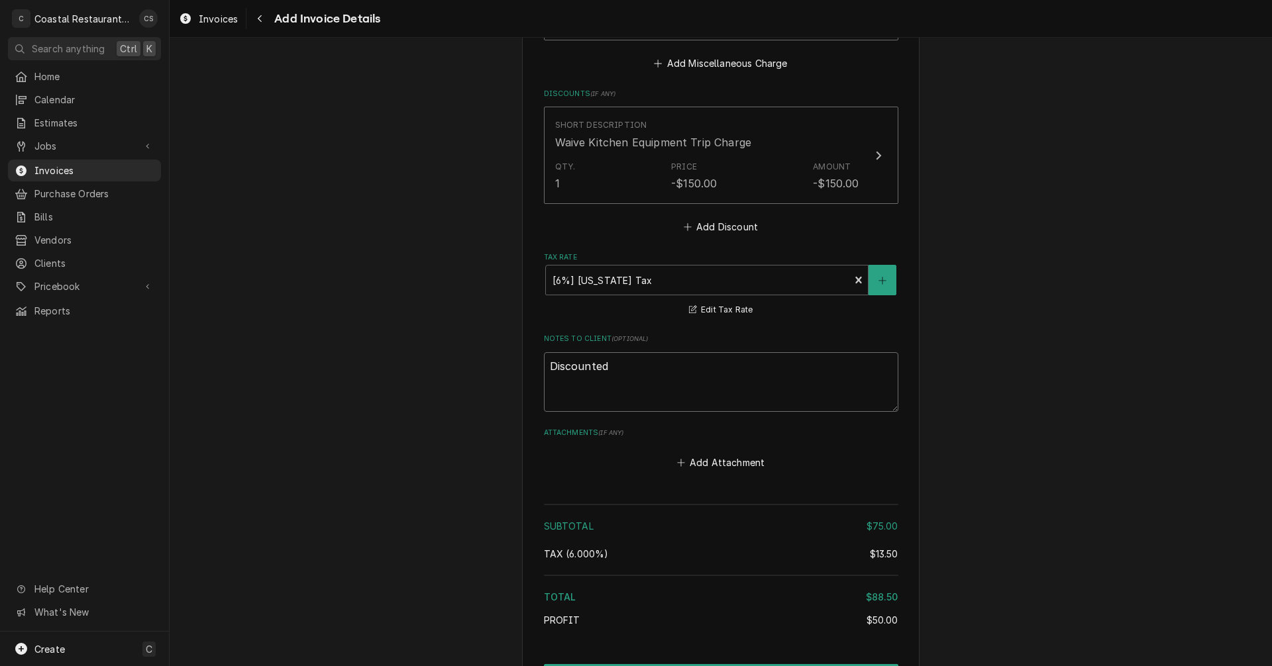
type textarea "x"
type textarea "Discounted"
type textarea "x"
type textarea "Discounted d"
type textarea "x"
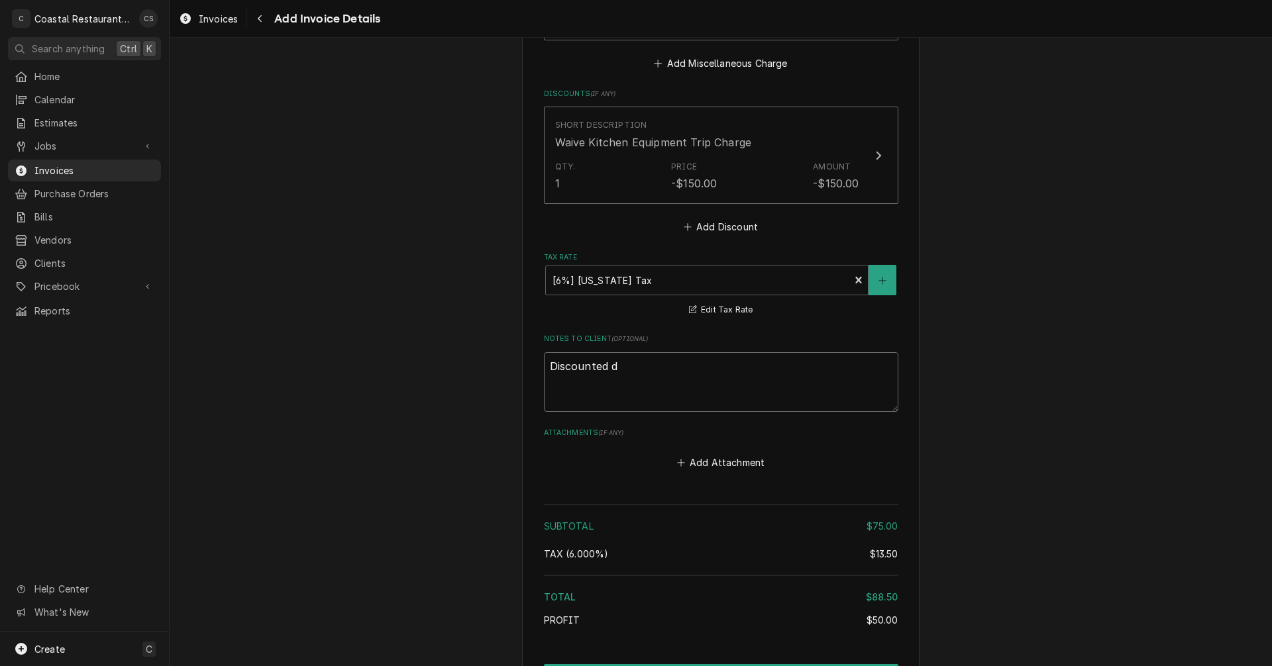
type textarea "Discounted du"
type textarea "x"
type textarea "Discounted due"
type textarea "x"
type textarea "Discounted due"
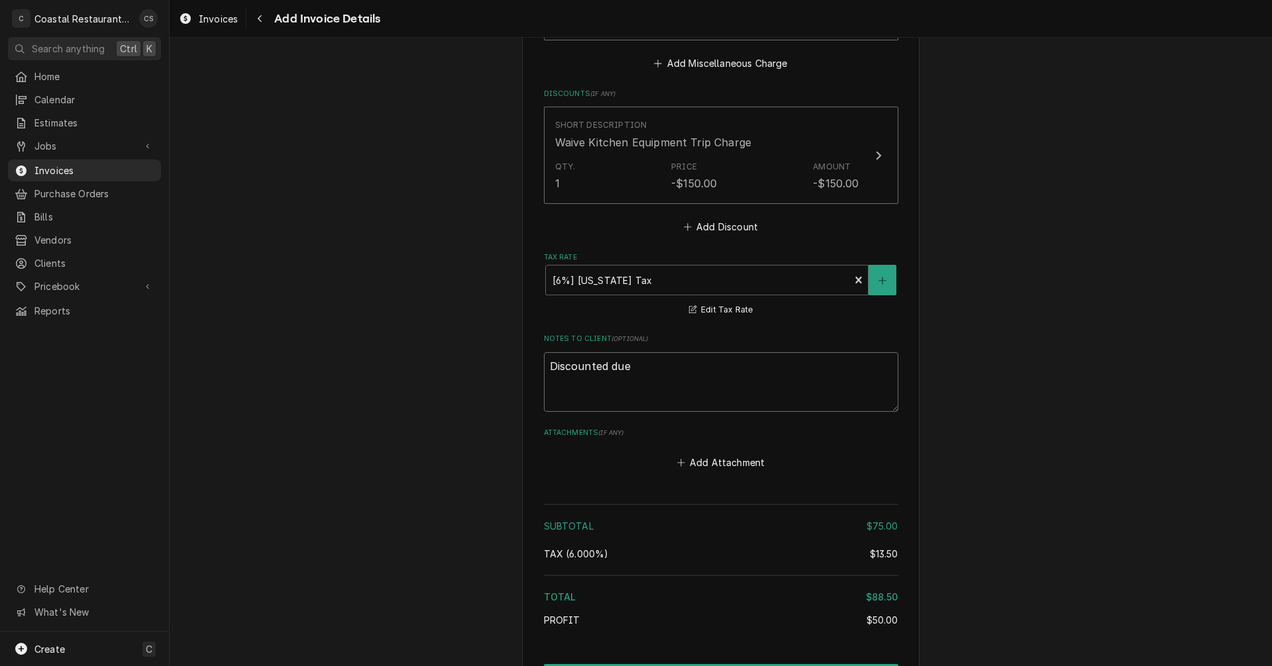
type textarea "x"
type textarea "Discounted due t"
type textarea "x"
type textarea "Discounted due to"
type textarea "x"
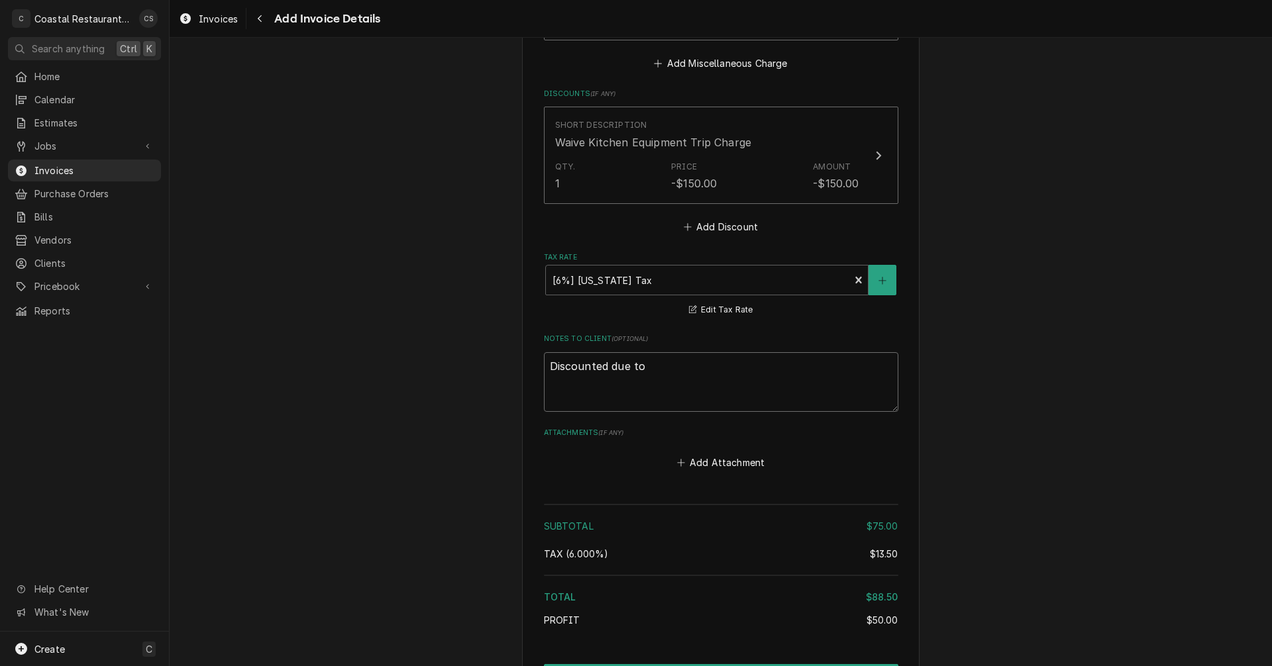
type textarea "Discounted due to"
type textarea "x"
type textarea "Discounted due to c"
type textarea "x"
type textarea "Discounted due to ca"
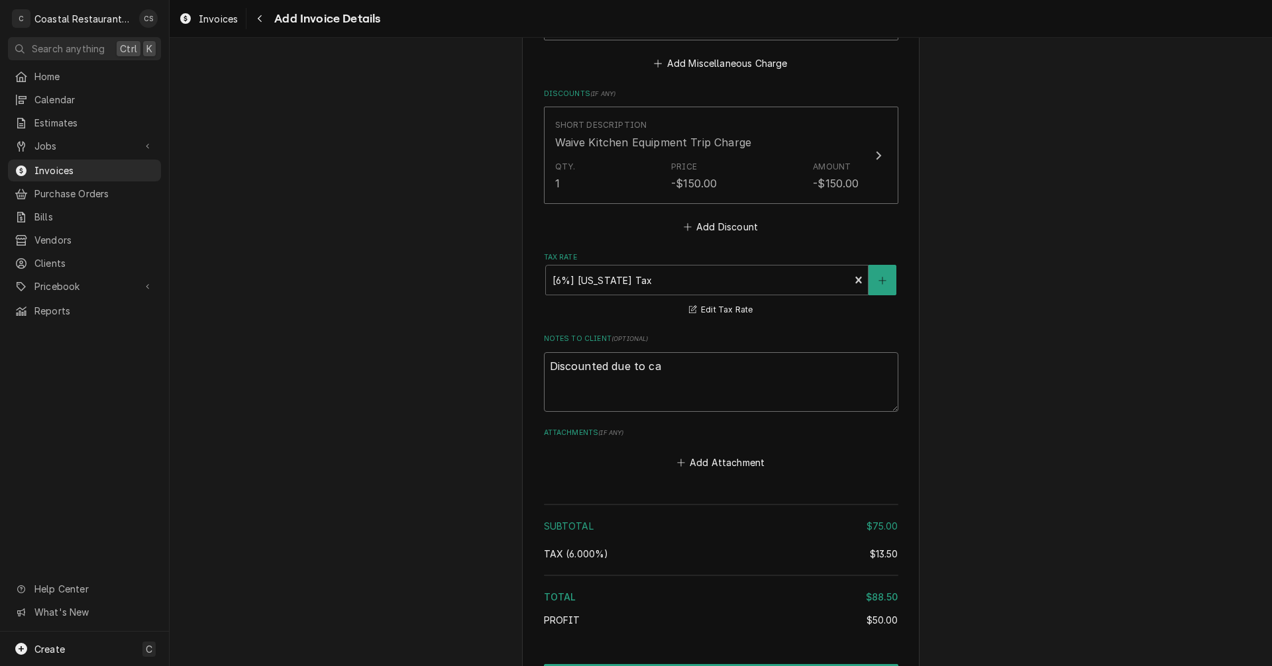
type textarea "x"
type textarea "Discounted due to cal"
type textarea "x"
type textarea "Discounted due to call"
type textarea "x"
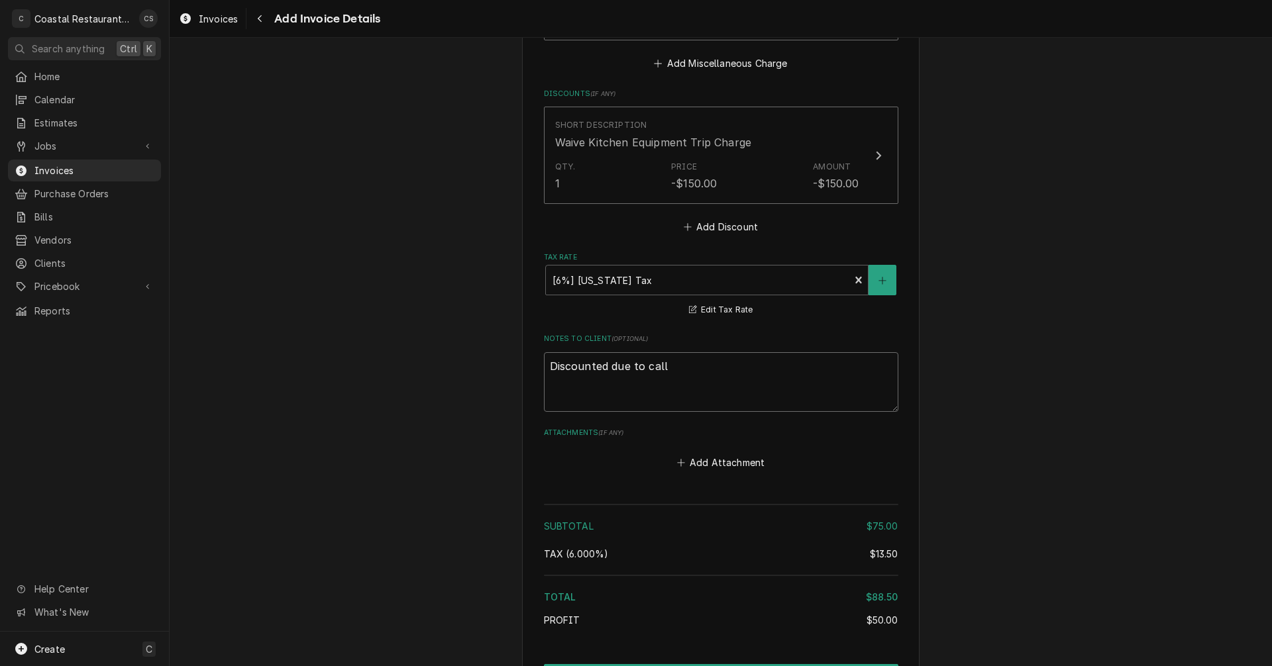
type textarea "Discounted due to call"
type textarea "x"
type textarea "Discounted due to call b"
type textarea "x"
type textarea "Discounted due to call ba"
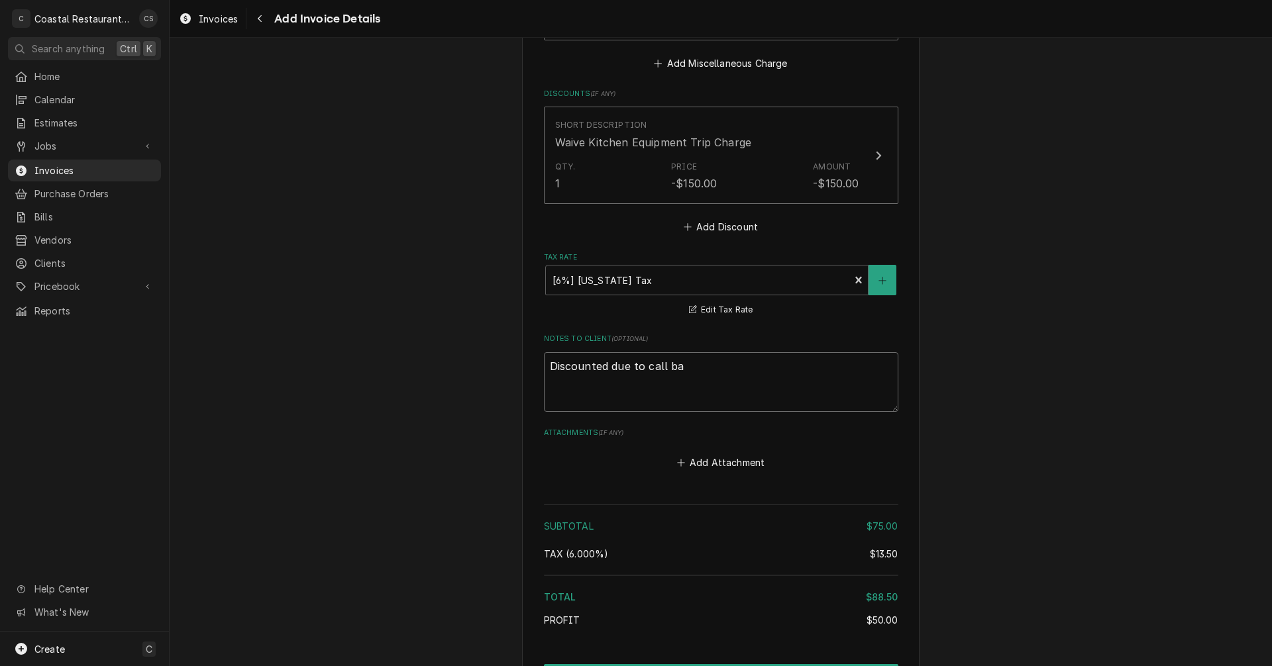
type textarea "x"
type textarea "Discounted due to call bac"
type textarea "x"
type textarea "Discounted due to call back"
type textarea "x"
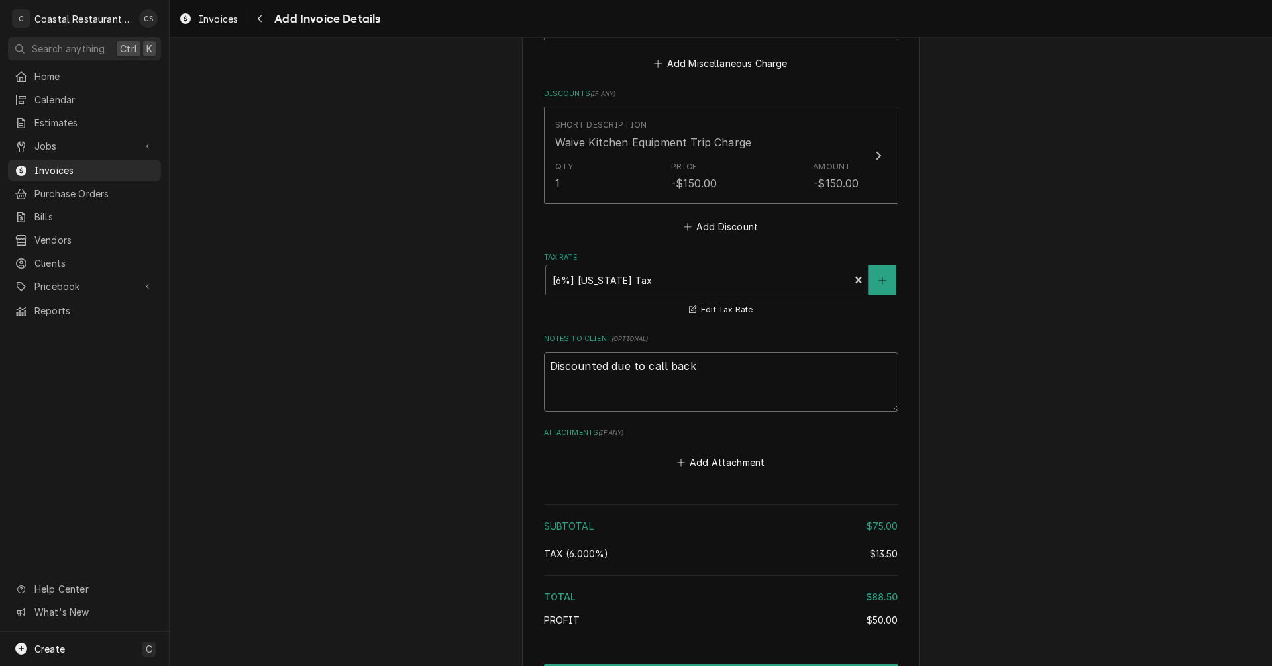
type textarea "Discounted due to call back."
type textarea "x"
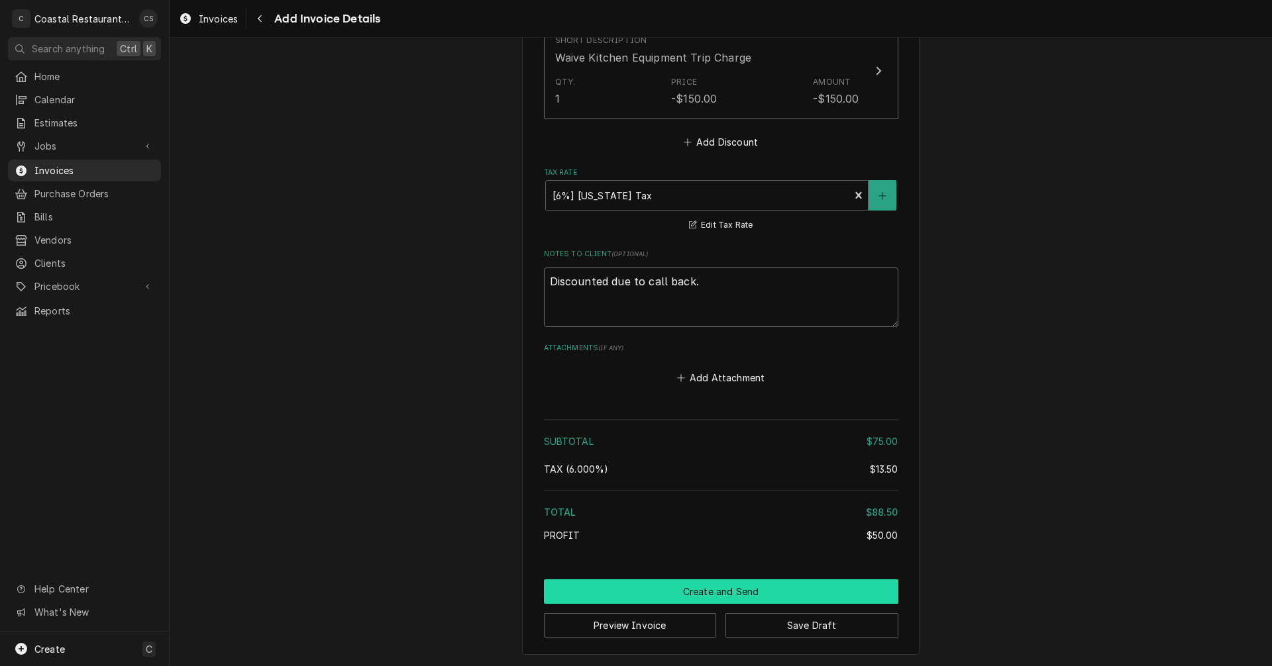
type textarea "Discounted due to call back."
click at [696, 590] on button "Create and Send" at bounding box center [721, 592] width 354 height 25
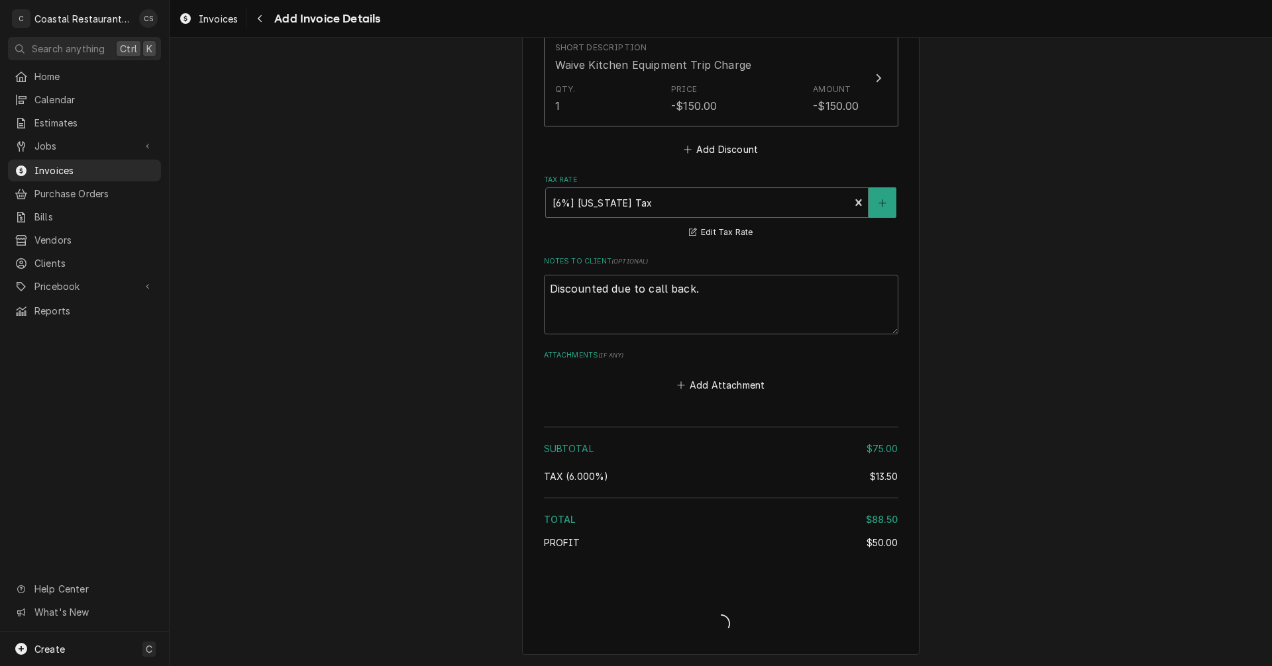
scroll to position [1780, 0]
type textarea "x"
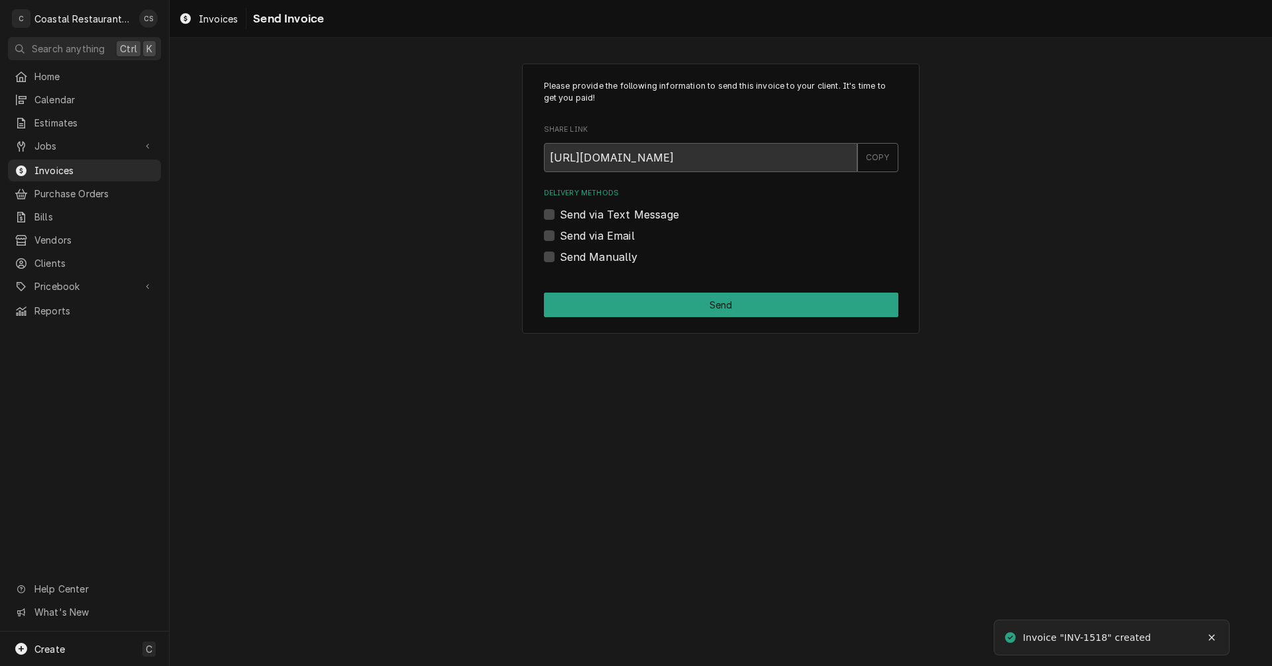
click at [560, 234] on label "Send via Email" at bounding box center [597, 236] width 75 height 16
click at [560, 234] on input "Send via Email" at bounding box center [737, 242] width 354 height 29
checkbox input "true"
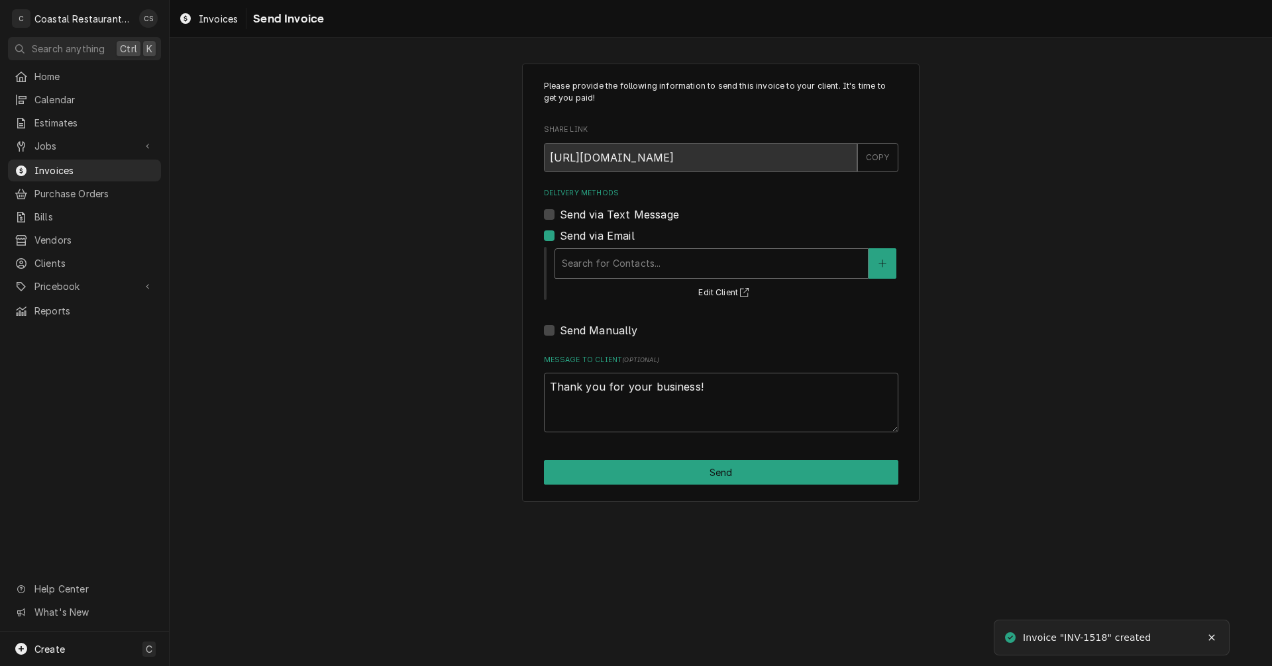
click at [623, 266] on div "Delivery Methods" at bounding box center [711, 264] width 299 height 24
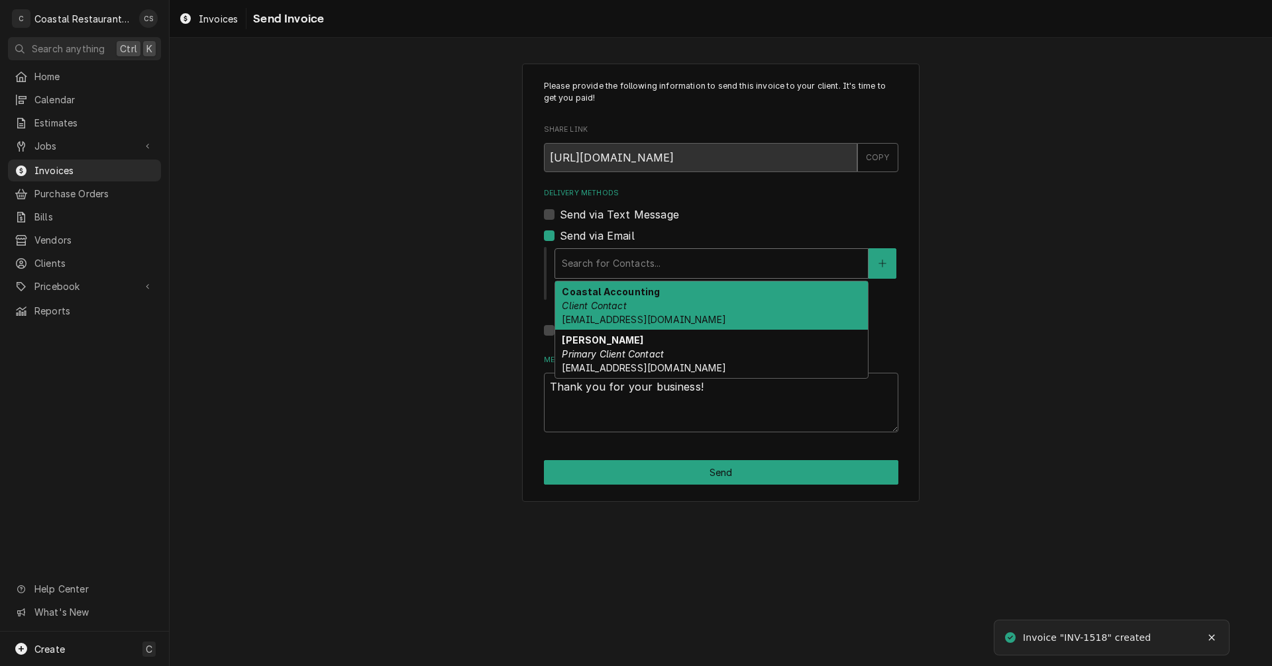
drag, startPoint x: 619, startPoint y: 307, endPoint x: 622, endPoint y: 315, distance: 9.0
click at [620, 307] on em "Client Contact" at bounding box center [594, 305] width 64 height 11
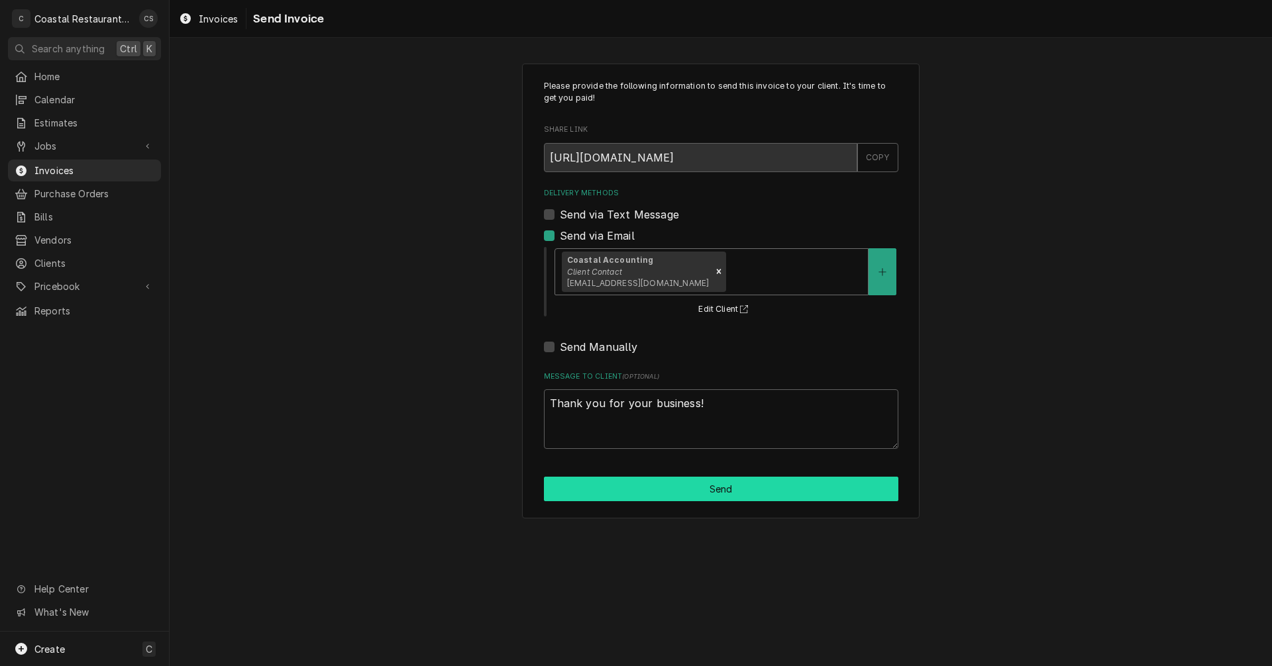
click at [690, 493] on button "Send" at bounding box center [721, 489] width 354 height 25
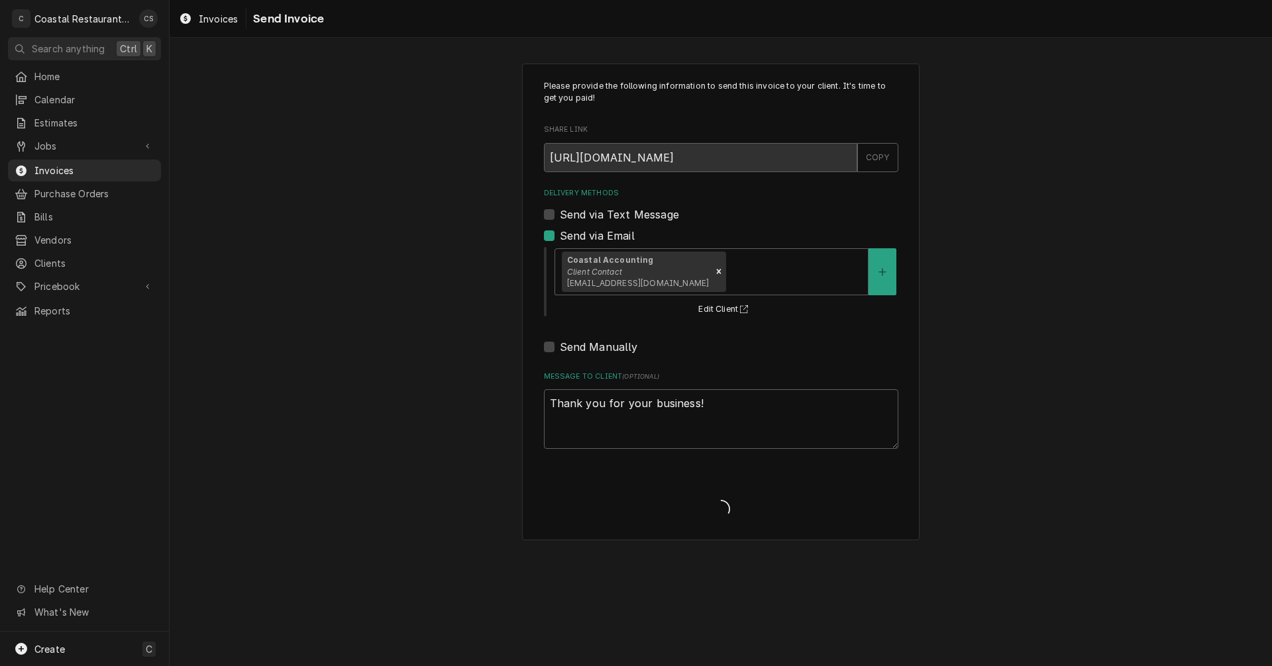
type textarea "x"
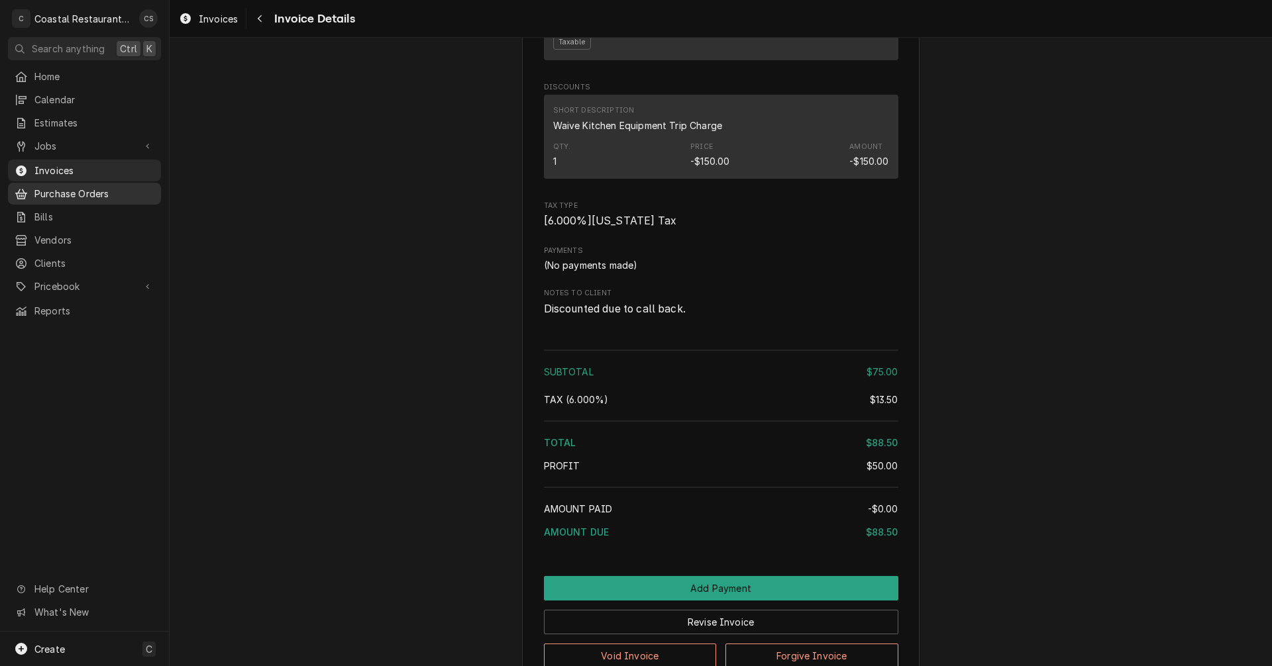
scroll to position [1126, 0]
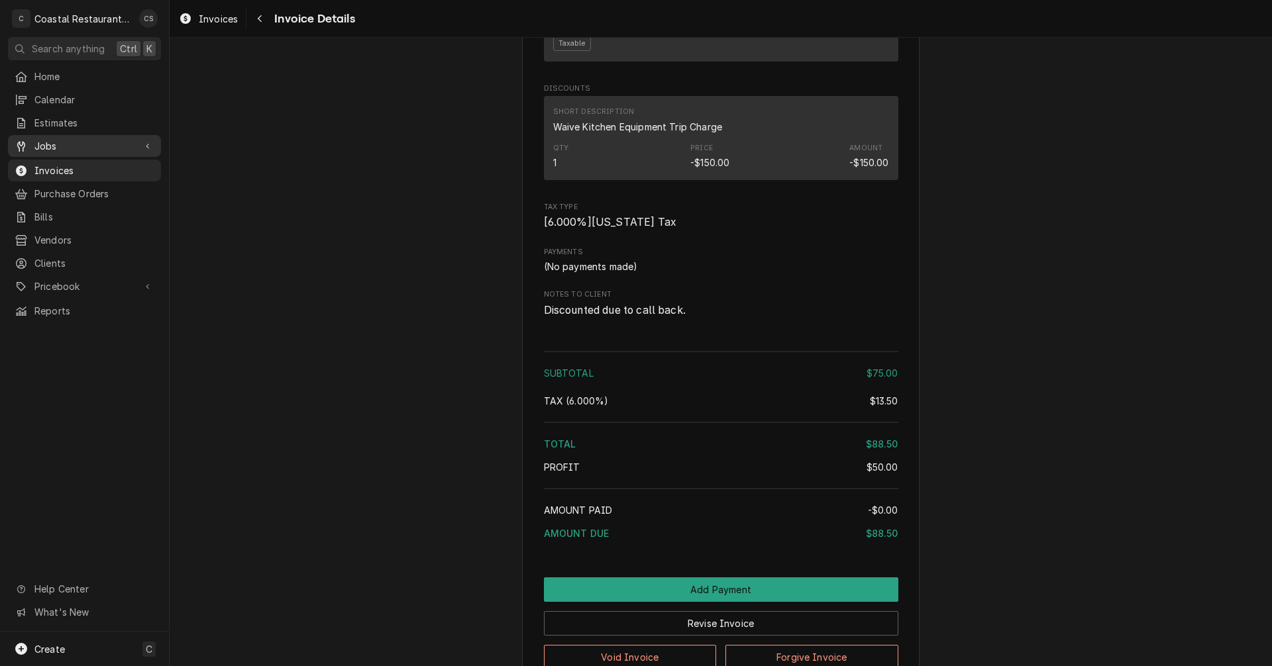
click at [64, 142] on span "Jobs" at bounding box center [84, 146] width 100 height 14
click at [60, 163] on span "Jobs" at bounding box center [94, 169] width 120 height 14
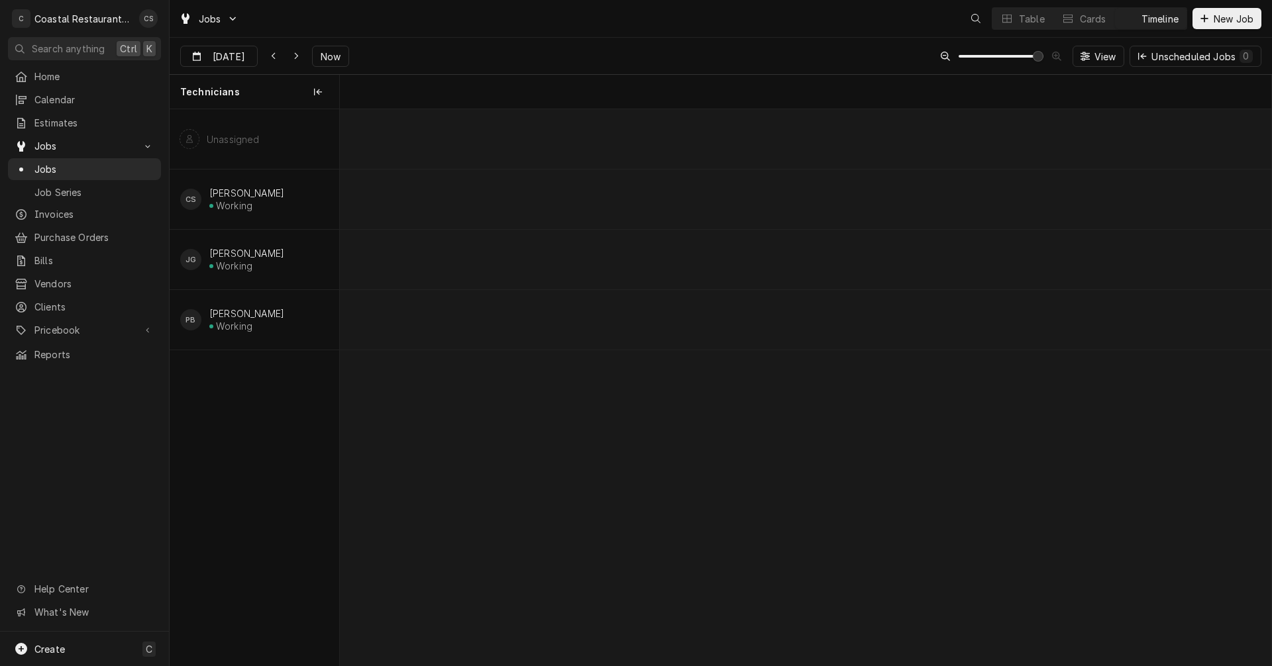
scroll to position [0, 18441]
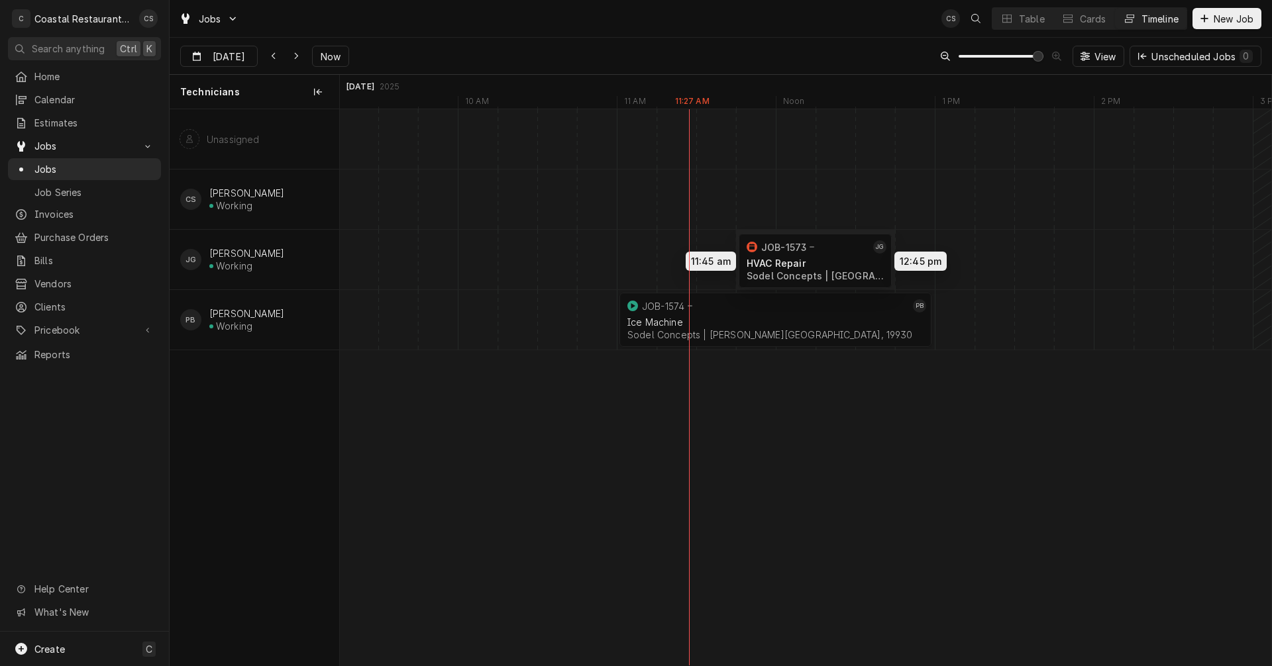
drag, startPoint x: 740, startPoint y: 257, endPoint x: 863, endPoint y: 258, distance: 123.2
click at [863, 258] on div "11:45 AM 12:45 PM JOB-1573 JG HVAC Repair Sodel Concepts | [GEOGRAPHIC_DATA], 1…" at bounding box center [805, 387] width 931 height 556
